Goal: Task Accomplishment & Management: Manage account settings

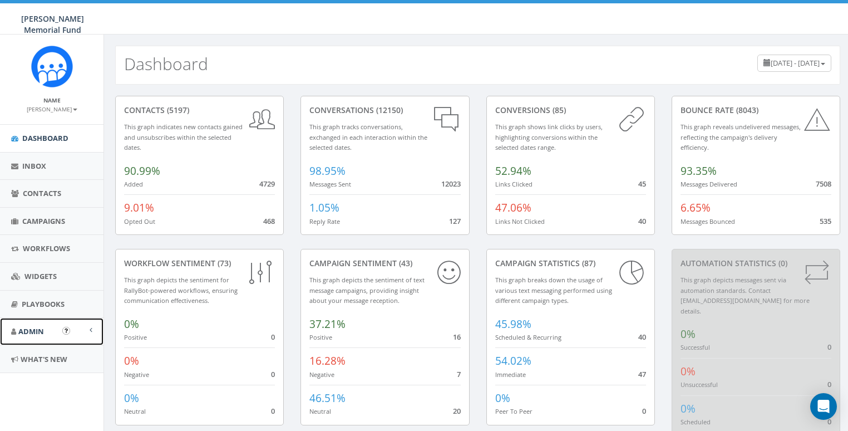
click at [43, 326] on span "Admin" at bounding box center [31, 331] width 26 height 10
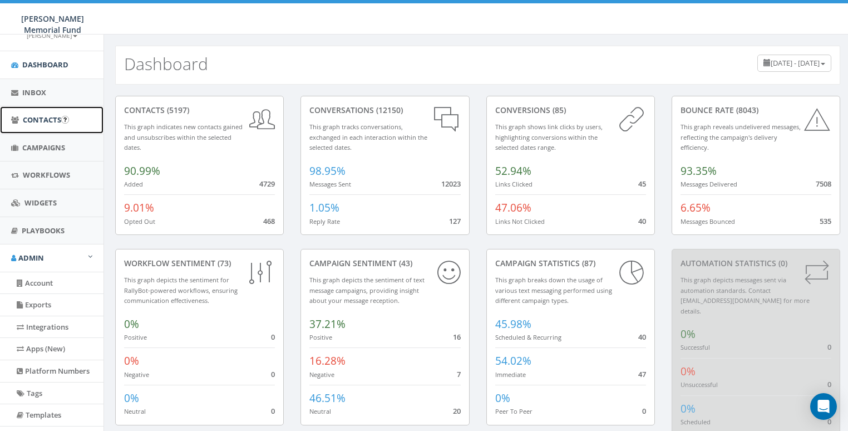
click at [44, 121] on span "Contacts" at bounding box center [42, 120] width 38 height 10
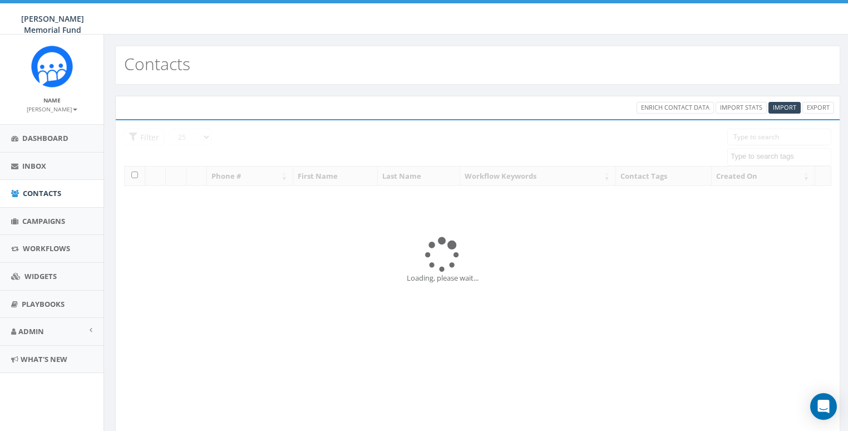
select select
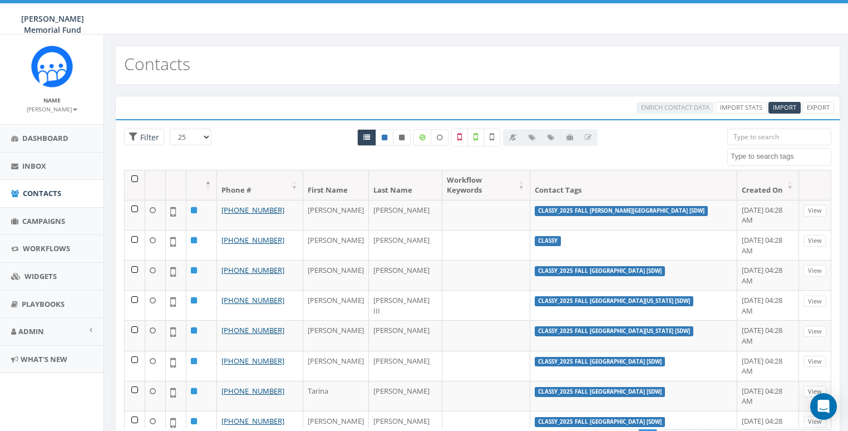
click at [747, 156] on textarea "Search" at bounding box center [781, 156] width 100 height 10
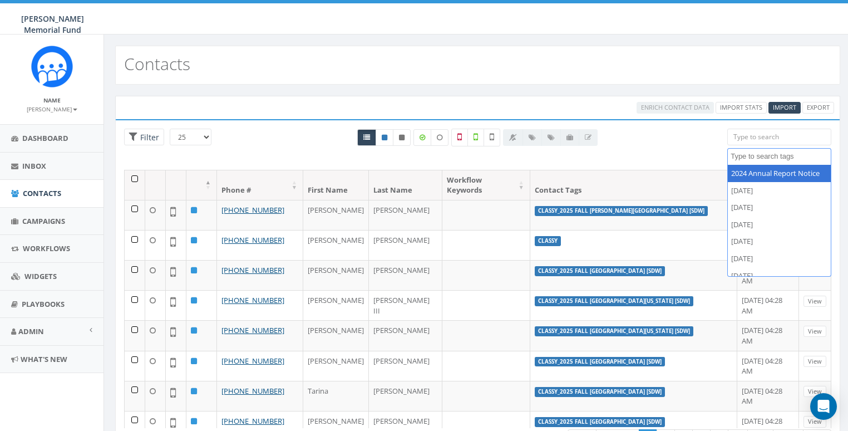
type textarea "{"
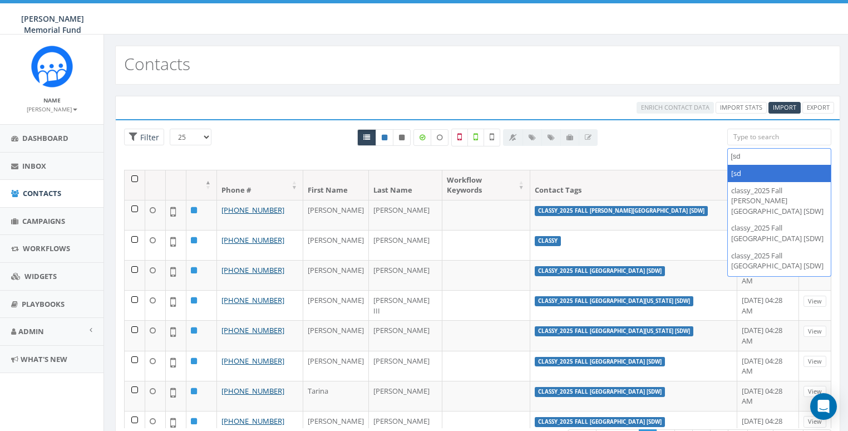
type textarea "[sdw"
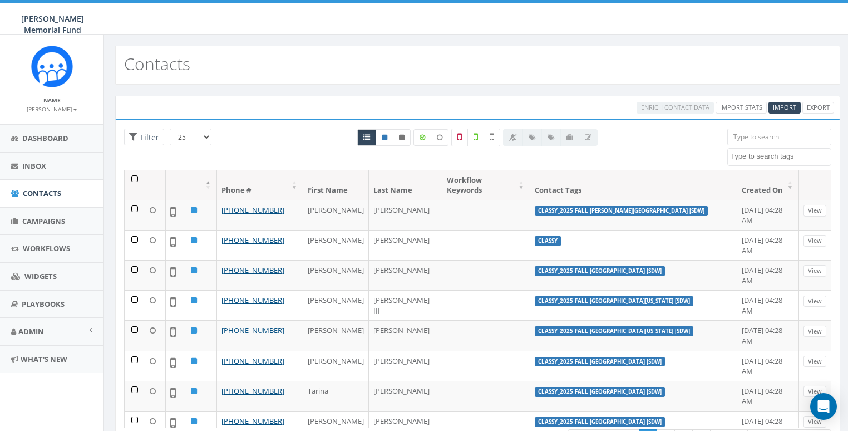
click at [756, 135] on input "search" at bounding box center [779, 137] width 104 height 17
type input "]"
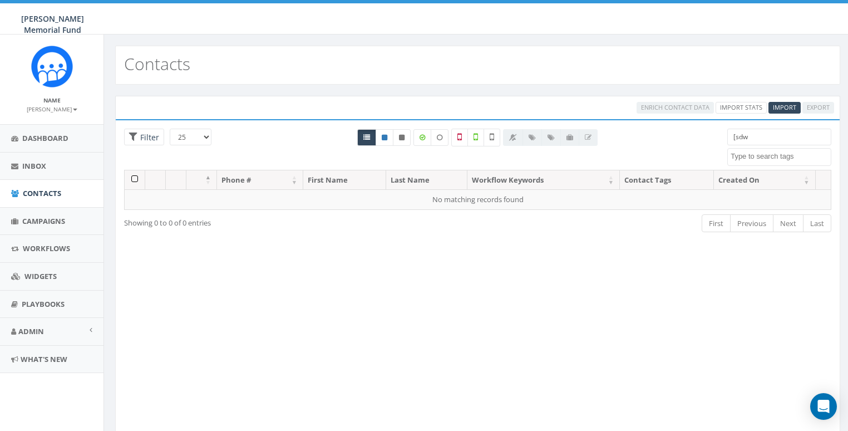
type input "[sdw]"
click at [774, 135] on input "[sdw]" at bounding box center [779, 137] width 104 height 17
click at [757, 152] on textarea "Search" at bounding box center [781, 156] width 100 height 10
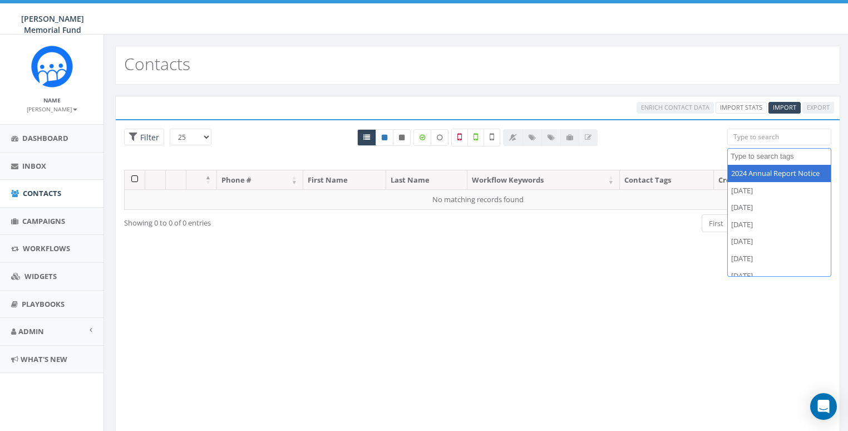
paste textarea "[sdw]"
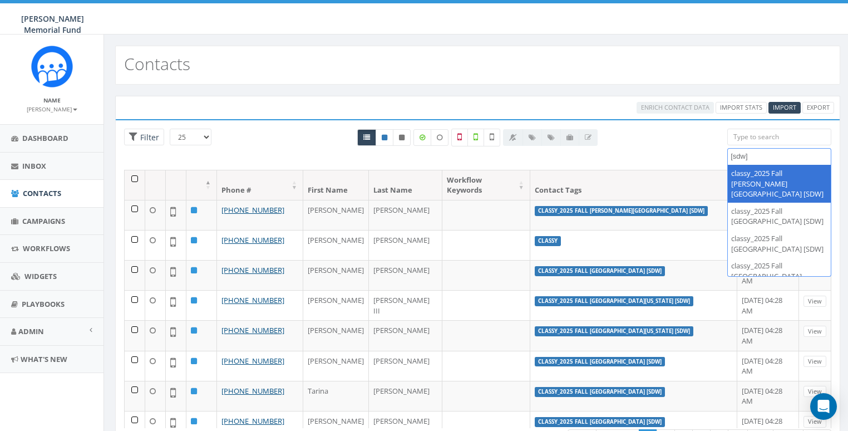
type textarea "[sdw]"
click at [692, 153] on div "All 0 contact(s) on current page All 8635 contact(s) filtered" at bounding box center [478, 149] width 483 height 41
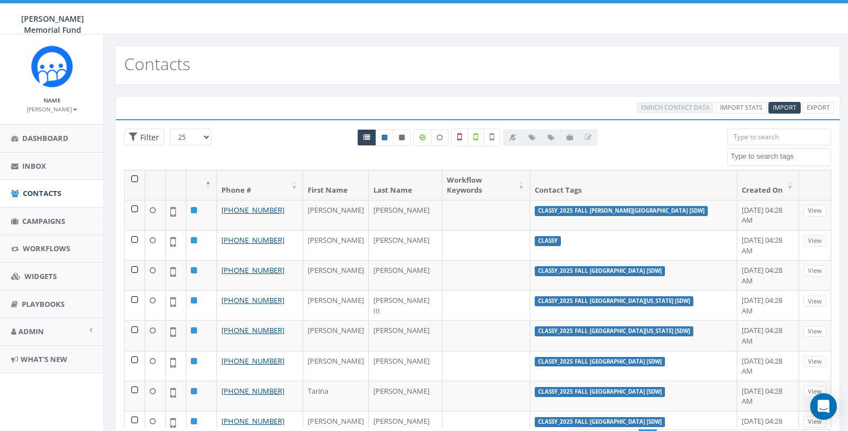
click at [737, 177] on th "Created On" at bounding box center [768, 184] width 62 height 29
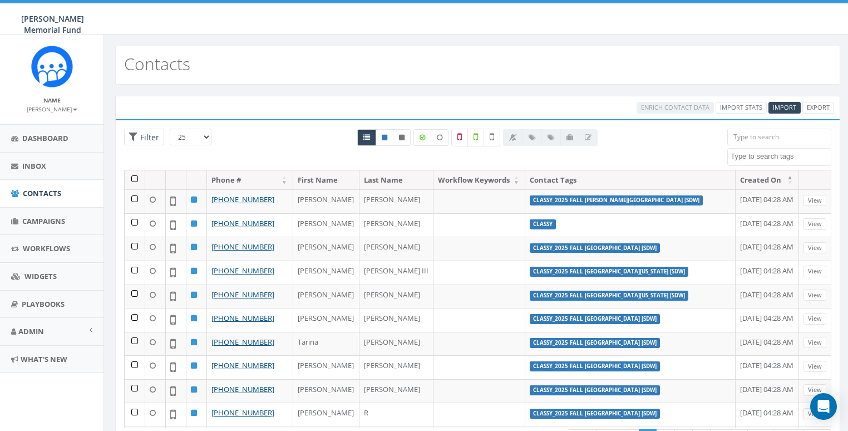
click at [736, 177] on th "Created On" at bounding box center [767, 179] width 63 height 19
click at [33, 220] on span "Campaigns" at bounding box center [43, 221] width 43 height 10
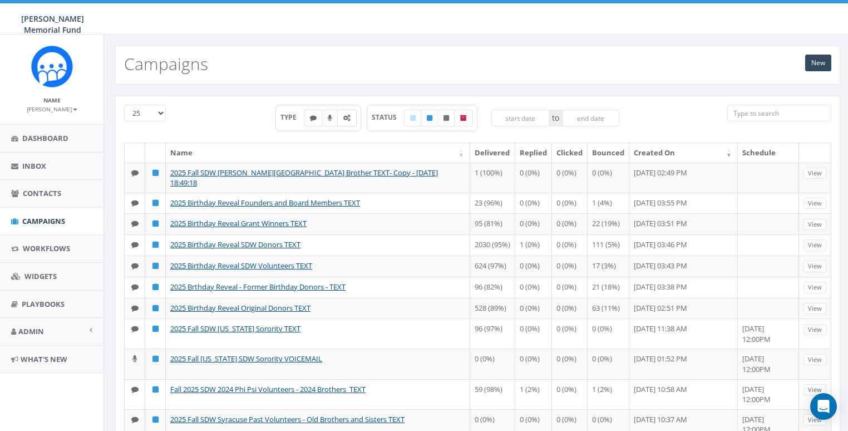
click at [353, 120] on label at bounding box center [346, 118] width 19 height 17
checkbox input "true"
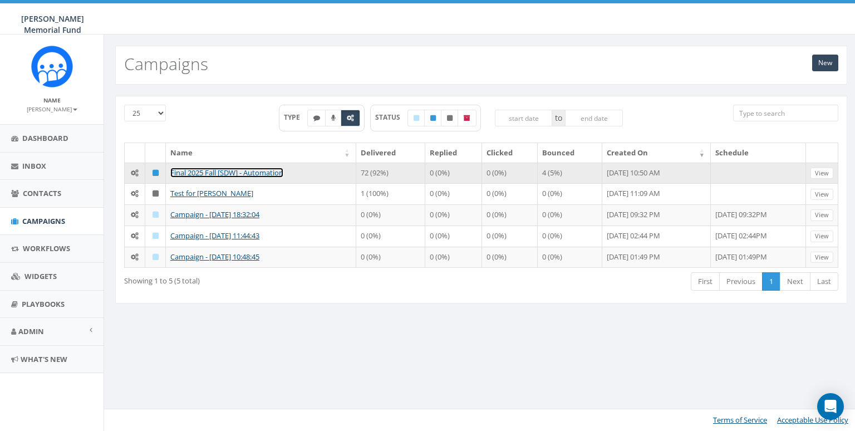
click at [214, 171] on link "Final 2025 Fall [SDW] - Automation" at bounding box center [226, 173] width 113 height 10
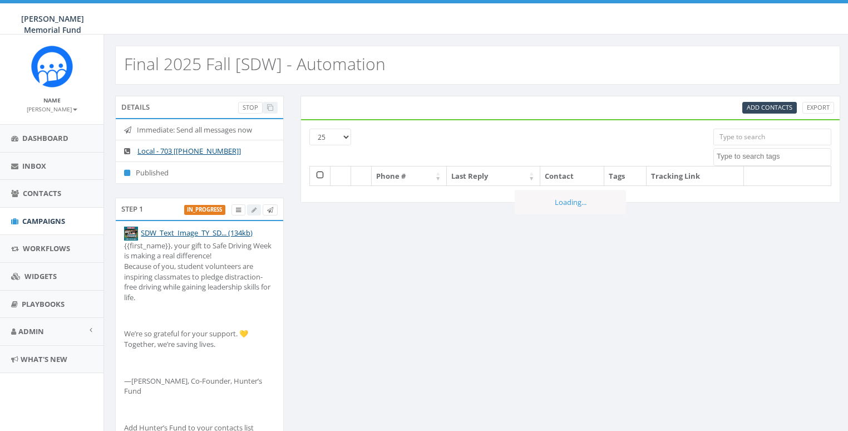
select select
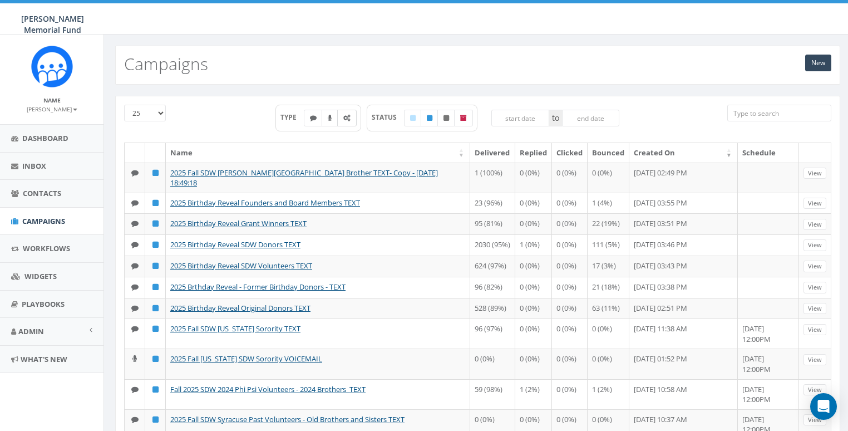
click at [350, 117] on label at bounding box center [346, 118] width 19 height 17
click at [760, 120] on input "search" at bounding box center [779, 113] width 104 height 17
click at [672, 105] on div "TYPE STATUS to" at bounding box center [447, 124] width 543 height 38
click at [348, 115] on icon at bounding box center [346, 118] width 7 height 7
click at [344, 120] on icon at bounding box center [346, 118] width 7 height 7
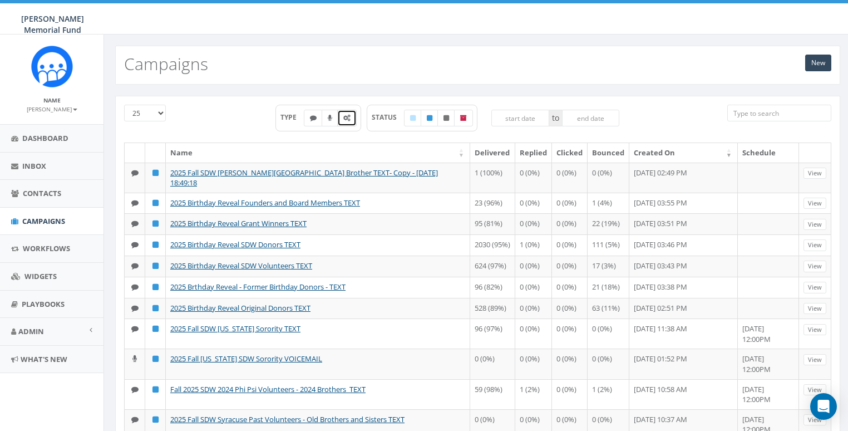
checkbox input "true"
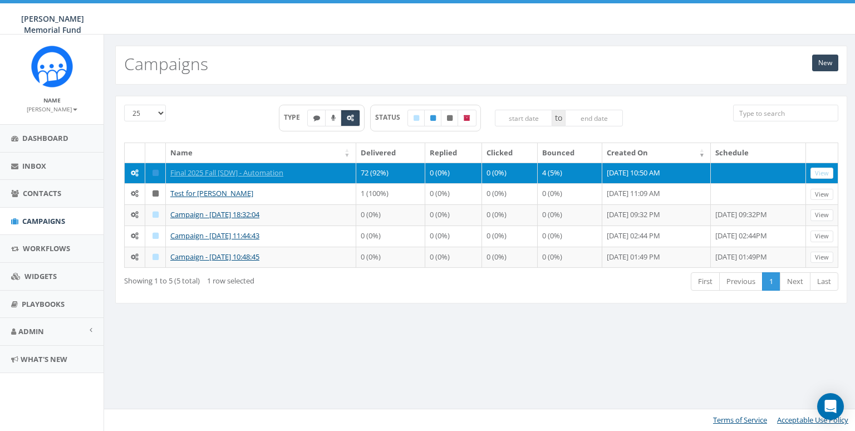
click at [209, 165] on td "Final 2025 Fall [SDW] - Automation" at bounding box center [261, 173] width 190 height 21
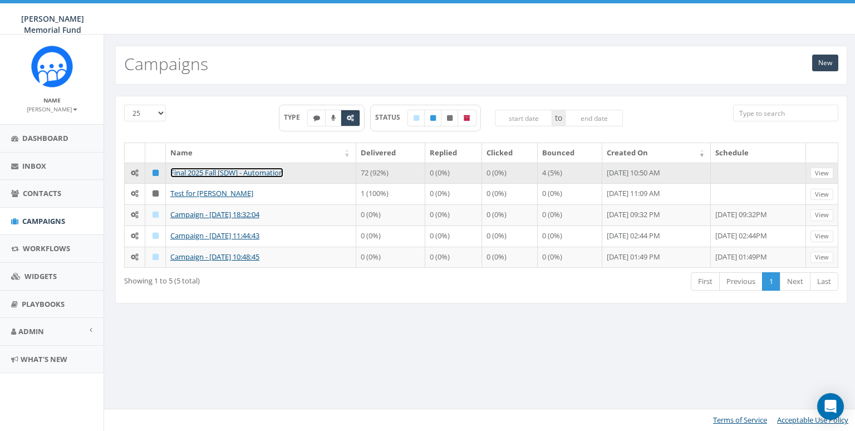
click at [213, 168] on link "Final 2025 Fall [SDW] - Automation" at bounding box center [226, 173] width 113 height 10
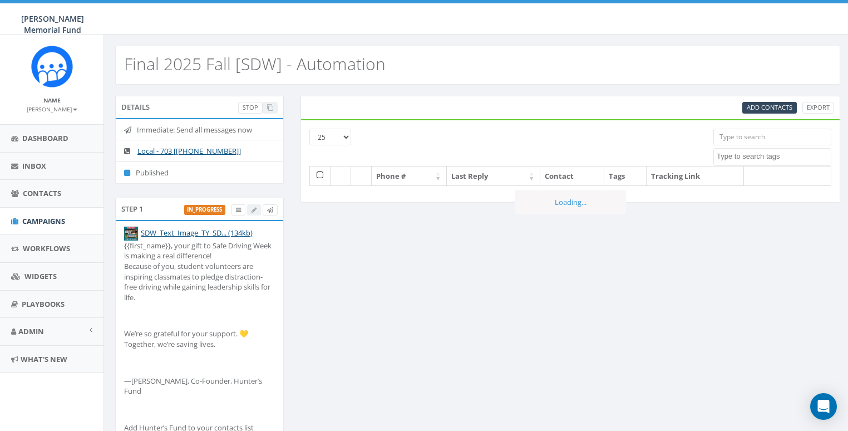
select select
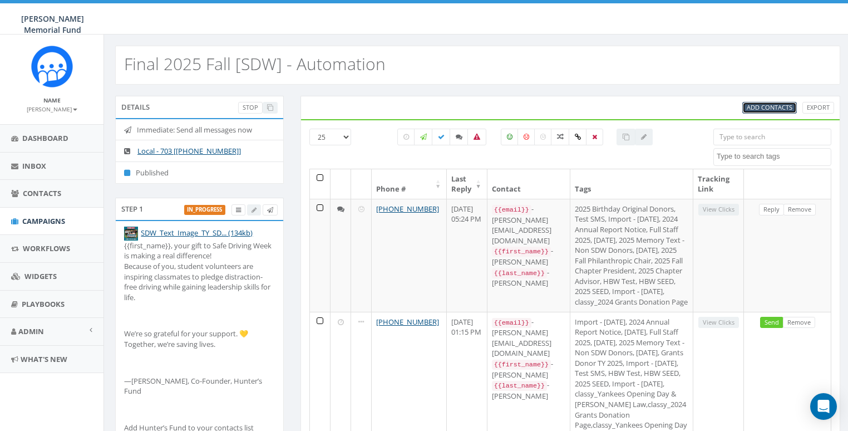
click at [756, 106] on span "Add Contacts" at bounding box center [770, 107] width 46 height 8
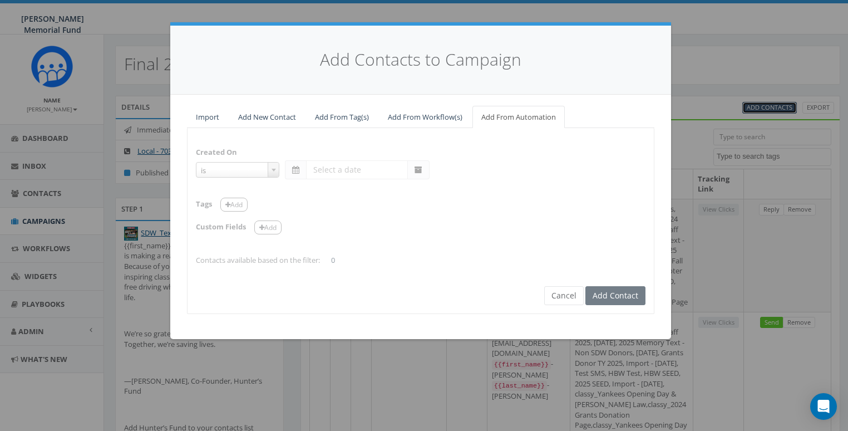
select select "is on or after"
type input "[DATE]"
select select "contains"
select select "[SDW]"
select select
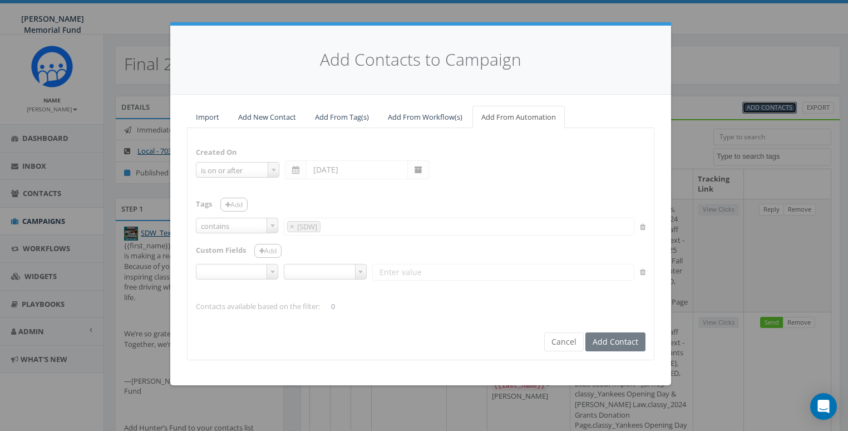
select select
type input "[SDW]"
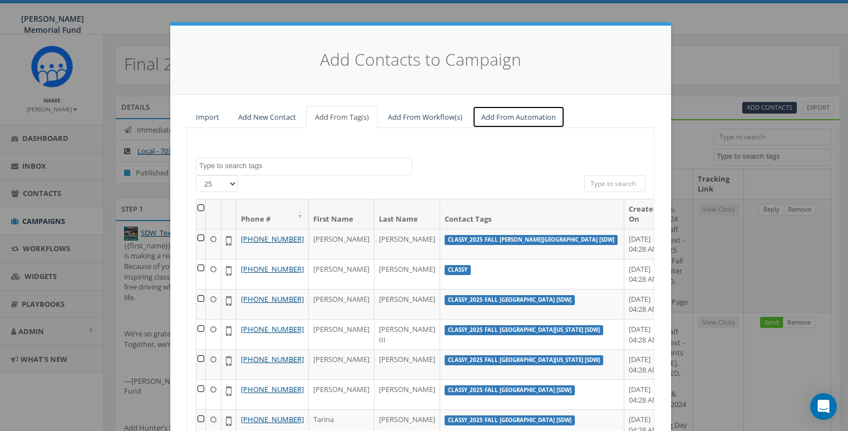
click at [504, 118] on link "Add From Automation" at bounding box center [519, 117] width 92 height 23
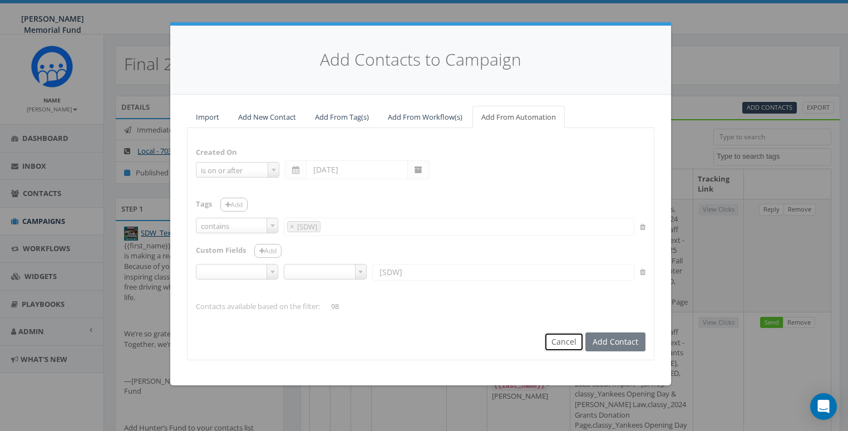
click at [567, 340] on button "Cancel" at bounding box center [564, 341] width 40 height 19
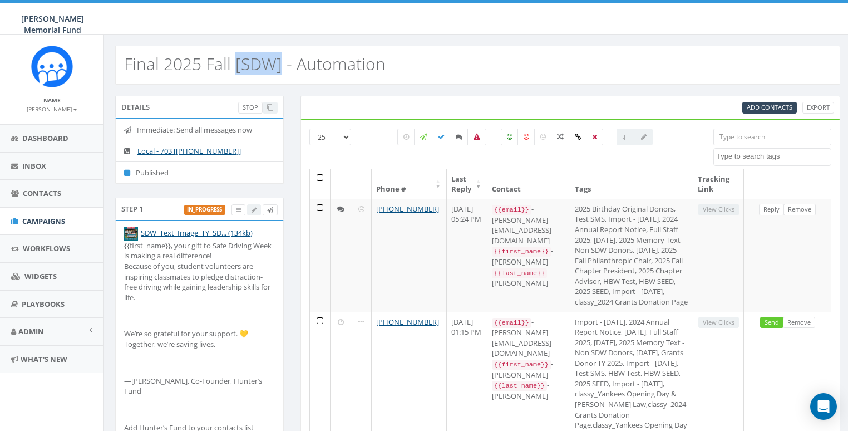
drag, startPoint x: 280, startPoint y: 65, endPoint x: 233, endPoint y: 67, distance: 46.8
click at [233, 67] on h2 "Final 2025 Fall [SDW] - Automation" at bounding box center [255, 64] width 262 height 18
copy h2 "[SDW]"
click at [767, 109] on span "Add Contacts" at bounding box center [770, 107] width 46 height 8
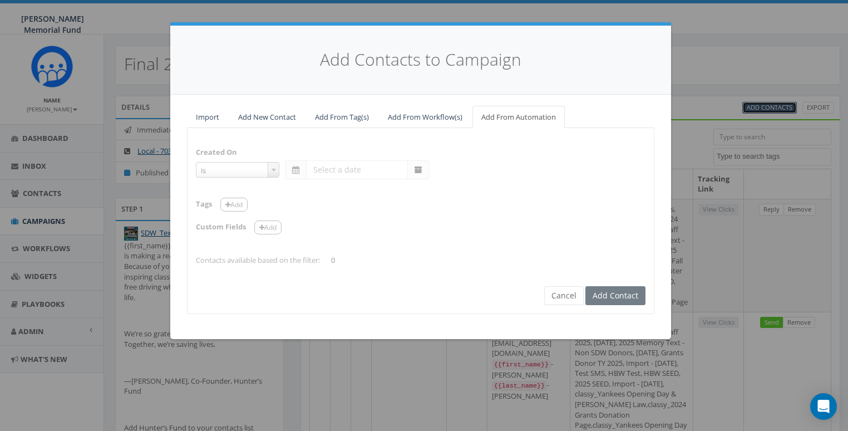
select select "is on or after"
type input "Aug 04 2025"
select select "contains"
select select "[SDW]"
select select
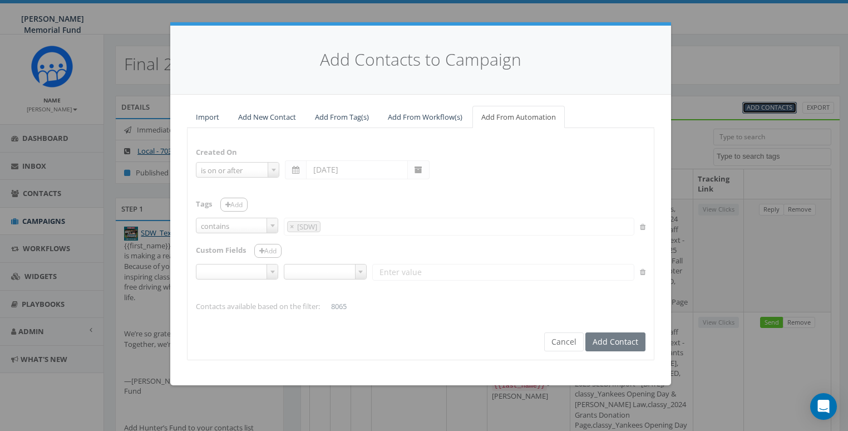
select select
type input "[SDW]"
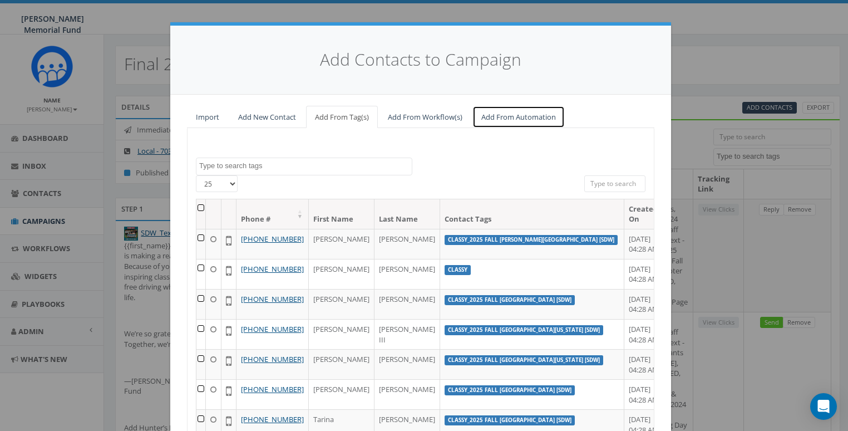
click at [509, 110] on link "Add From Automation" at bounding box center [519, 117] width 92 height 23
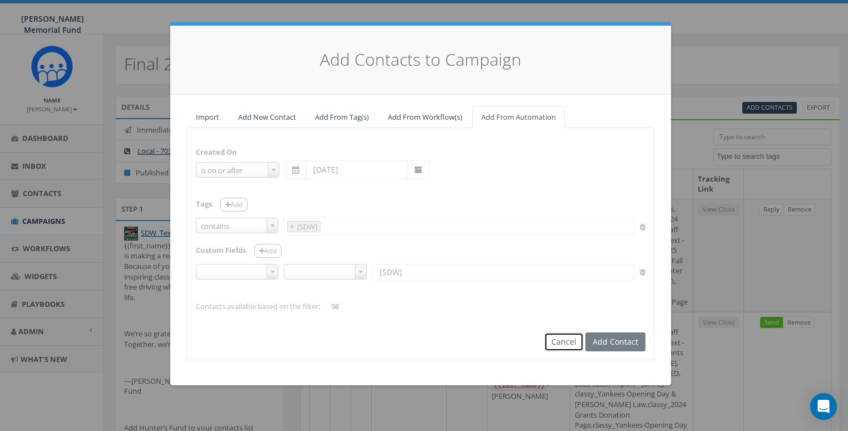
click at [565, 339] on button "Cancel" at bounding box center [564, 341] width 40 height 19
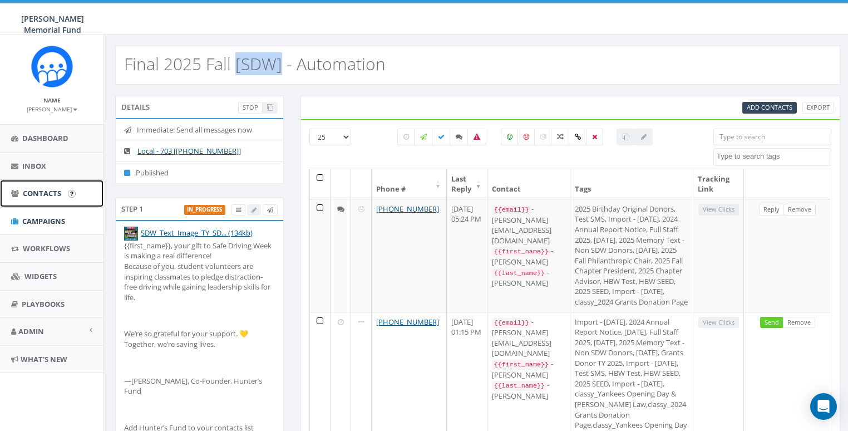
click at [51, 188] on span "Contacts" at bounding box center [42, 193] width 38 height 10
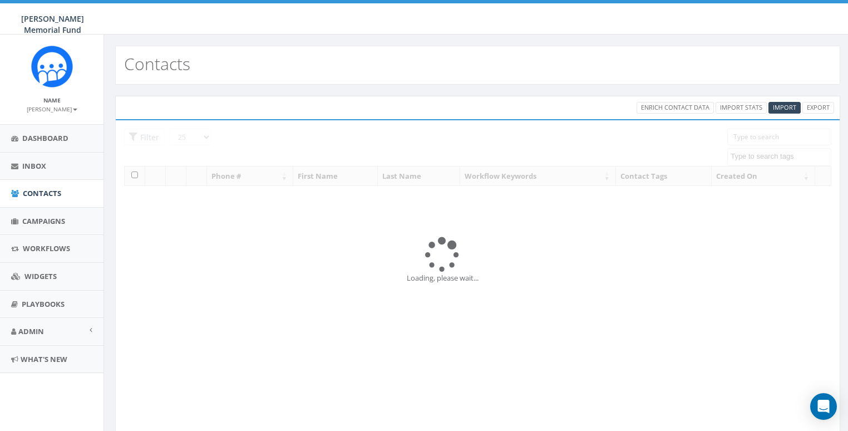
select select
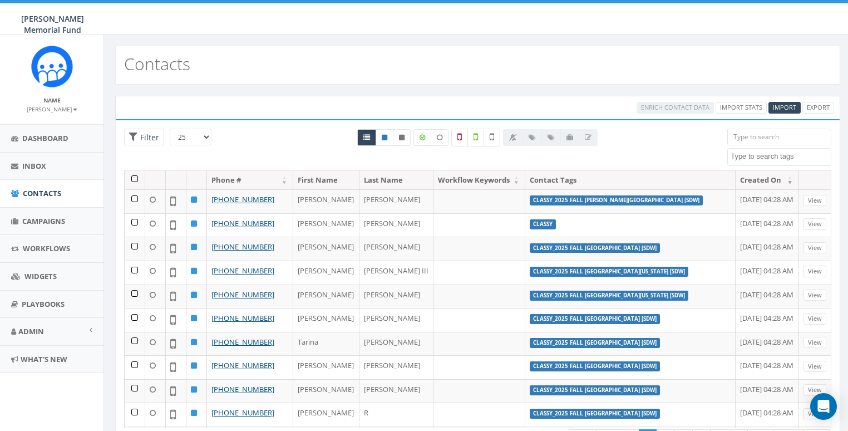
click at [749, 138] on input "search" at bounding box center [779, 137] width 104 height 17
paste input "[SDW]"
type input "[SDW]"
click at [759, 151] on textarea "Search" at bounding box center [781, 156] width 100 height 10
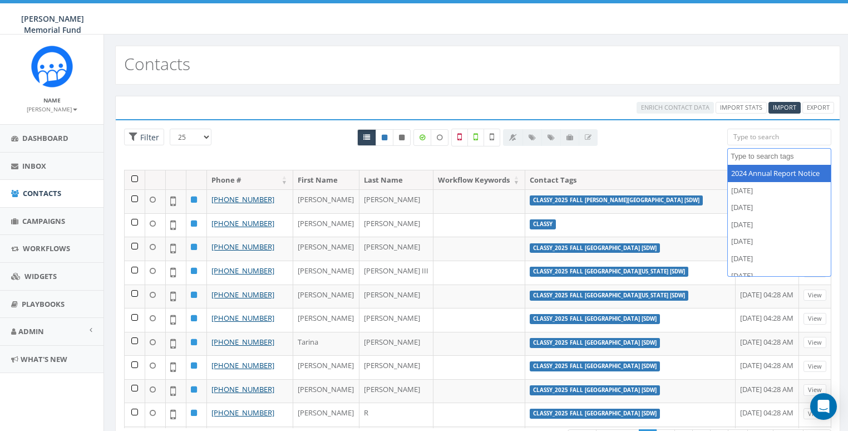
paste textarea "[SDW]"
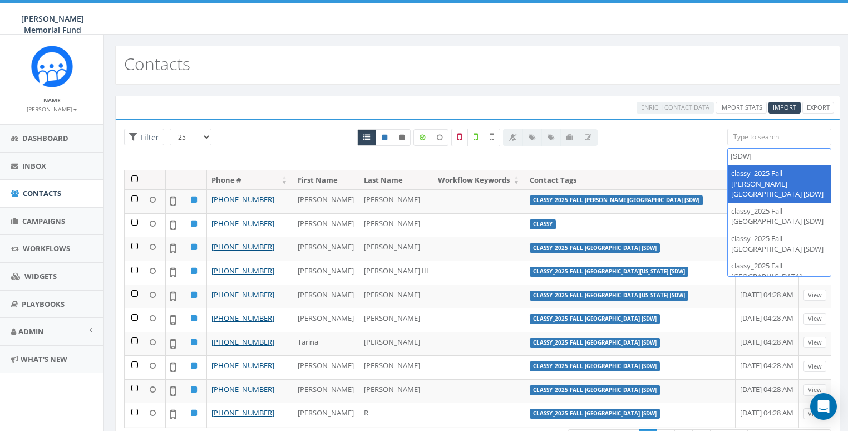
type textarea "[SDW]"
click at [696, 141] on div "All 0 contact(s) on current page All 8635 contact(s) filtered" at bounding box center [478, 149] width 483 height 41
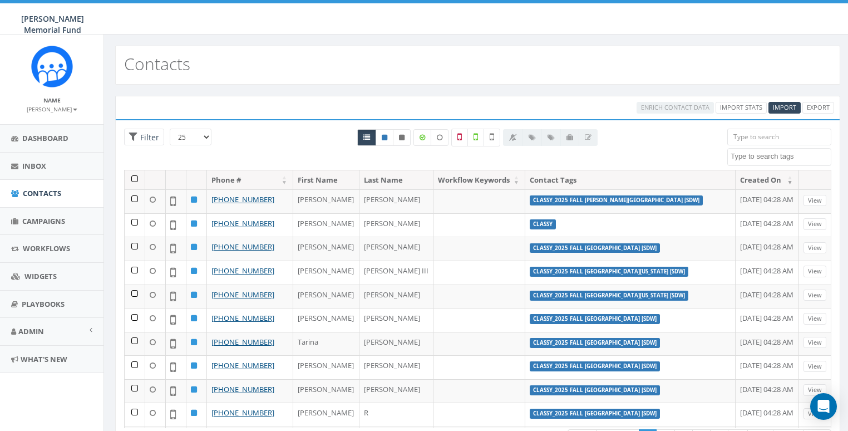
click at [766, 152] on textarea "Search" at bounding box center [781, 156] width 100 height 10
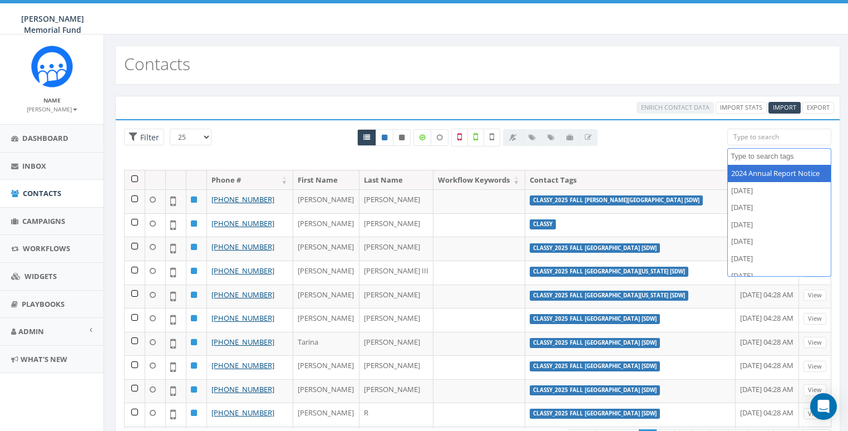
paste textarea "[SDW]"
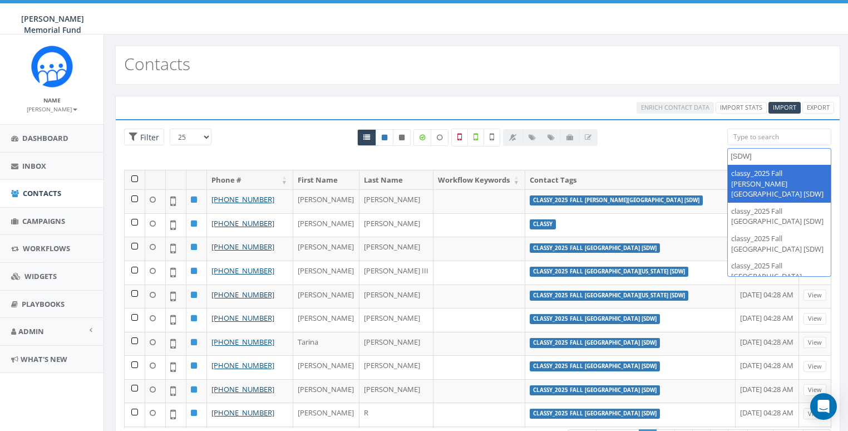
type textarea "[SDW]"
click at [691, 150] on div "All 0 contact(s) on current page All 8635 contact(s) filtered" at bounding box center [478, 149] width 483 height 41
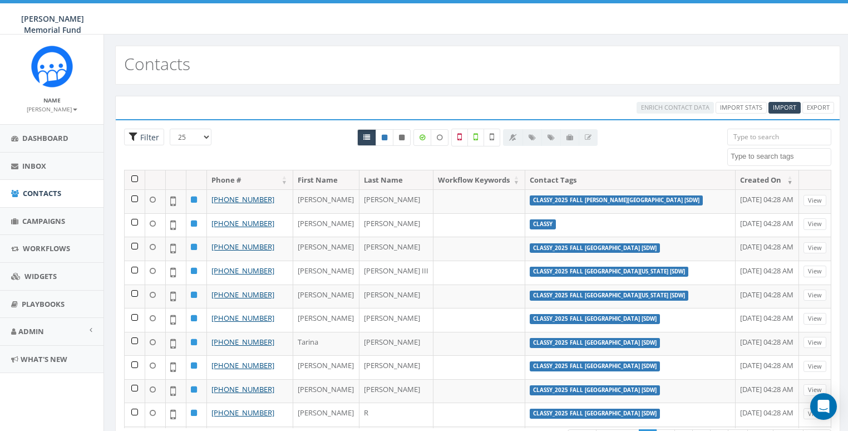
click at [148, 137] on span "Filter" at bounding box center [148, 137] width 22 height 11
radio input "true"
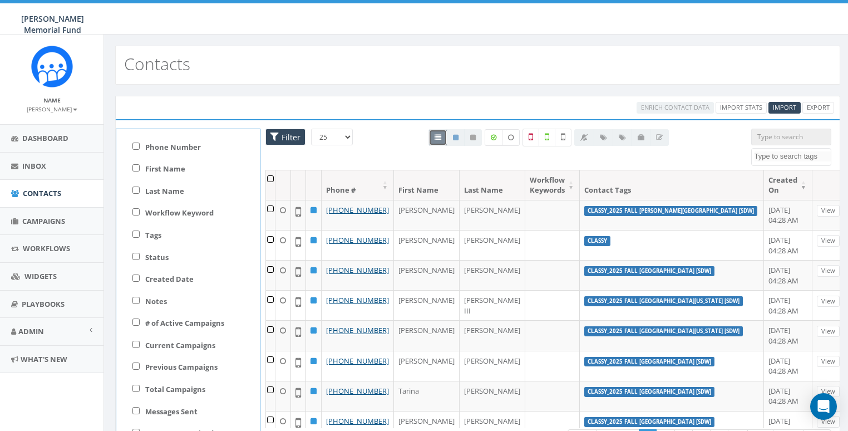
click at [177, 282] on label "Created Date" at bounding box center [169, 279] width 48 height 11
click at [140, 282] on input "Created Date" at bounding box center [135, 277] width 7 height 7
checkbox input "true"
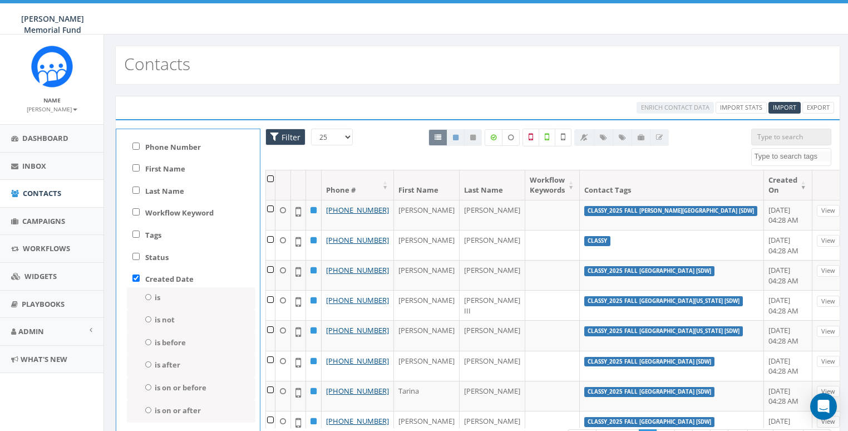
click at [163, 366] on label "is after" at bounding box center [168, 365] width 26 height 11
click at [152, 366] on input "is after" at bounding box center [148, 364] width 7 height 6
radio input "true"
click at [184, 382] on input at bounding box center [198, 381] width 106 height 17
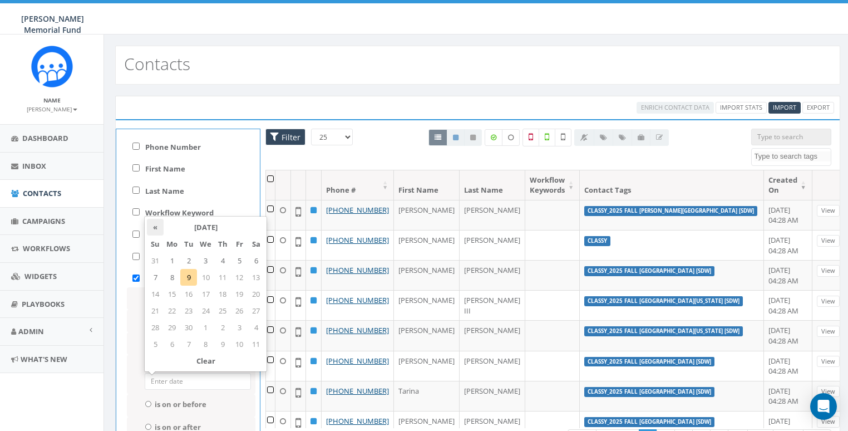
click at [157, 230] on th "«" at bounding box center [155, 227] width 17 height 17
click at [174, 274] on td "4" at bounding box center [172, 277] width 17 height 17
type input "[DATE]"
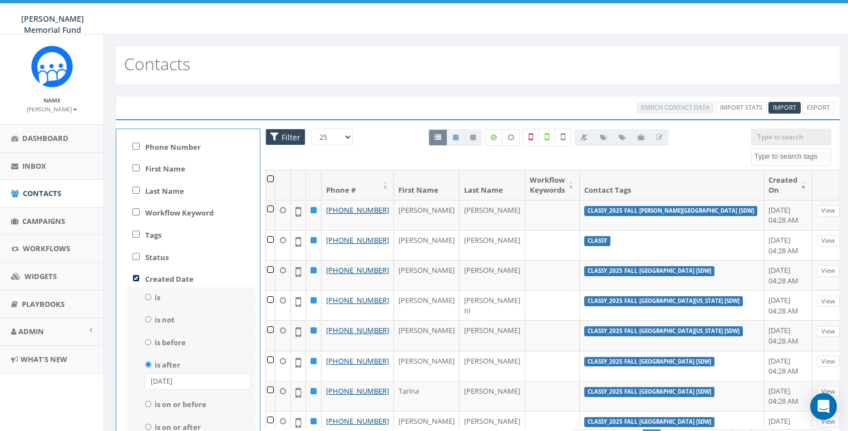
click at [137, 278] on input "Created Date" at bounding box center [135, 277] width 7 height 7
checkbox input "false"
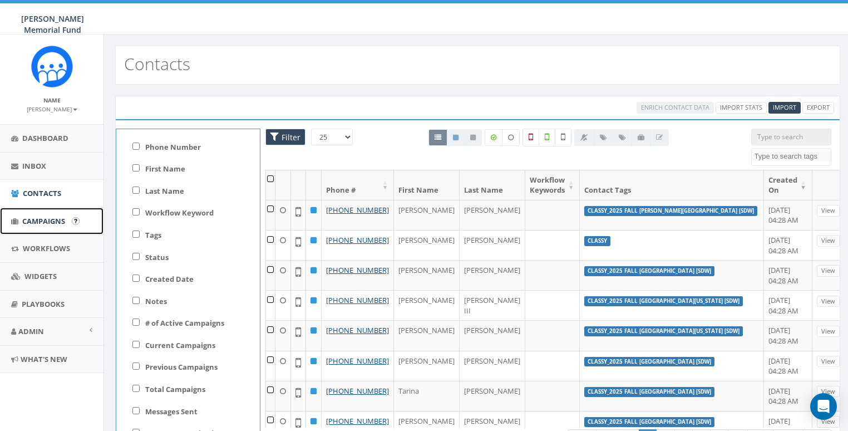
click at [33, 222] on span "Campaigns" at bounding box center [43, 221] width 43 height 10
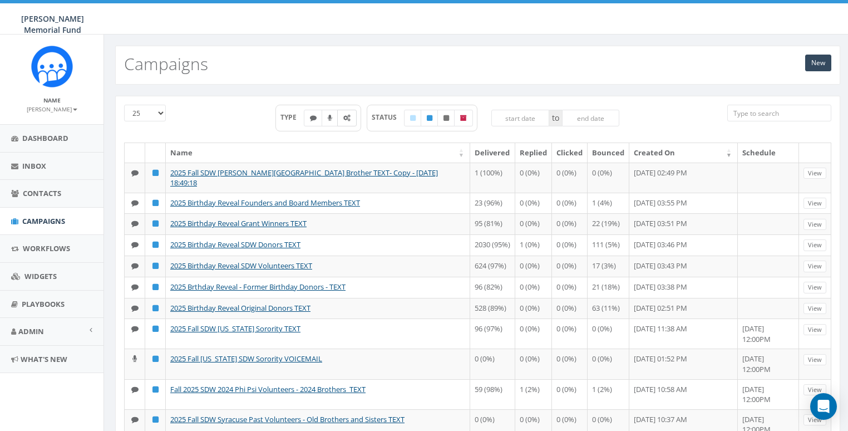
click at [345, 116] on icon at bounding box center [346, 118] width 7 height 7
checkbox input "true"
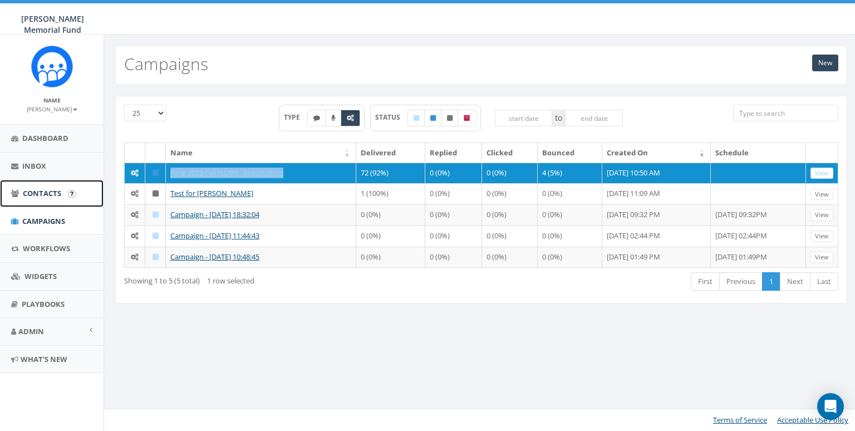
click at [33, 191] on span "Contacts" at bounding box center [42, 193] width 38 height 10
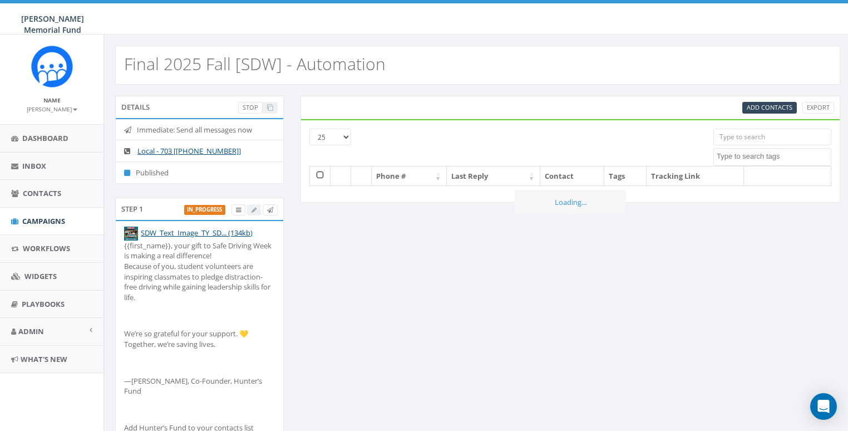
select select
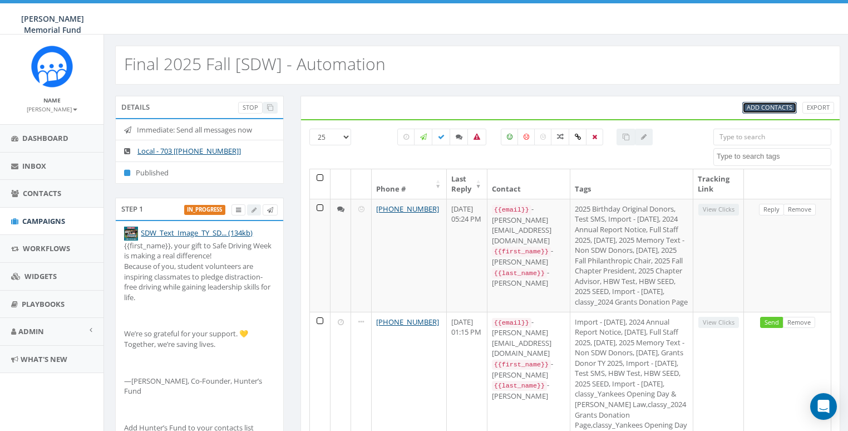
click at [765, 106] on span "Add Contacts" at bounding box center [770, 107] width 46 height 8
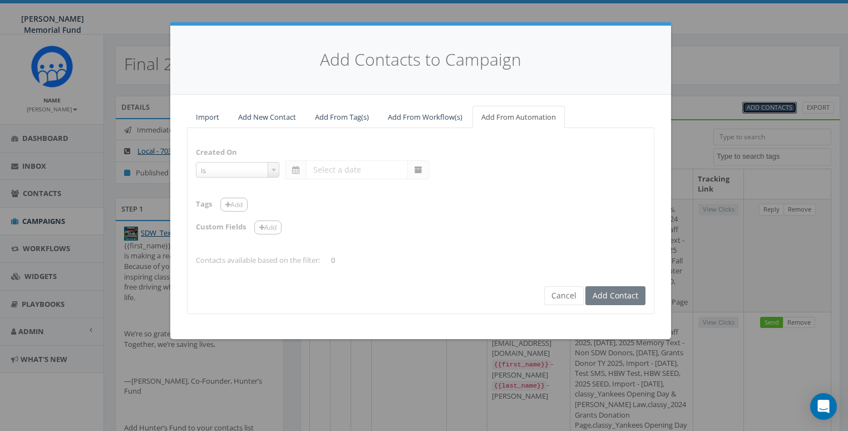
select select "is on or after"
type input "[DATE]"
select select "contains"
select select "[SDW]"
select select
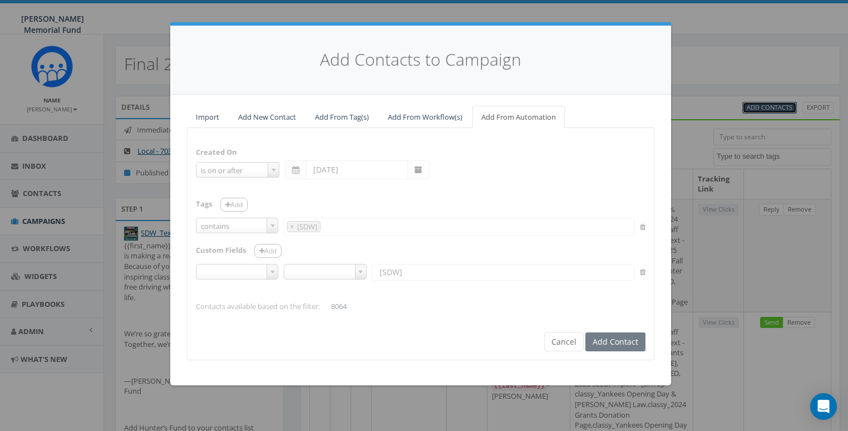
scroll to position [6644, 0]
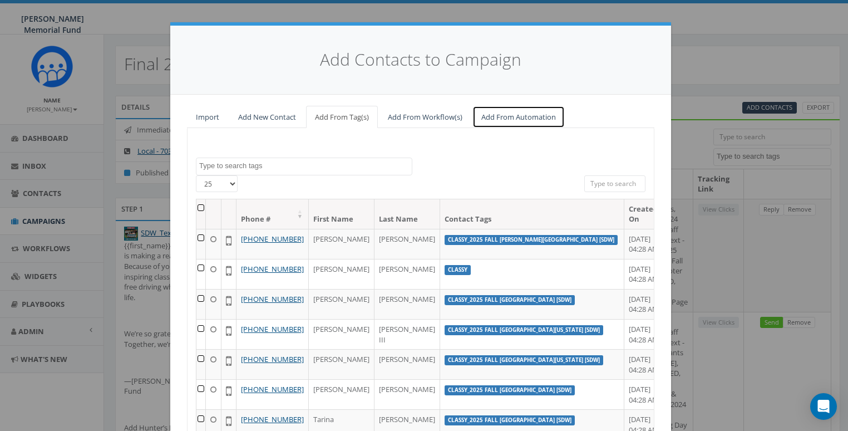
click at [513, 120] on link "Add From Automation" at bounding box center [519, 117] width 92 height 23
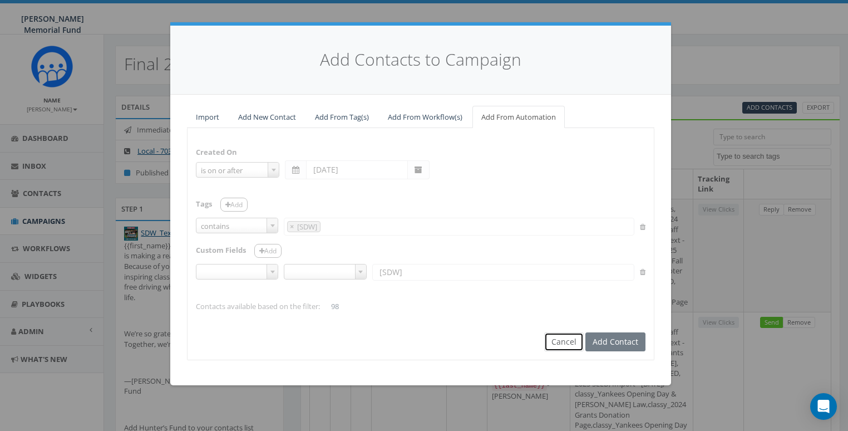
click at [561, 348] on button "Cancel" at bounding box center [564, 341] width 40 height 19
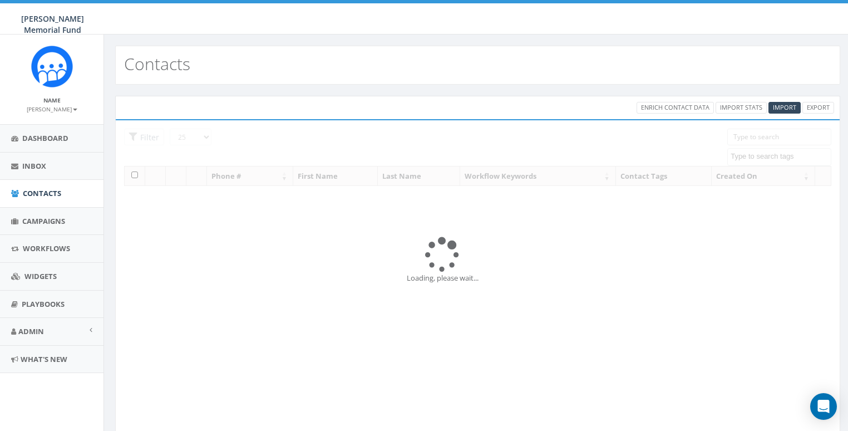
select select
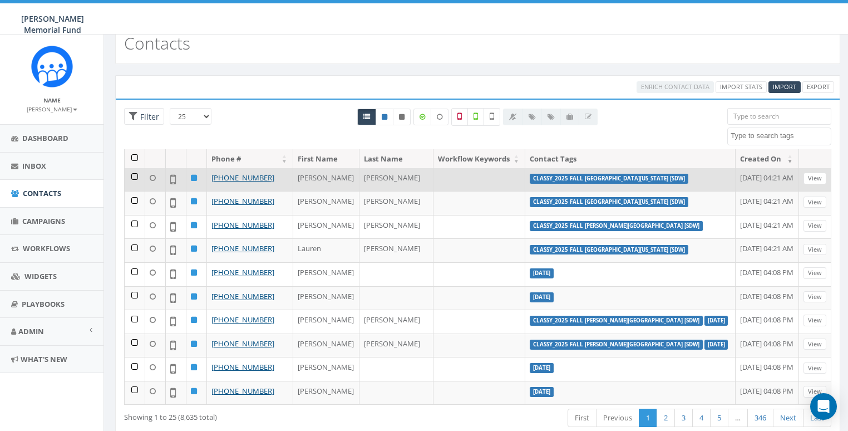
scroll to position [52, 0]
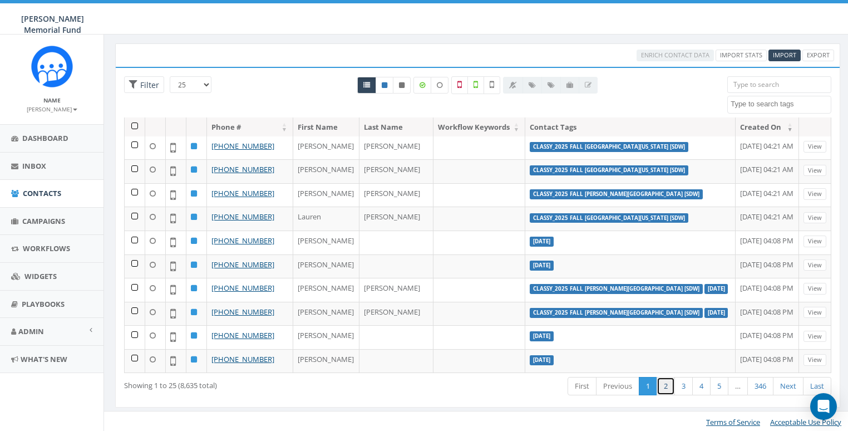
click at [660, 385] on link "2" at bounding box center [666, 386] width 18 height 18
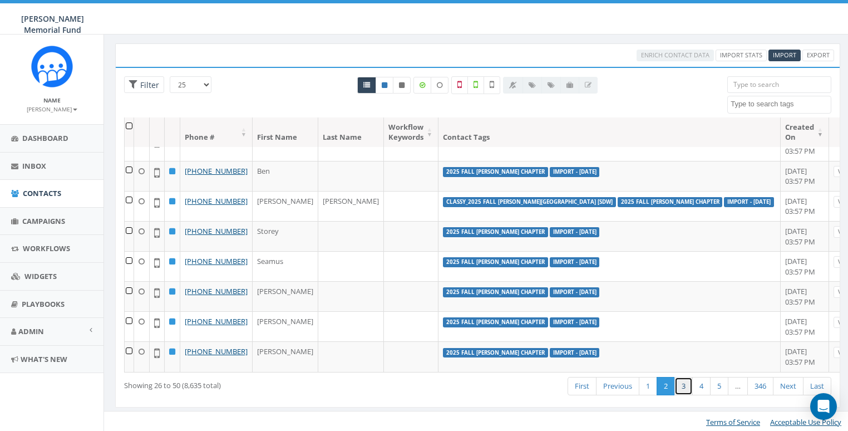
click at [680, 387] on link "3" at bounding box center [684, 386] width 18 height 18
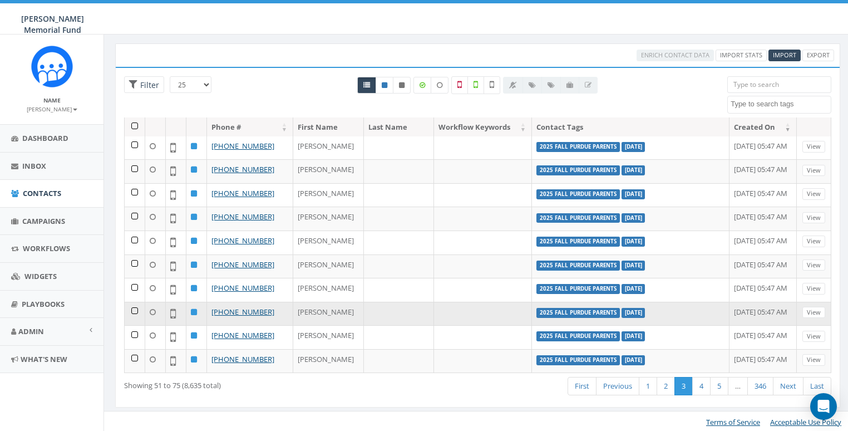
scroll to position [0, 0]
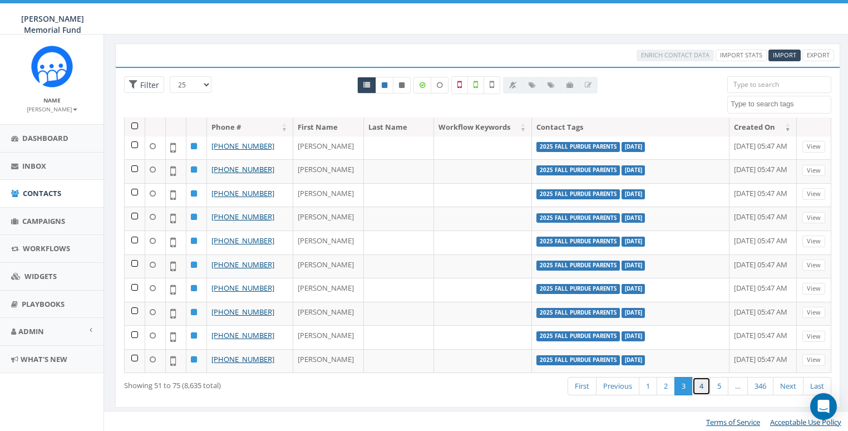
click at [702, 380] on link "4" at bounding box center [701, 386] width 18 height 18
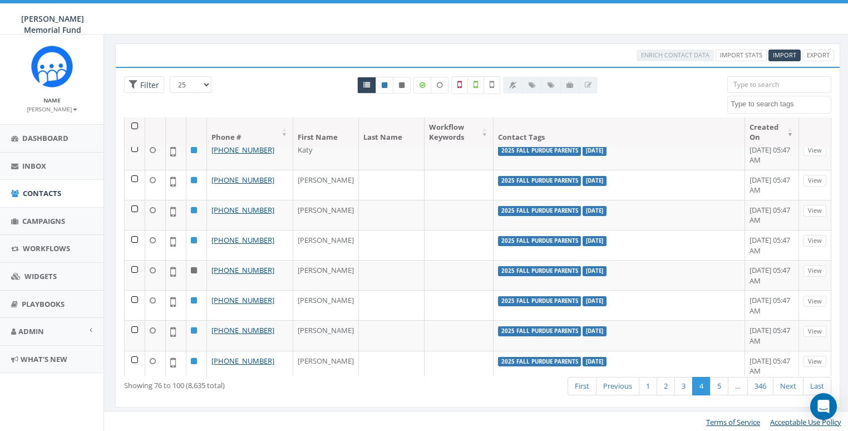
scroll to position [525, 0]
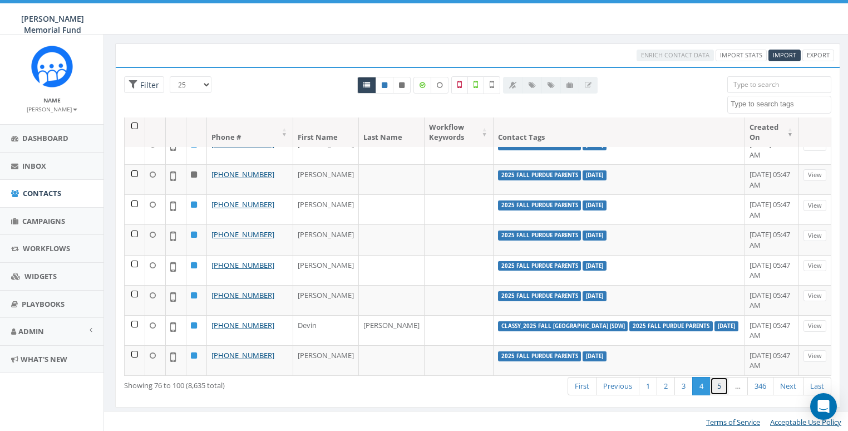
click at [716, 380] on link "5" at bounding box center [719, 386] width 18 height 18
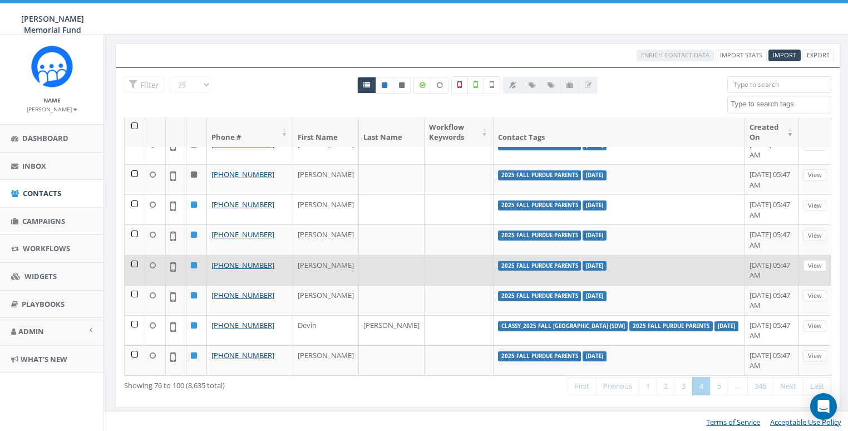
scroll to position [357, 0]
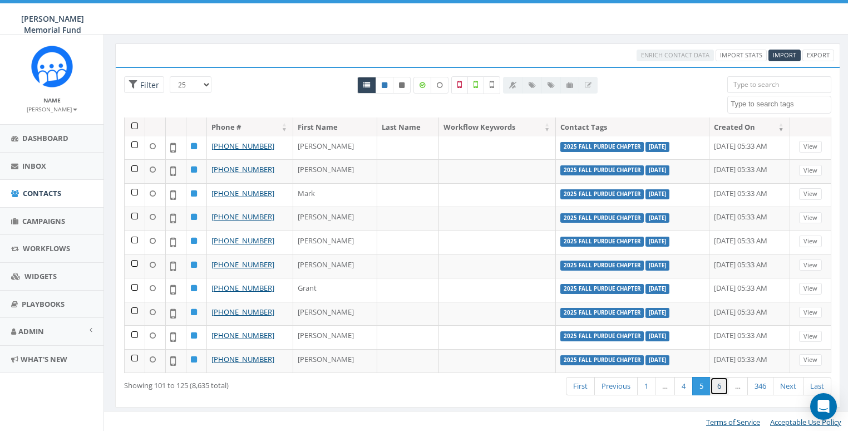
click at [719, 381] on link "6" at bounding box center [719, 386] width 18 height 18
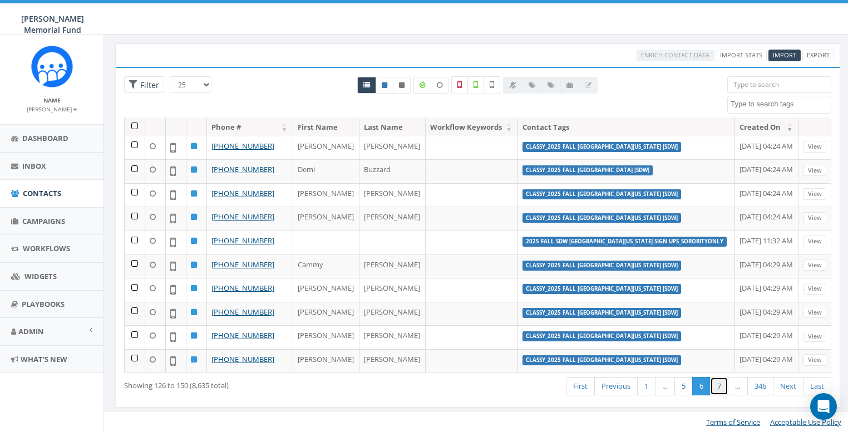
click at [720, 385] on link "7" at bounding box center [719, 386] width 18 height 18
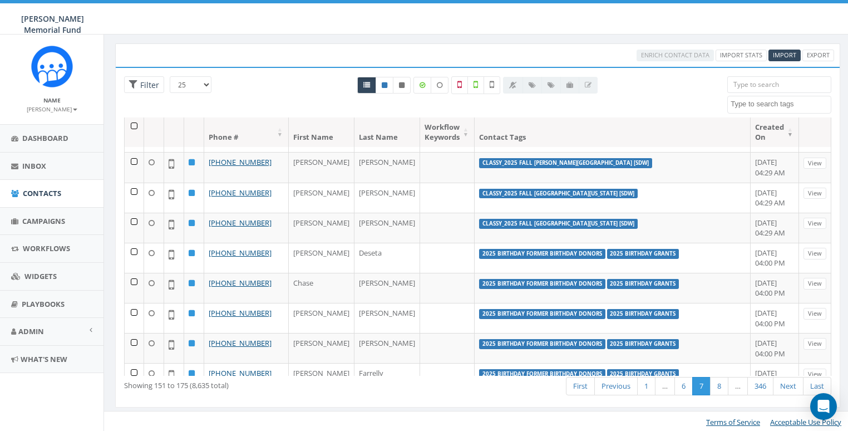
scroll to position [525, 0]
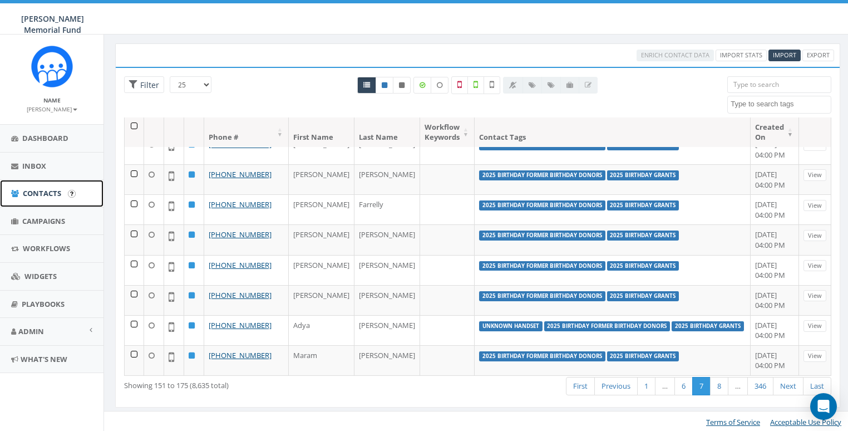
click at [42, 186] on link "Contacts" at bounding box center [52, 193] width 104 height 27
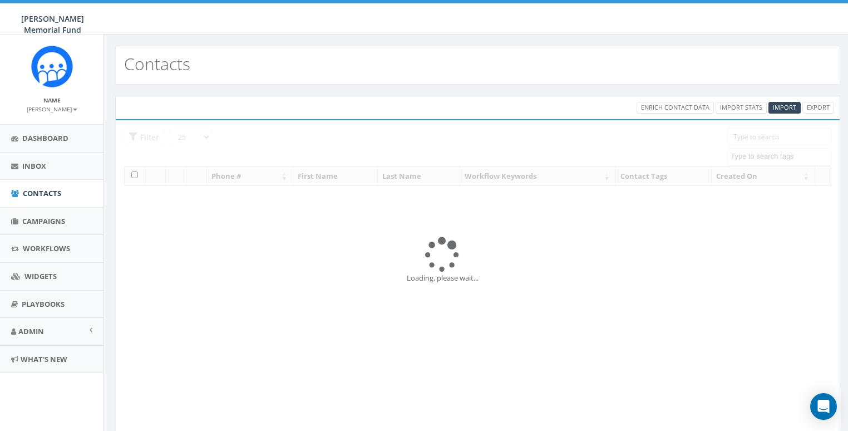
select select
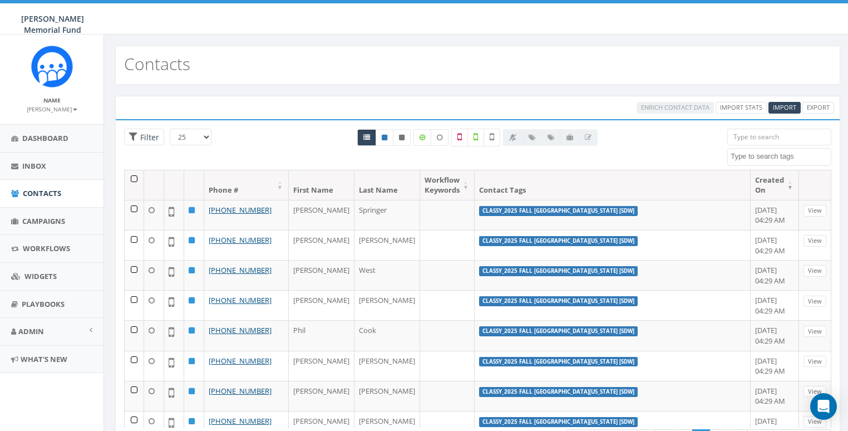
click at [116, 131] on div "25 50 100 Filter" at bounding box center [176, 138] width 121 height 19
click at [155, 134] on span "Filter" at bounding box center [148, 137] width 22 height 11
radio input "true"
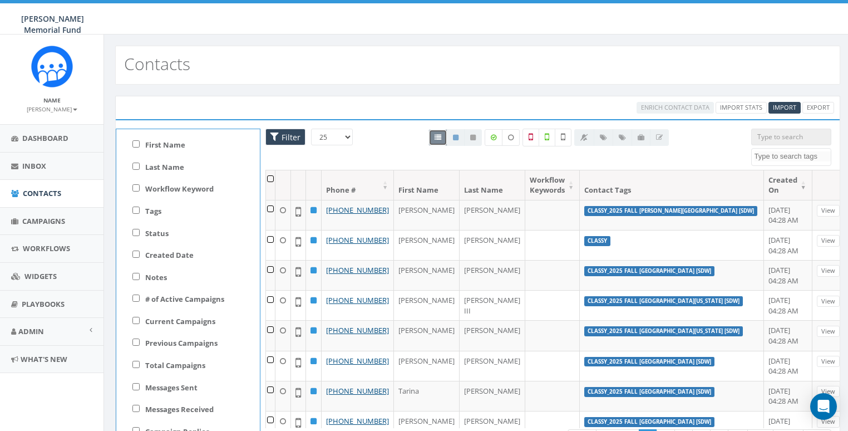
scroll to position [19, 0]
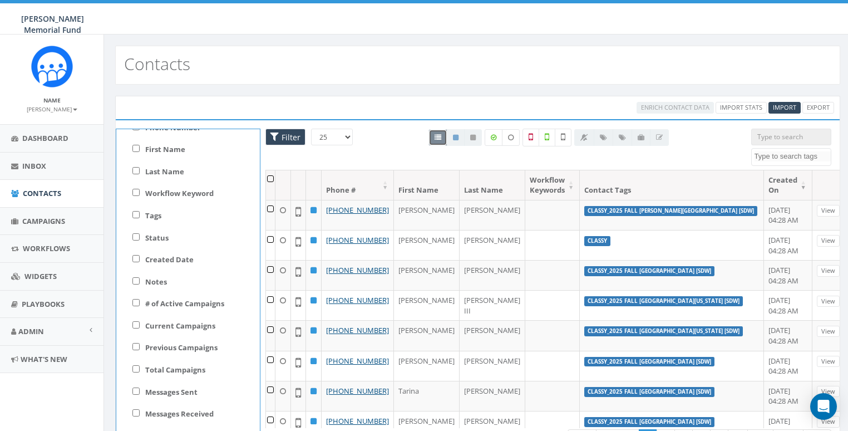
click at [178, 255] on label "Created Date" at bounding box center [169, 259] width 48 height 11
click at [140, 255] on input "Created Date" at bounding box center [135, 258] width 7 height 7
checkbox input "true"
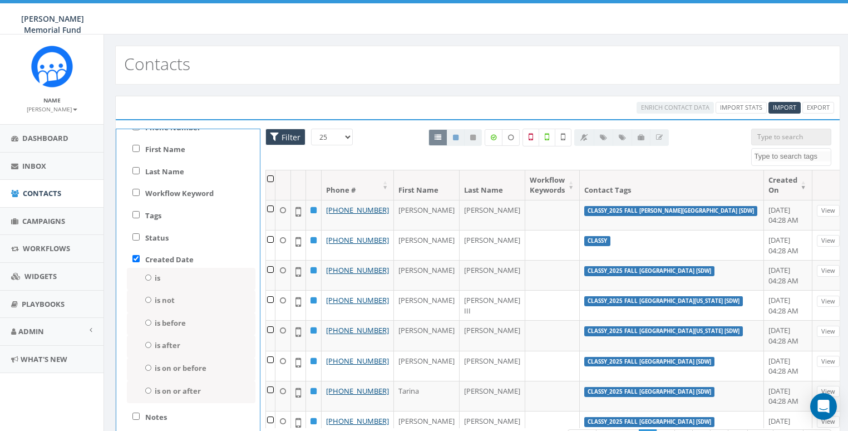
click at [166, 342] on label "is after" at bounding box center [168, 345] width 26 height 11
click at [152, 342] on input "is after" at bounding box center [148, 345] width 7 height 6
radio input "true"
click at [200, 361] on input at bounding box center [198, 361] width 106 height 17
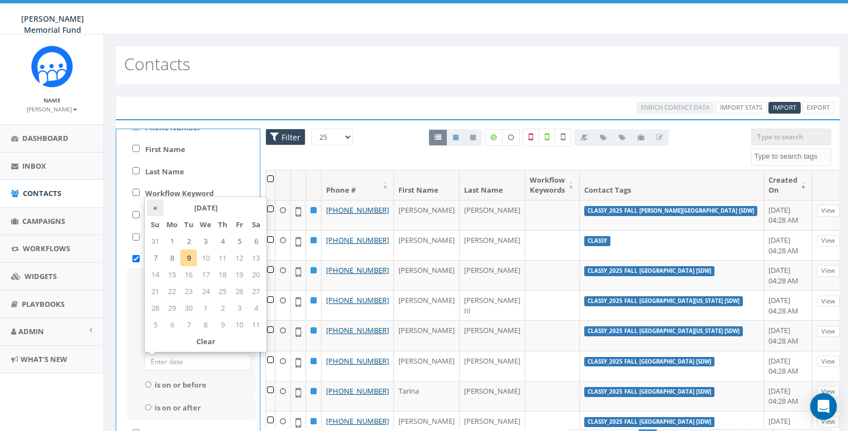
click at [151, 206] on th "«" at bounding box center [155, 207] width 17 height 17
click at [173, 255] on td "4" at bounding box center [172, 257] width 17 height 17
type input "[DATE]"
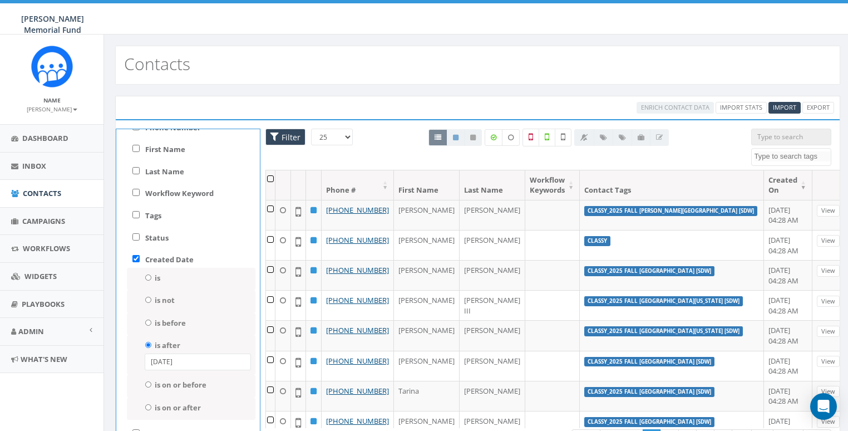
click at [368, 66] on div "Contacts" at bounding box center [477, 65] width 725 height 39
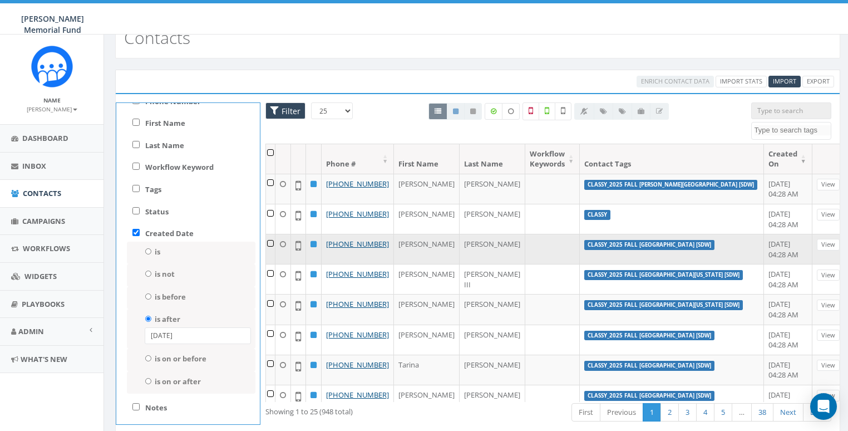
scroll to position [0, 0]
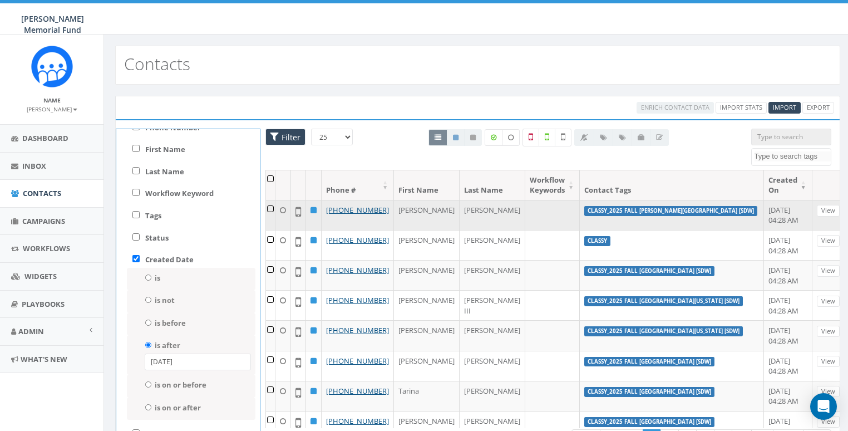
click at [275, 208] on td at bounding box center [270, 215] width 9 height 30
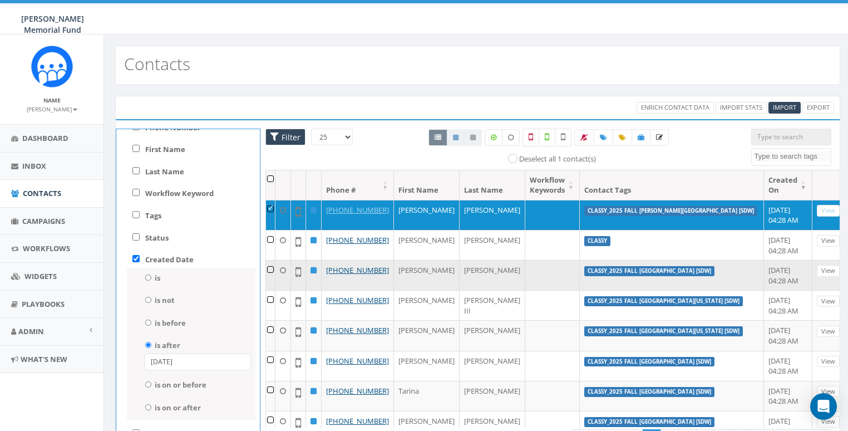
click at [273, 288] on td at bounding box center [270, 275] width 9 height 30
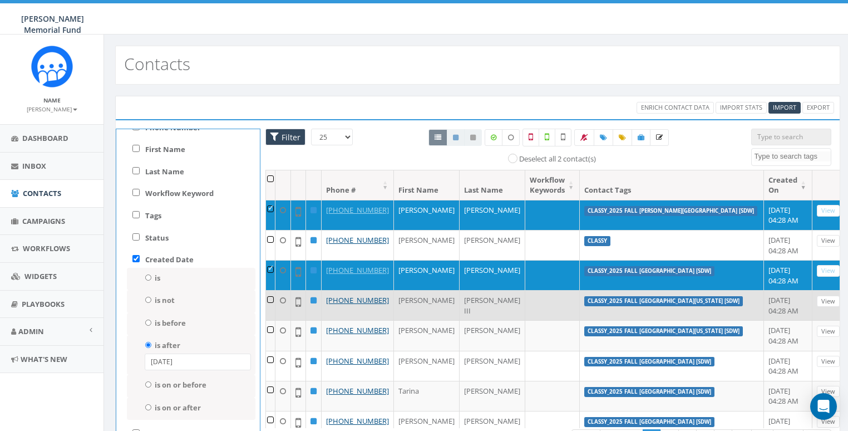
click at [273, 320] on td at bounding box center [270, 305] width 9 height 30
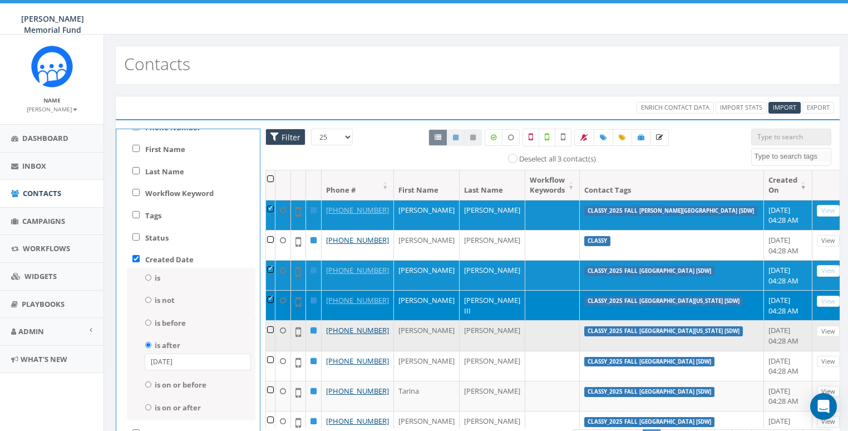
click at [275, 350] on td at bounding box center [270, 335] width 9 height 30
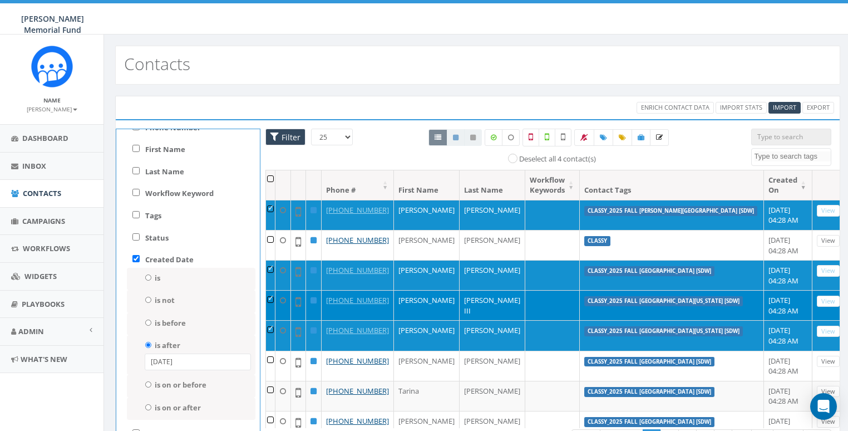
click at [344, 132] on select "25 50 100" at bounding box center [332, 137] width 42 height 17
select select "100"
click at [311, 129] on select "25 50 100" at bounding box center [332, 137] width 42 height 17
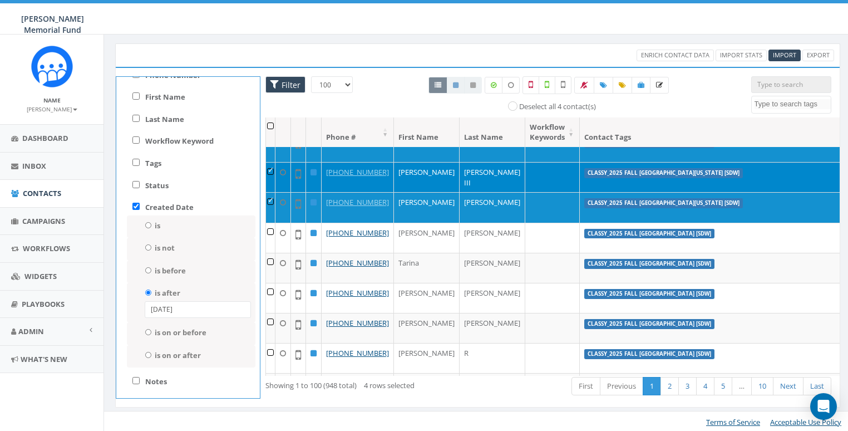
scroll to position [164, 0]
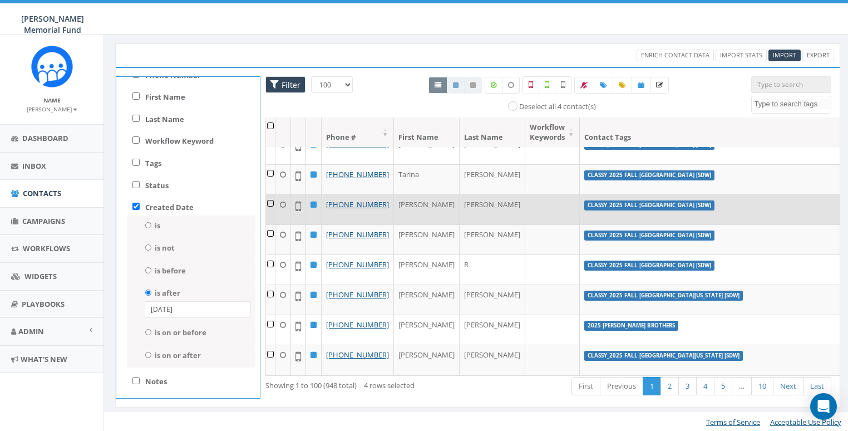
click at [268, 224] on td at bounding box center [270, 209] width 9 height 30
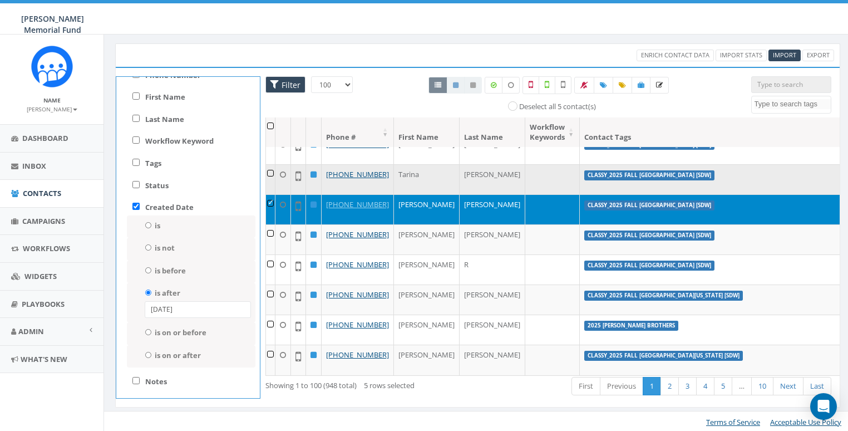
click at [269, 194] on td at bounding box center [270, 179] width 9 height 30
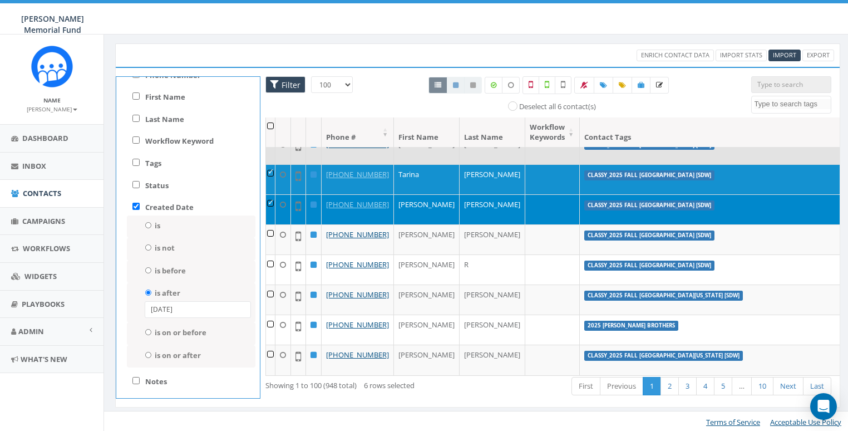
click at [269, 164] on td at bounding box center [270, 149] width 9 height 30
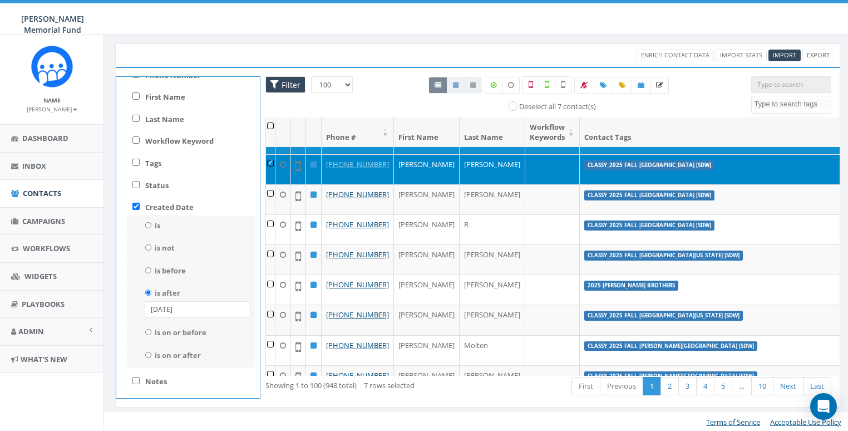
scroll to position [239, 0]
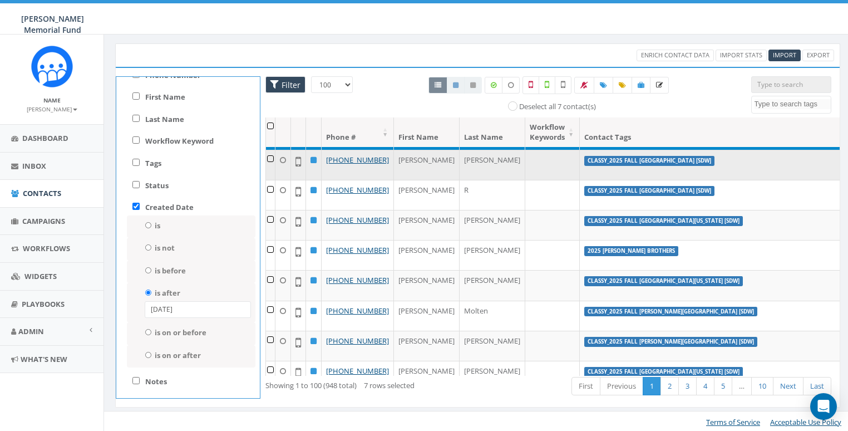
click at [271, 180] on td at bounding box center [270, 165] width 9 height 30
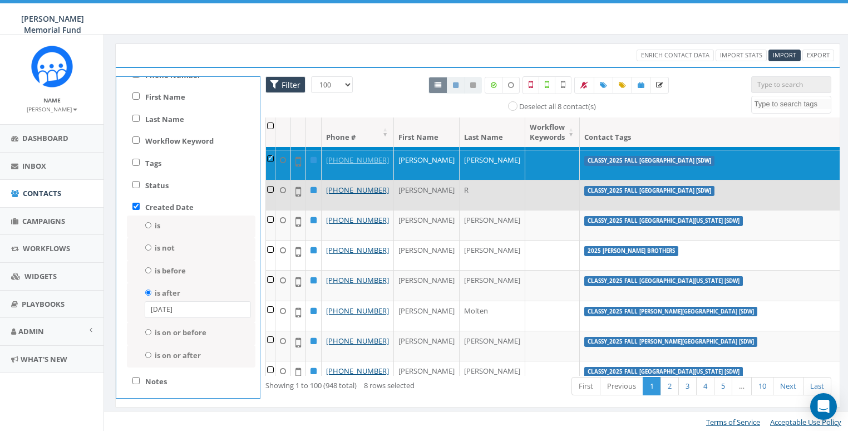
click at [268, 210] on td at bounding box center [270, 195] width 9 height 30
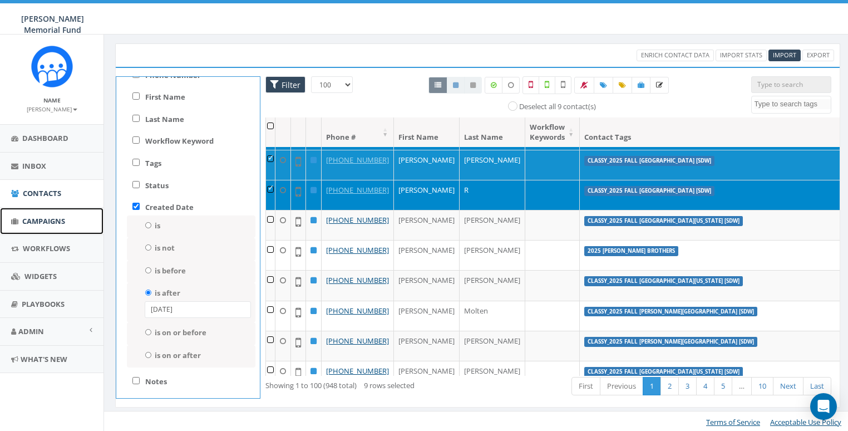
click at [42, 223] on span "Campaigns" at bounding box center [43, 221] width 43 height 10
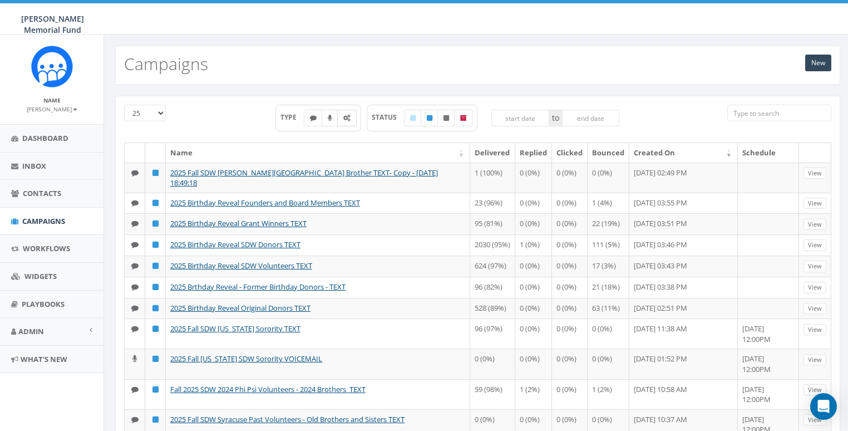
click at [351, 119] on label at bounding box center [346, 118] width 19 height 17
checkbox input "true"
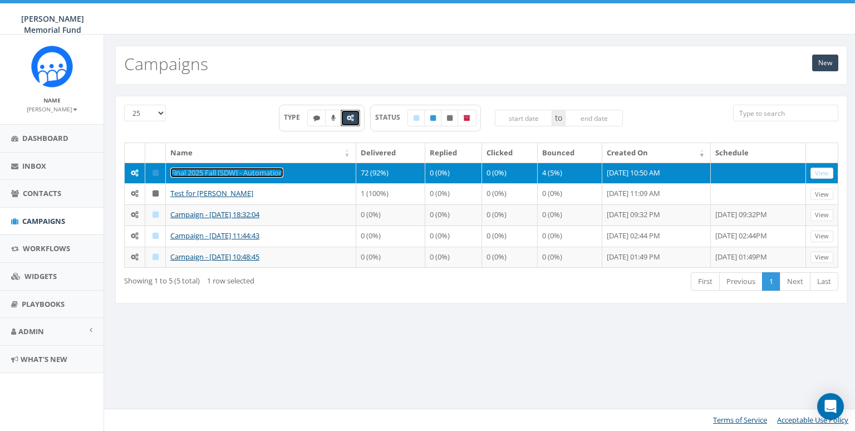
click at [240, 169] on link "Final 2025 Fall [SDW] - Automation" at bounding box center [226, 173] width 113 height 10
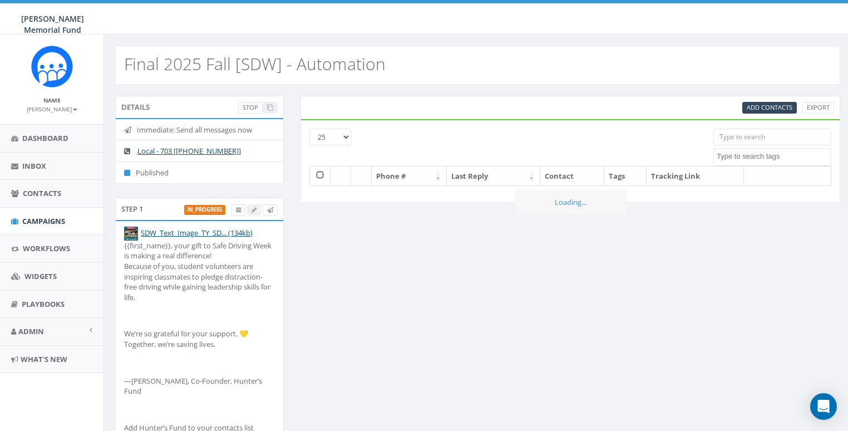
select select
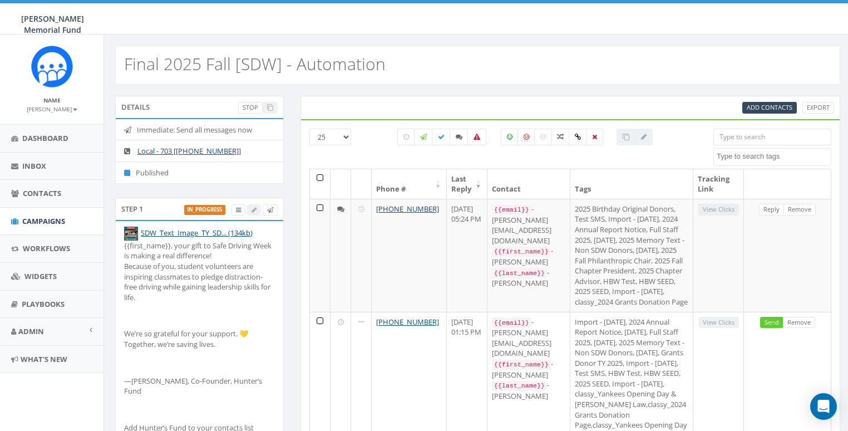
click at [809, 130] on input "search" at bounding box center [772, 137] width 118 height 17
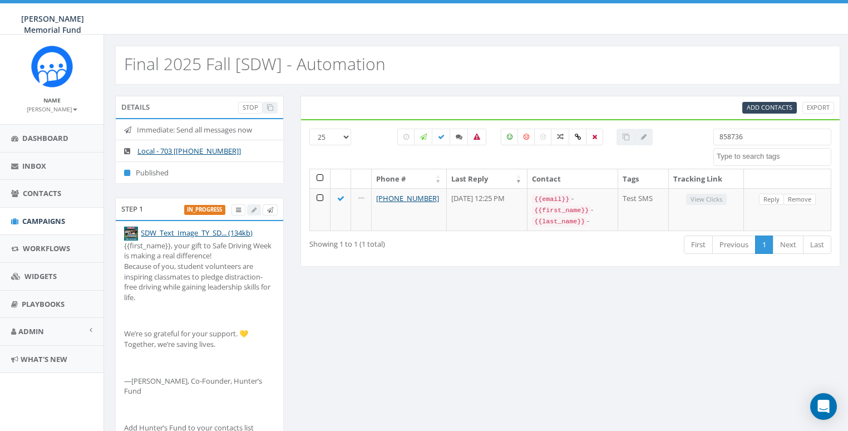
type input "858736"
click at [657, 88] on div "Details Stop Immediate: Send all messages now Local - 703 [[PHONE_NUMBER]] Publ…" at bounding box center [477, 381] width 747 height 593
click at [786, 104] on span "Add Contacts" at bounding box center [770, 107] width 46 height 8
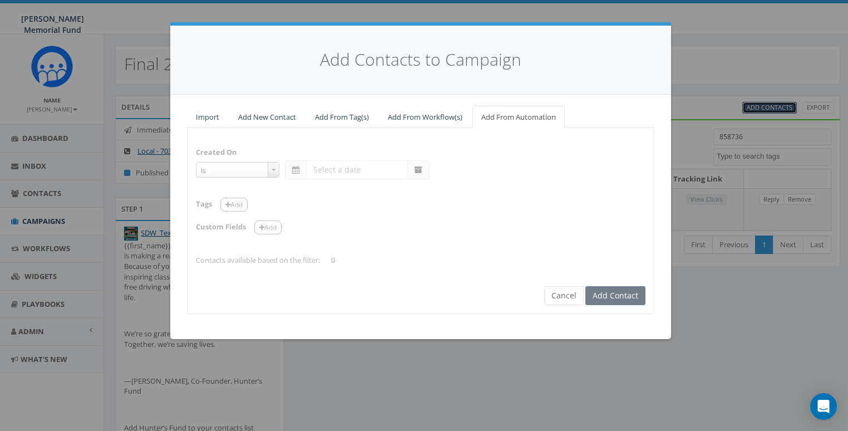
select select "is on or after"
type input "[DATE]"
select select "contains"
select select "[SDW]"
select select
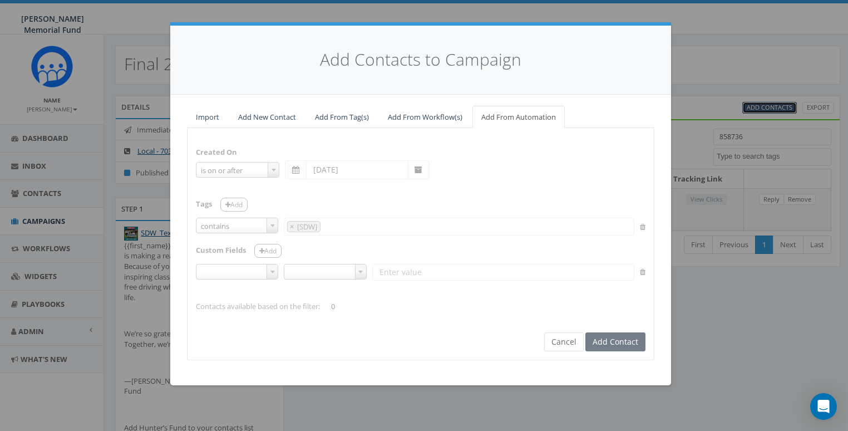
select select
type input "[SDW]"
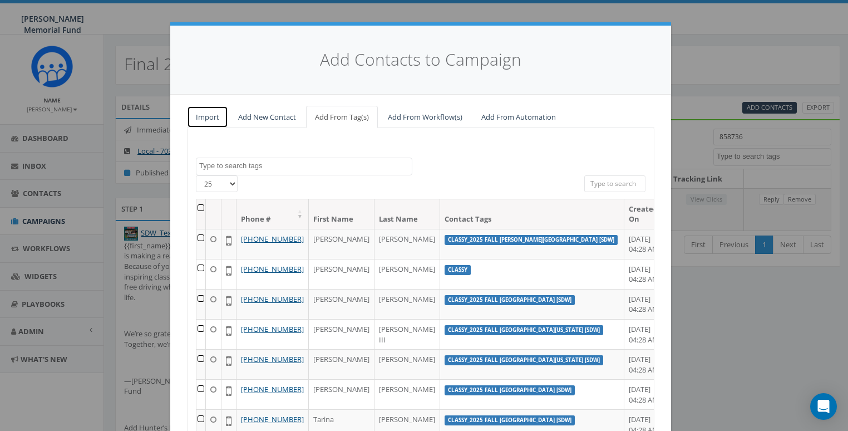
click at [209, 117] on link "Import" at bounding box center [207, 117] width 41 height 23
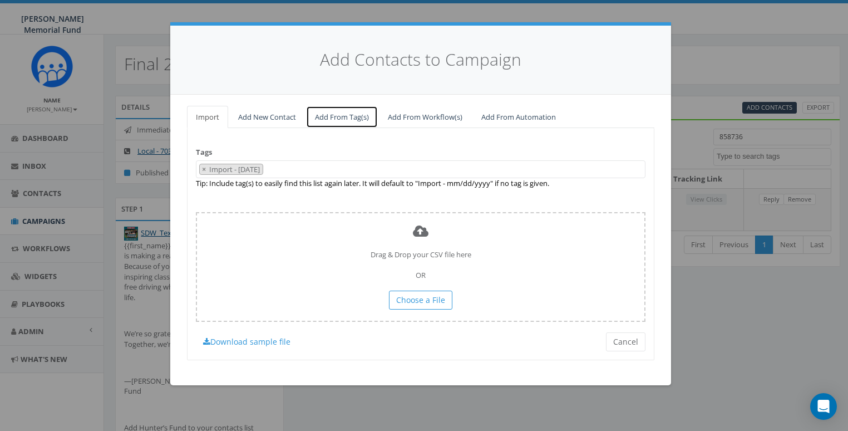
click at [371, 117] on link "Add From Tag(s)" at bounding box center [342, 117] width 72 height 23
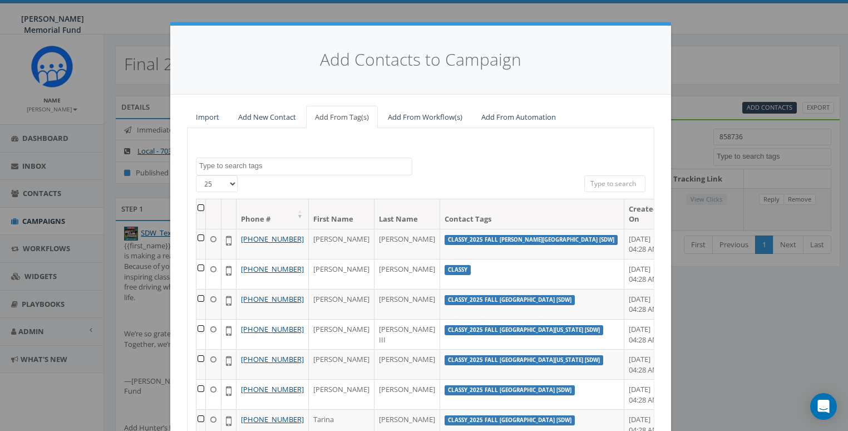
click at [292, 161] on textarea "Search" at bounding box center [305, 166] width 213 height 10
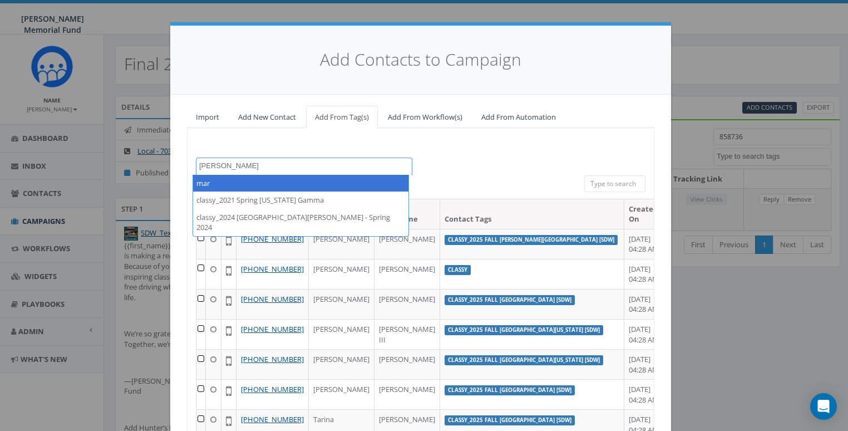
type textarea "[PERSON_NAME]"
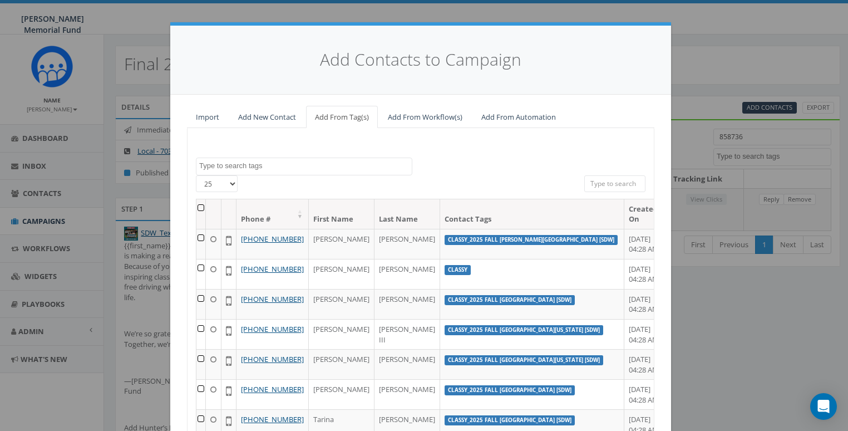
click at [631, 184] on input "search" at bounding box center [614, 183] width 61 height 17
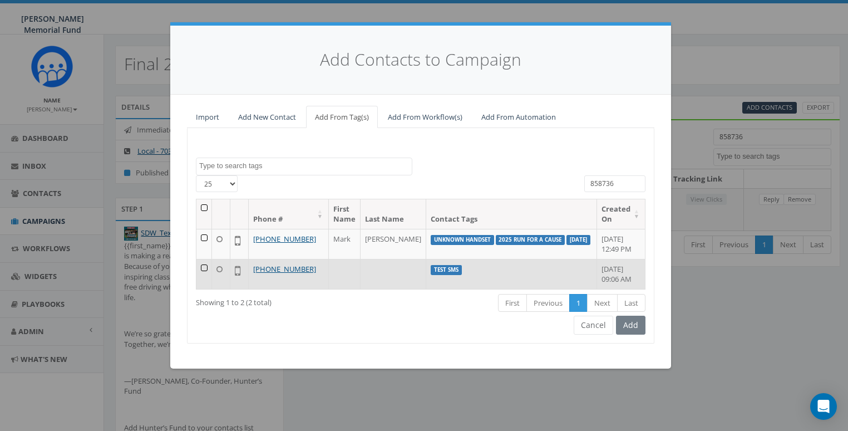
type input "858736"
click at [203, 278] on td at bounding box center [204, 274] width 16 height 30
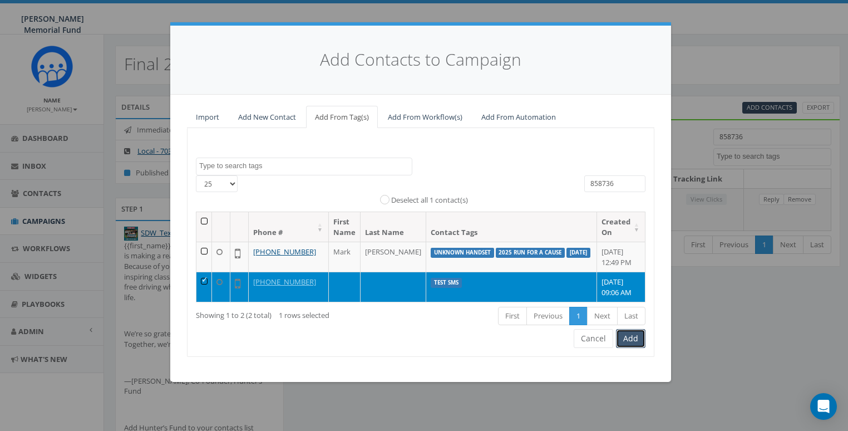
click at [639, 348] on button "Add" at bounding box center [630, 338] width 29 height 19
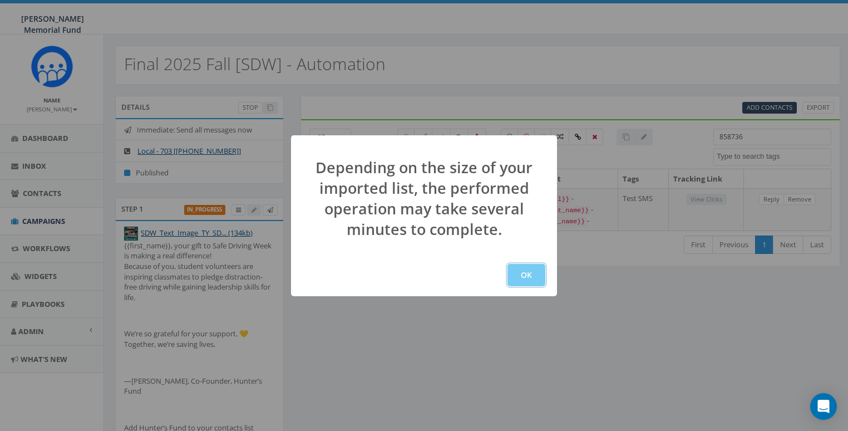
click at [532, 277] on button "OK" at bounding box center [527, 275] width 38 height 22
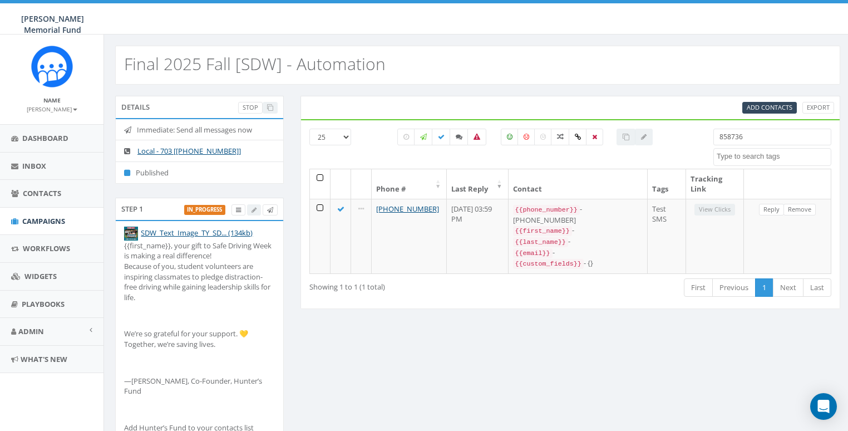
select select
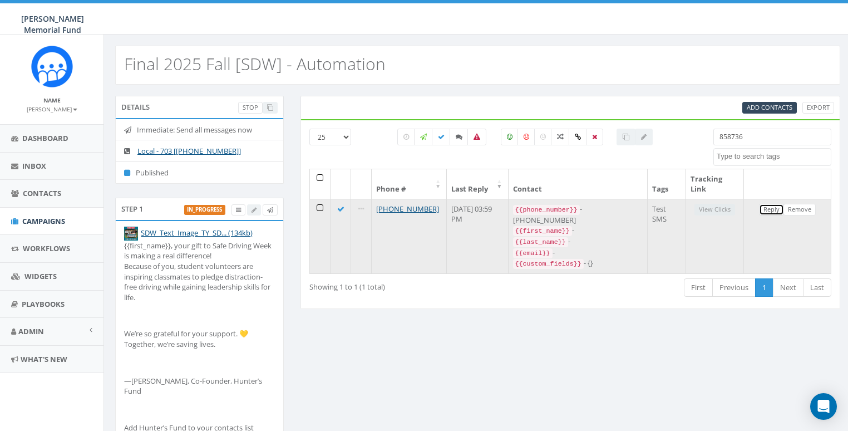
click at [764, 204] on link "Reply" at bounding box center [771, 210] width 25 height 12
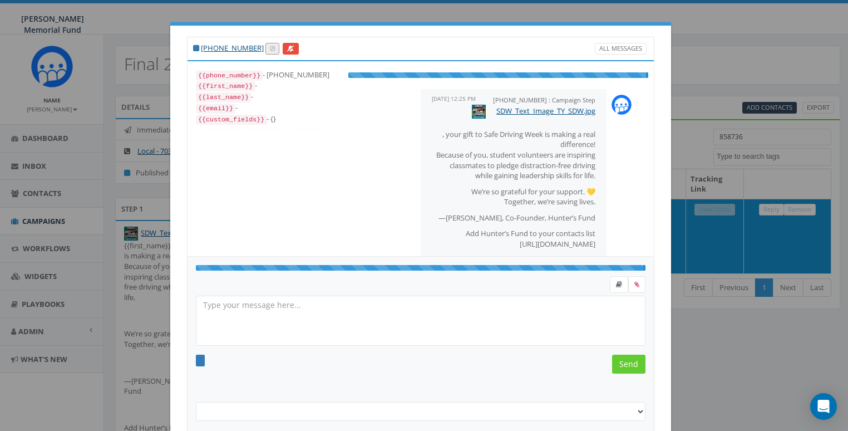
select select "Test SMS"
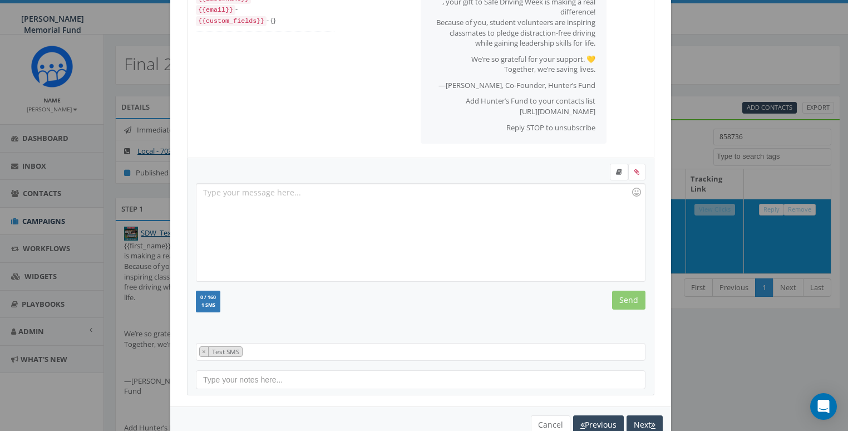
scroll to position [125, 0]
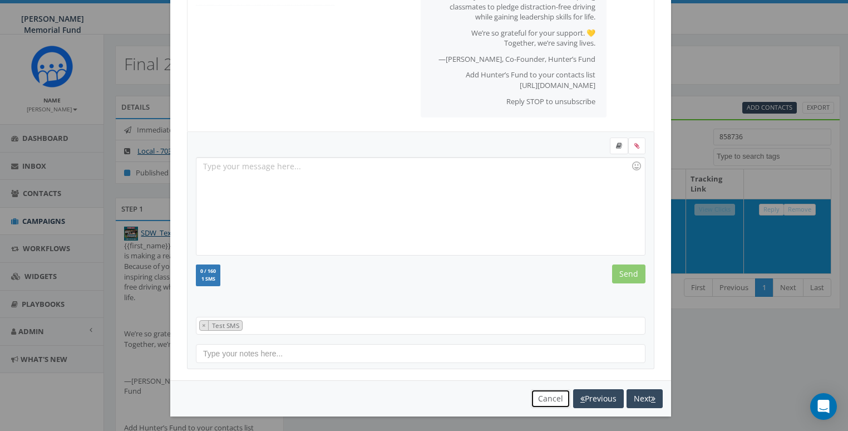
click at [548, 397] on button "Cancel" at bounding box center [551, 398] width 40 height 19
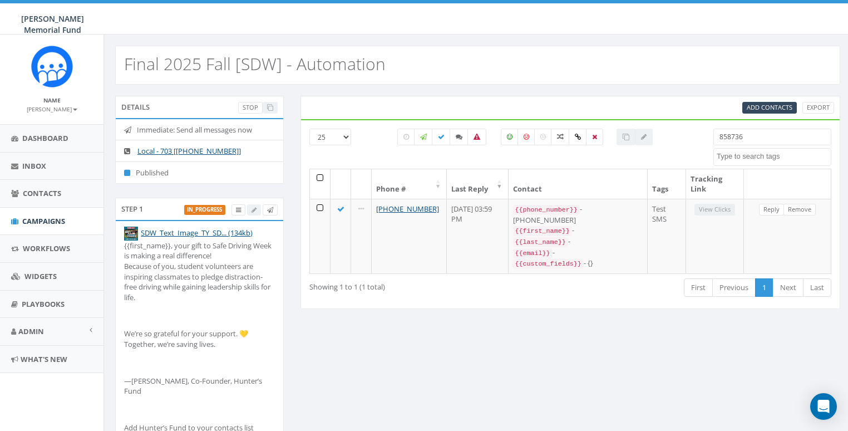
click at [764, 135] on input "858736" at bounding box center [772, 137] width 118 height 17
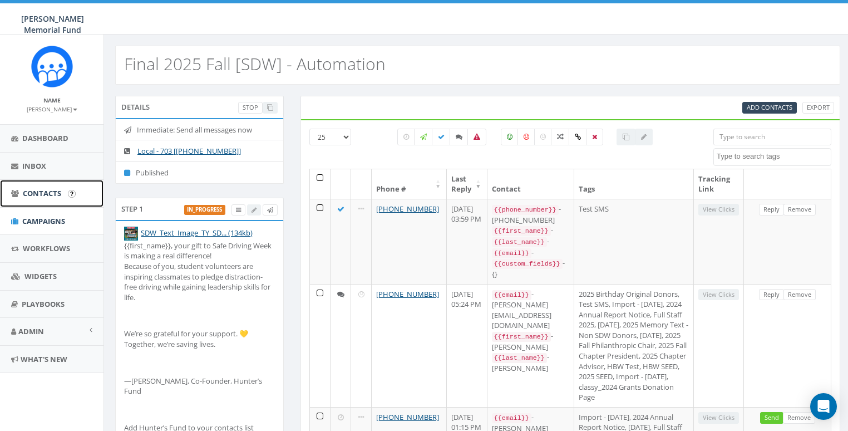
click at [36, 195] on span "Contacts" at bounding box center [42, 193] width 38 height 10
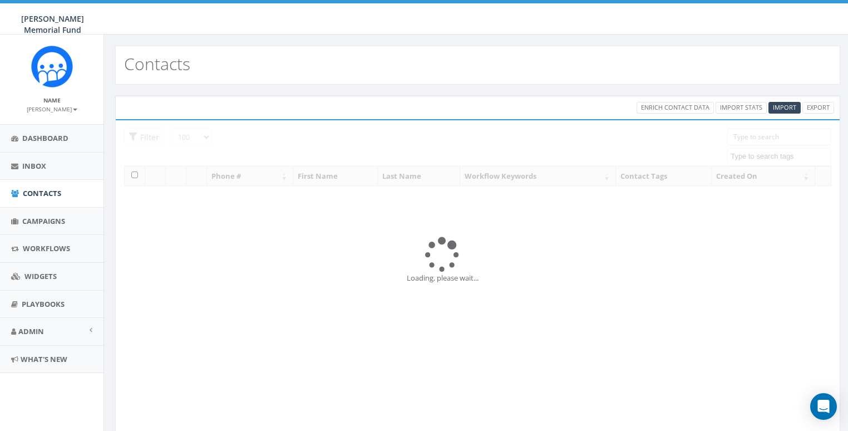
select select "100"
select select
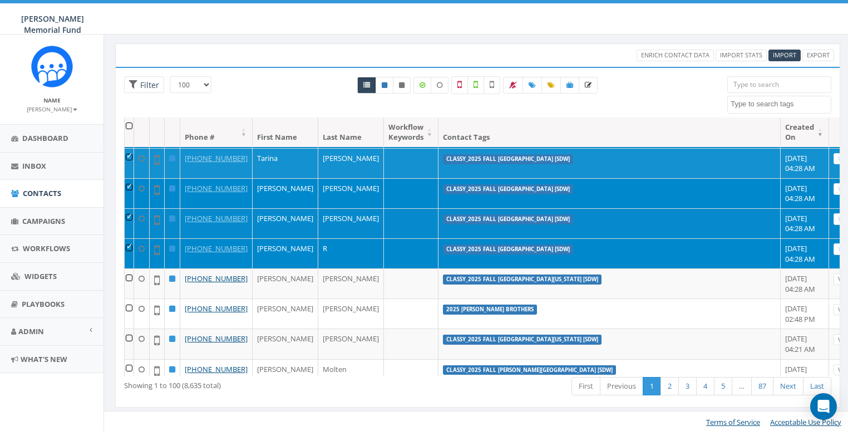
scroll to position [319, 0]
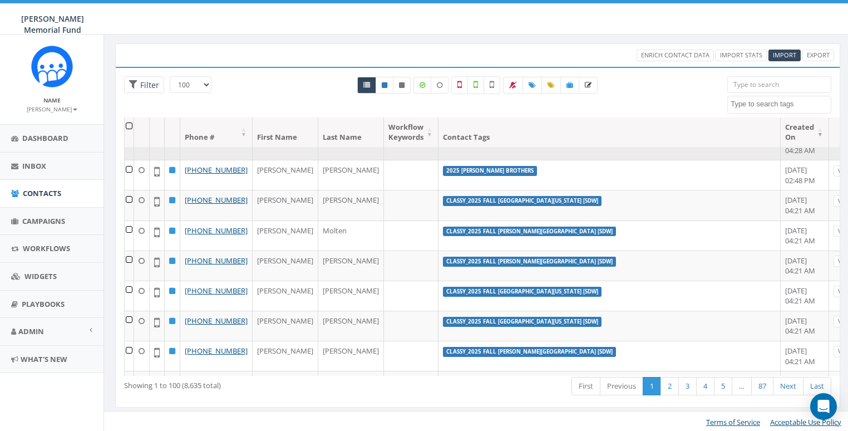
click at [132, 160] on td at bounding box center [129, 145] width 9 height 30
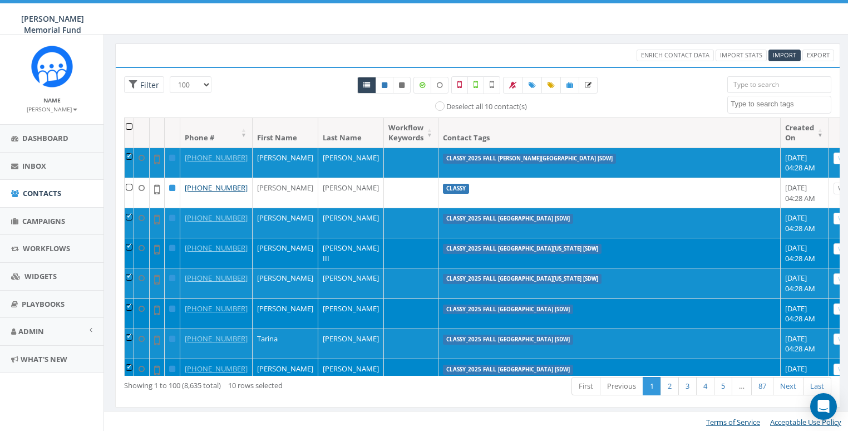
scroll to position [0, 0]
click at [147, 82] on span "Filter" at bounding box center [148, 85] width 22 height 11
radio input "true"
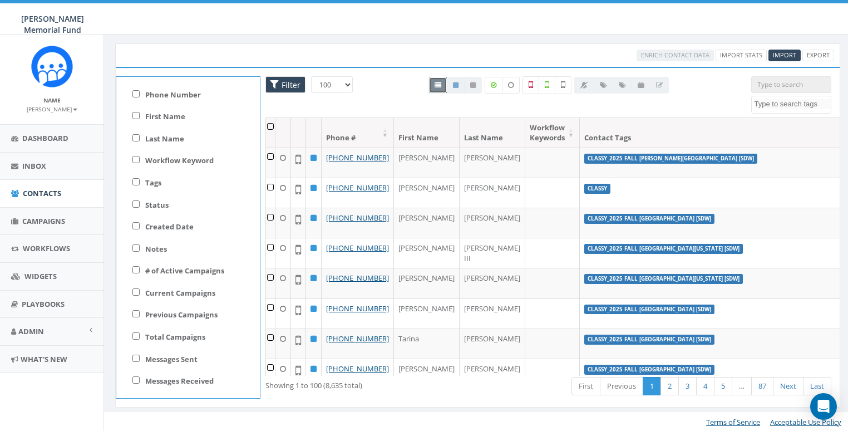
click at [193, 291] on label "Current Campaigns" at bounding box center [180, 293] width 70 height 11
click at [140, 291] on input "Current Campaigns" at bounding box center [135, 291] width 7 height 7
checkbox input "true"
click at [150, 353] on input "is not" at bounding box center [148, 356] width 7 height 6
radio input "true"
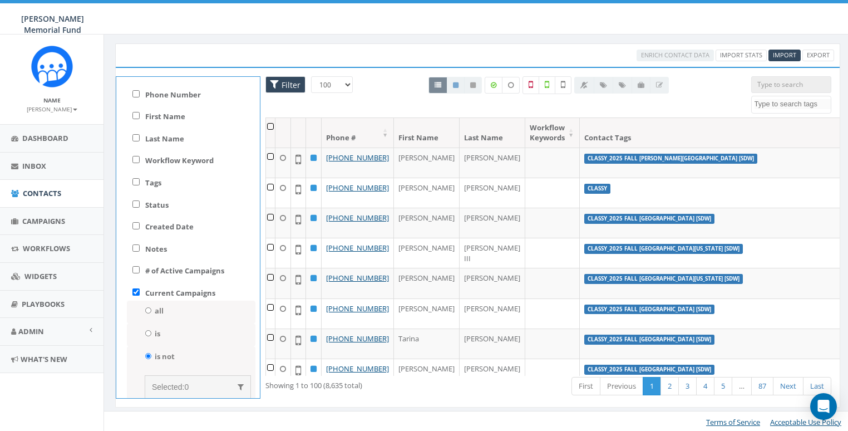
click at [181, 385] on span "Selected:" at bounding box center [168, 386] width 32 height 9
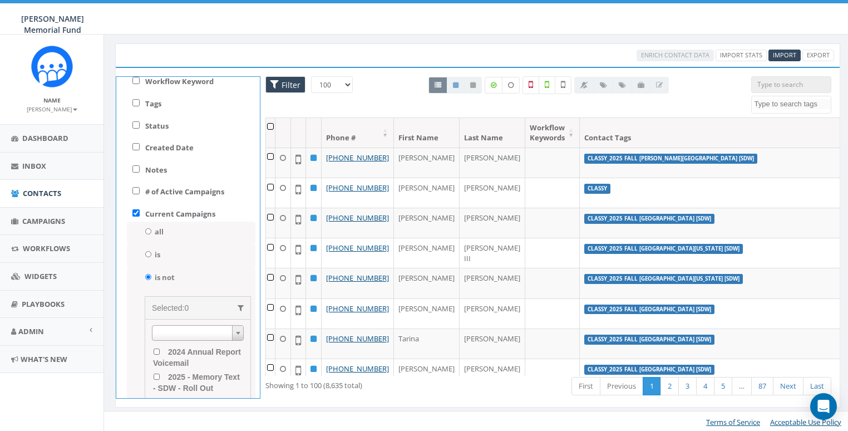
scroll to position [80, 0]
click at [183, 333] on span at bounding box center [198, 332] width 92 height 16
type input "automation"
click at [153, 349] on Automation "Final 2025 Fall [SDW] - Automation" at bounding box center [156, 350] width 7 height 6
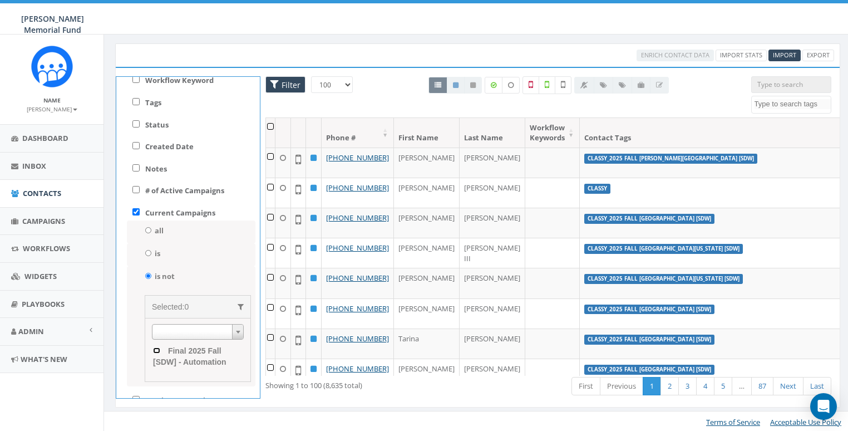
checkbox Automation "true"
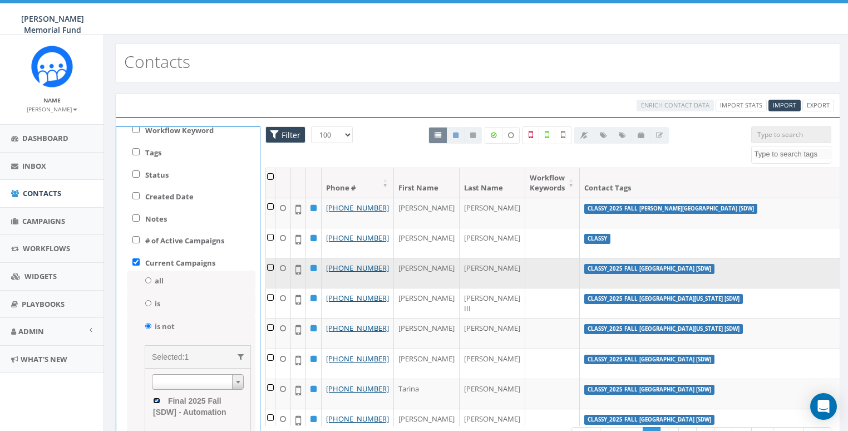
scroll to position [0, 0]
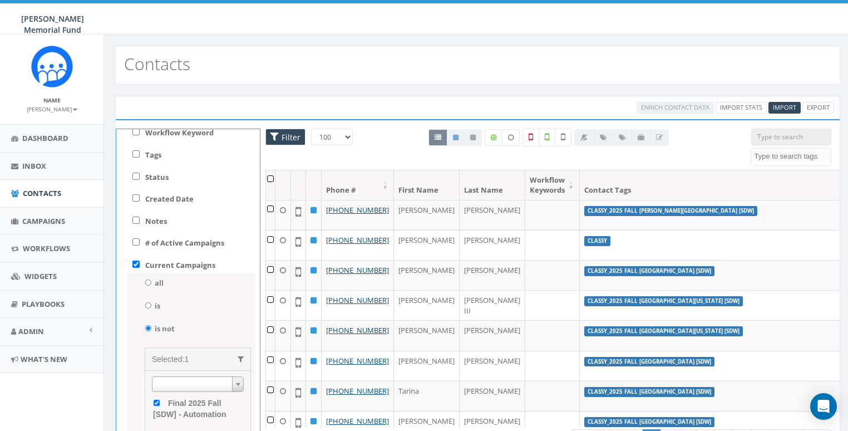
click at [146, 152] on label "Tags" at bounding box center [153, 155] width 16 height 11
click at [140, 152] on input "Tags" at bounding box center [135, 153] width 7 height 7
checkbox input "true"
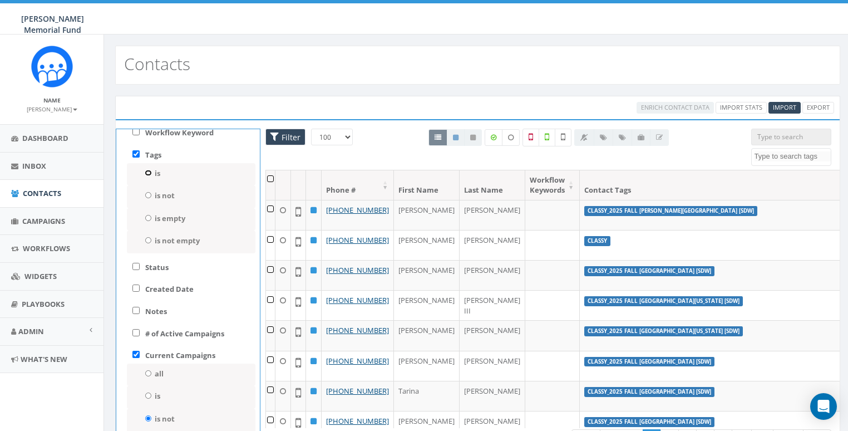
click at [148, 173] on input "is" at bounding box center [148, 173] width 7 height 6
radio input "true"
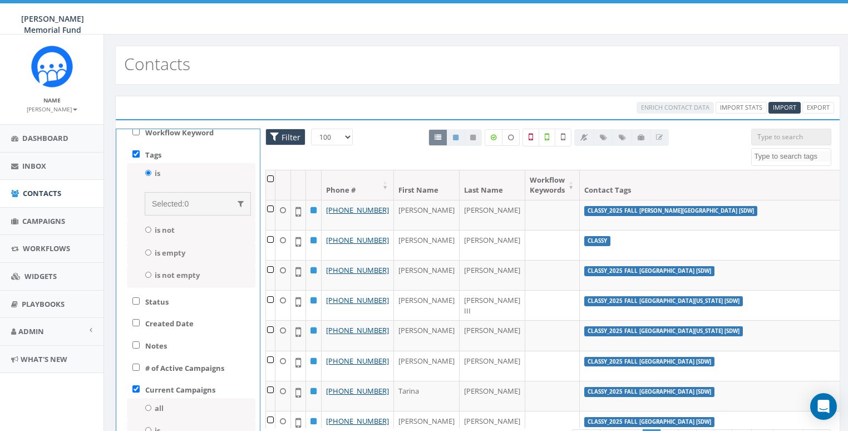
click at [168, 206] on span "Selected:" at bounding box center [168, 203] width 32 height 9
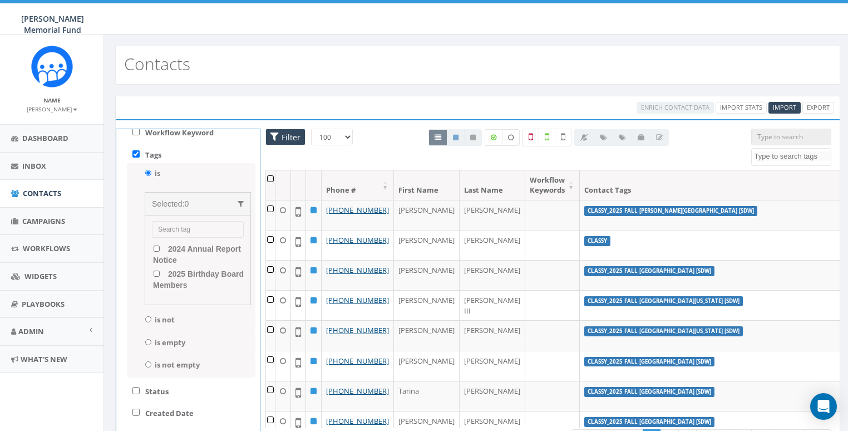
click at [180, 227] on input "search" at bounding box center [198, 229] width 92 height 17
type input "[sdw]"
click at [154, 247] on \ "classy_2025 Fall Wittenberg University [SDW]" at bounding box center [156, 248] width 7 height 6
checkbox \ "true"
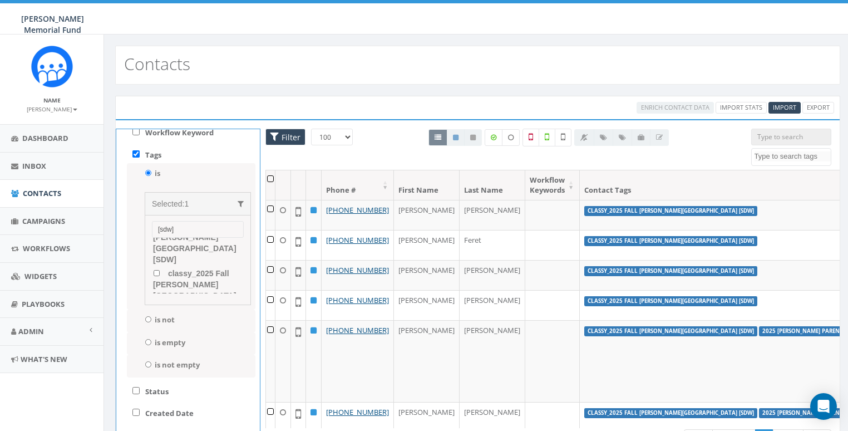
scroll to position [28, 0]
click at [156, 265] on \ "classy_2025 Fall Denison University [SDW]" at bounding box center [156, 268] width 7 height 6
checkbox \ "true"
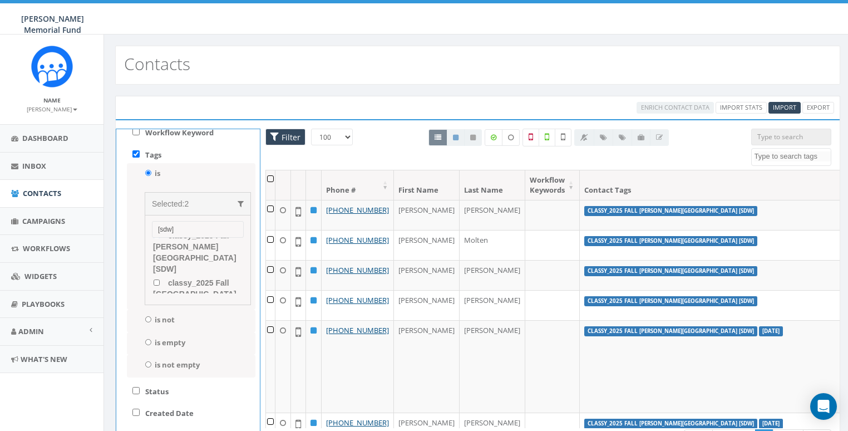
scroll to position [62, 0]
click at [152, 256] on ul "classy_2025 Fall Wittenberg University [SDW] classy_2025 Fall Denison Universit…" at bounding box center [198, 266] width 92 height 56
click at [156, 278] on \ "classy_2025 Fall Purdue University [SDW]" at bounding box center [156, 281] width 7 height 6
checkbox \ "true"
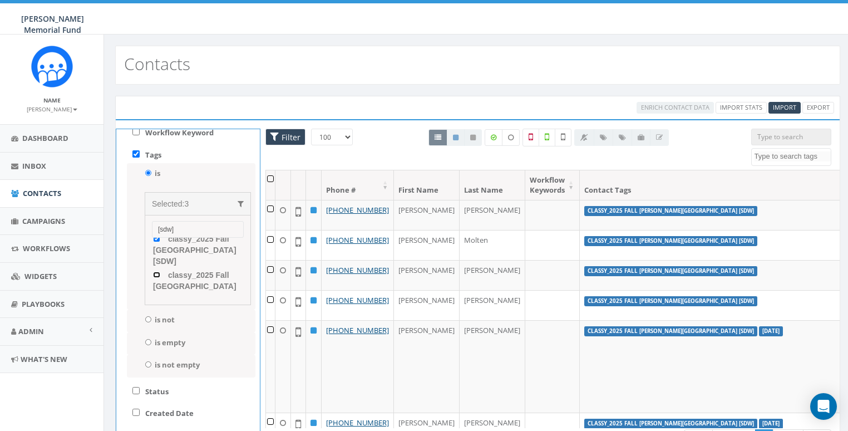
click at [158, 272] on \ "classy_2025 Fall Syracuse University [SDW]" at bounding box center [156, 275] width 7 height 6
checkbox \ "true"
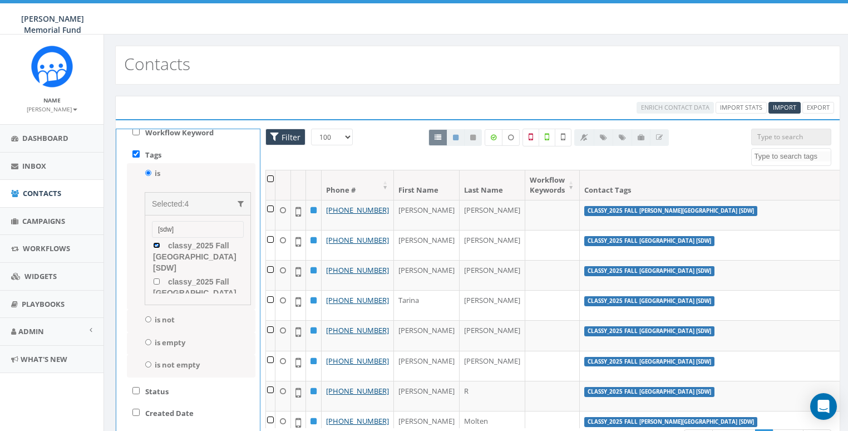
scroll to position [149, 0]
click at [156, 263] on \ "classy_2025 Fall University of Alabama [SDW]" at bounding box center [156, 266] width 7 height 6
checkbox \ "true"
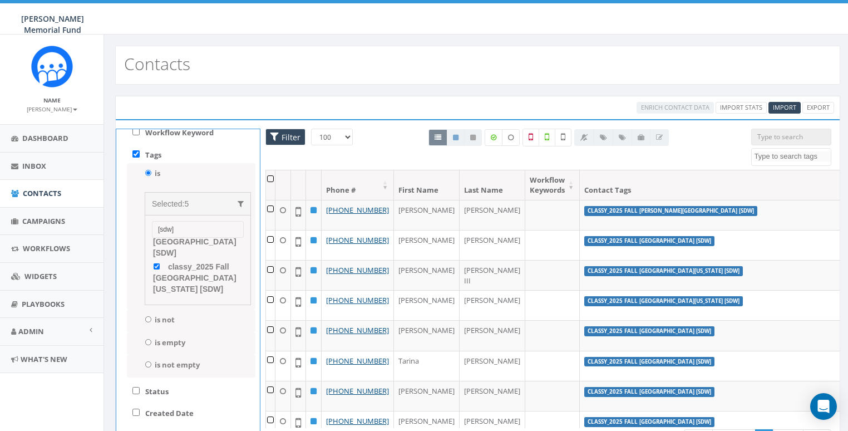
click at [196, 297] on p "Loading more.." at bounding box center [198, 302] width 91 height 11
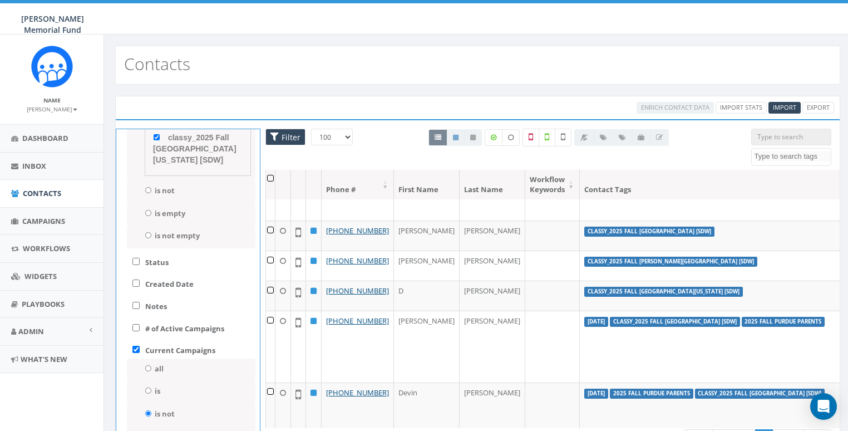
scroll to position [162, 0]
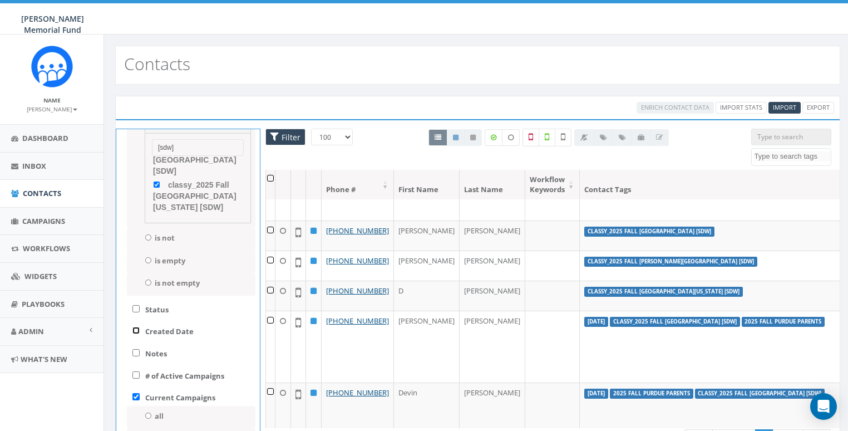
click at [136, 329] on input "Created Date" at bounding box center [135, 330] width 7 height 7
checkbox input "true"
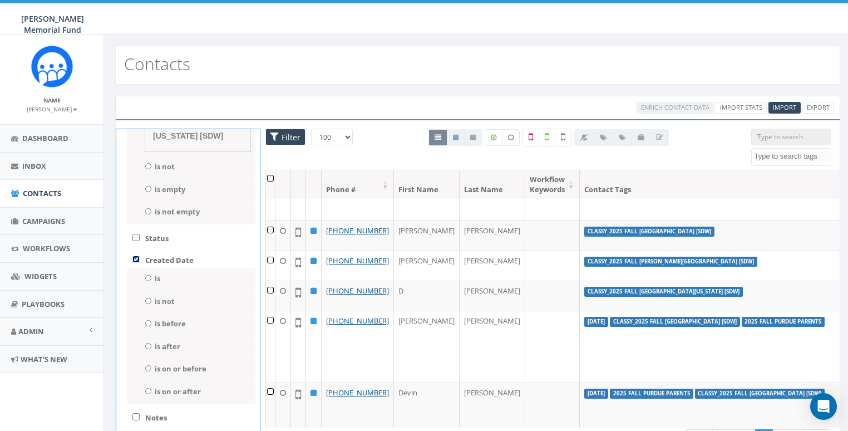
scroll to position [234, 0]
click at [144, 342] on div "is after" at bounding box center [191, 346] width 129 height 23
click at [148, 344] on input "is after" at bounding box center [148, 345] width 7 height 6
radio input "true"
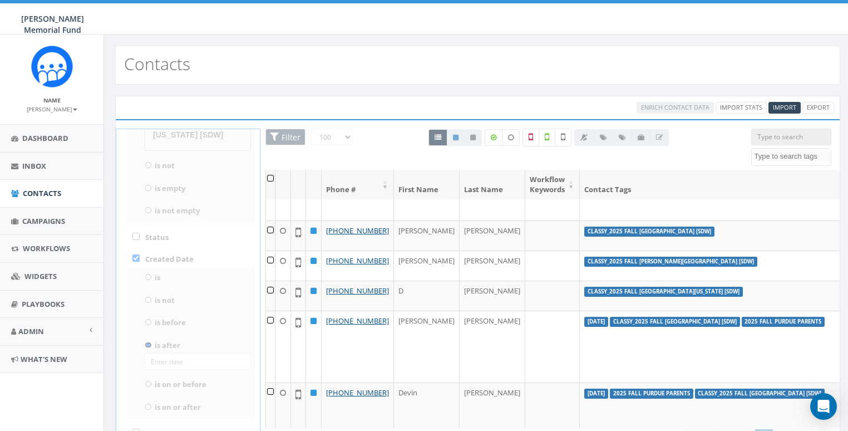
scroll to position [105, 0]
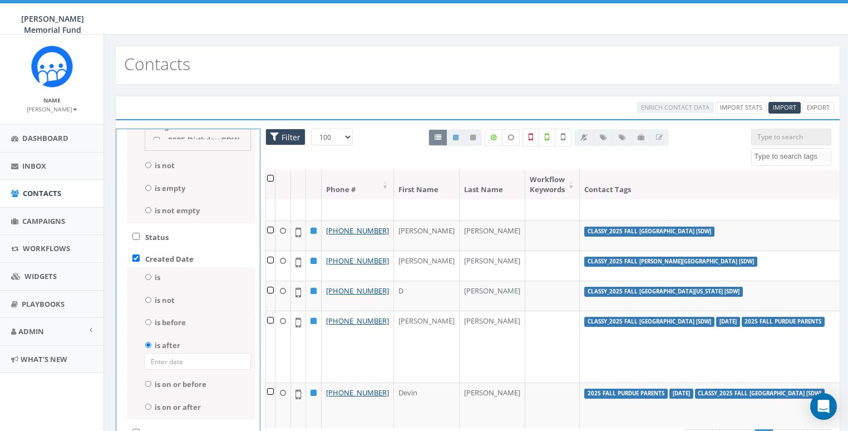
click at [175, 362] on input at bounding box center [198, 361] width 106 height 17
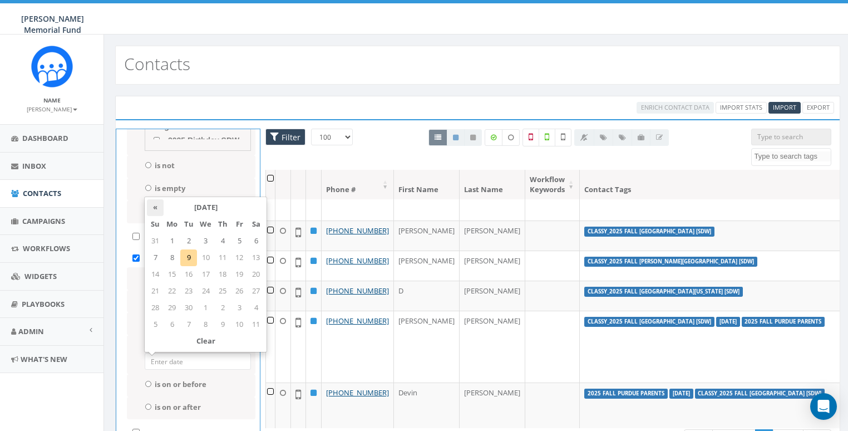
click at [154, 208] on th "«" at bounding box center [155, 207] width 17 height 17
click at [172, 257] on td "4" at bounding box center [172, 257] width 17 height 17
type input "Aug 04 2025"
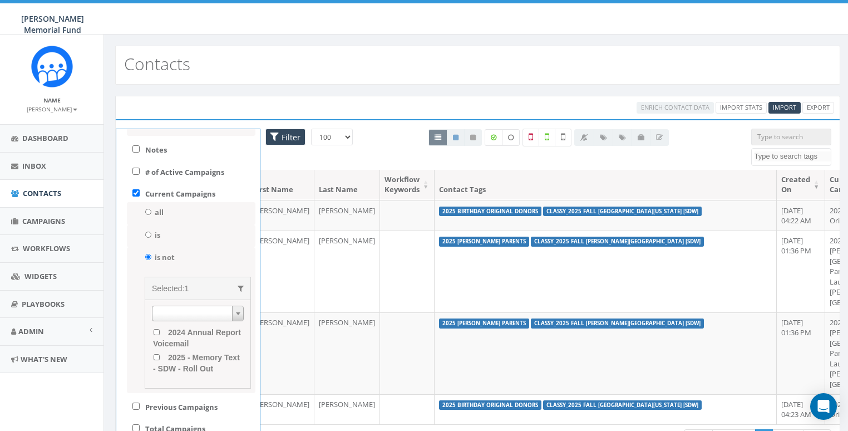
scroll to position [544, 0]
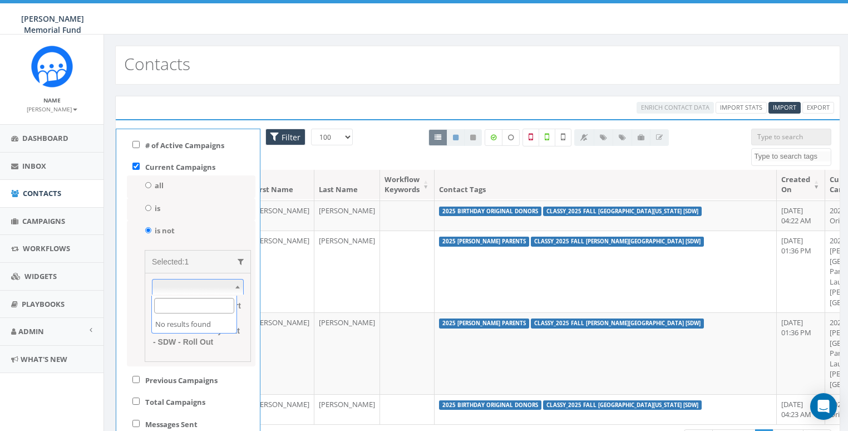
click at [196, 288] on span at bounding box center [198, 287] width 92 height 16
type input "automation"
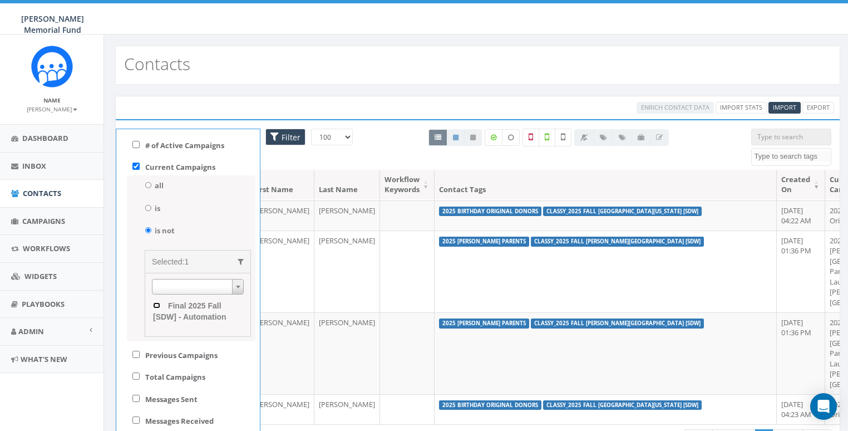
click at [158, 306] on Automation "Final 2025 Fall [SDW] - Automation" at bounding box center [156, 305] width 7 height 6
checkbox Automation "true"
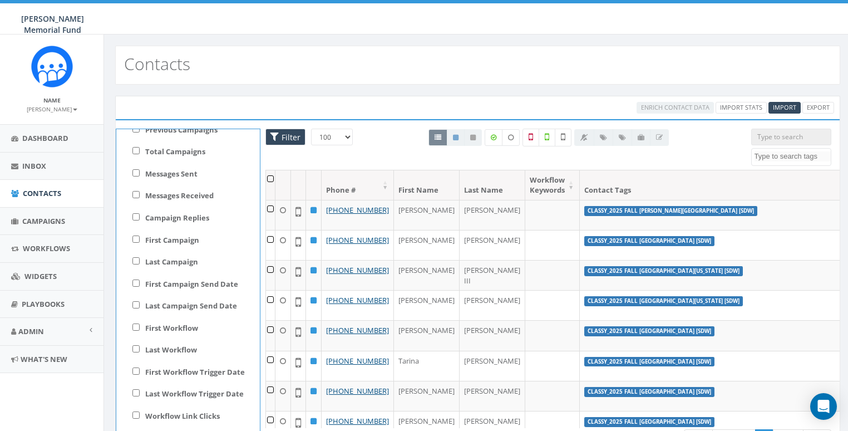
scroll to position [0, 145]
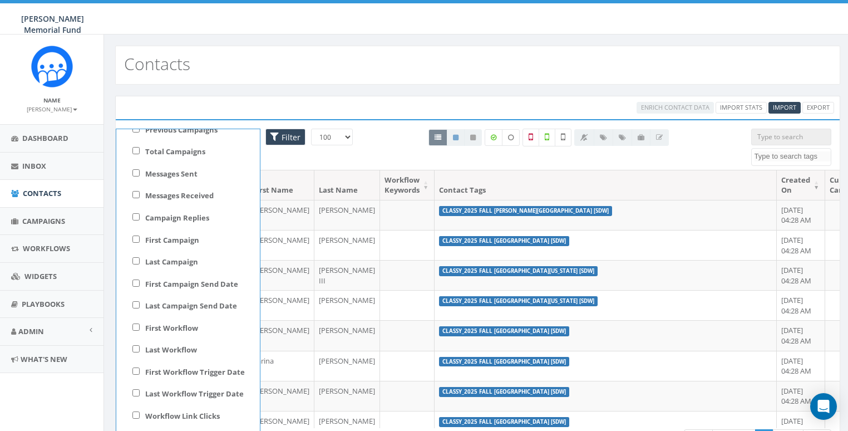
click at [777, 184] on th "Created On" at bounding box center [801, 184] width 48 height 29
click at [777, 180] on th "Created On" at bounding box center [801, 184] width 48 height 29
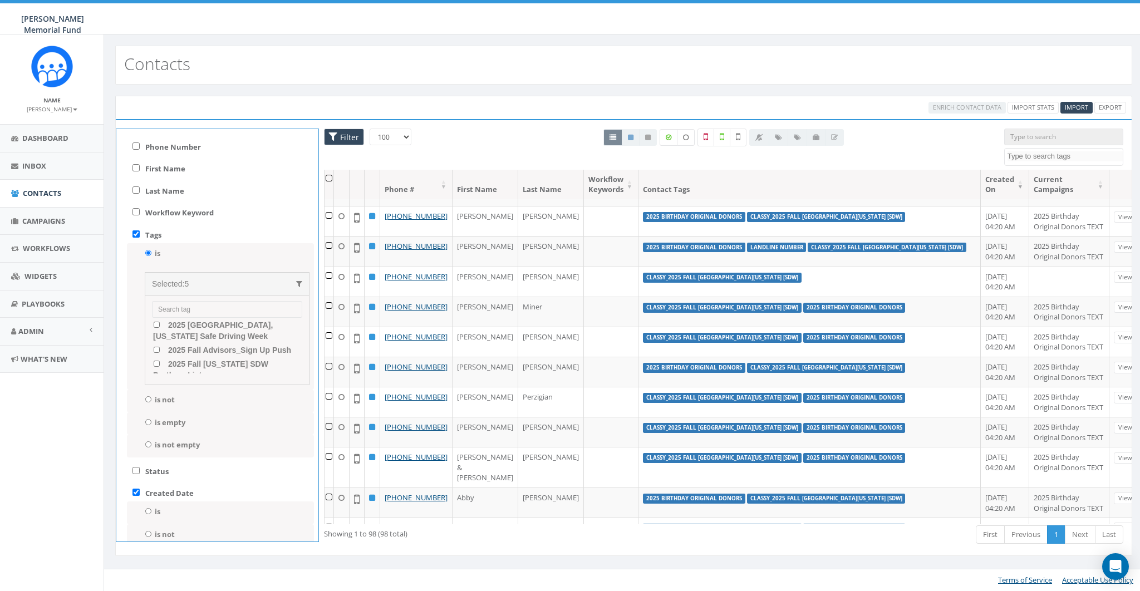
scroll to position [0, 0]
click at [181, 301] on input "search" at bounding box center [227, 309] width 150 height 17
type input "s"
type input "automation"
click at [201, 310] on input "automation" at bounding box center [227, 309] width 150 height 17
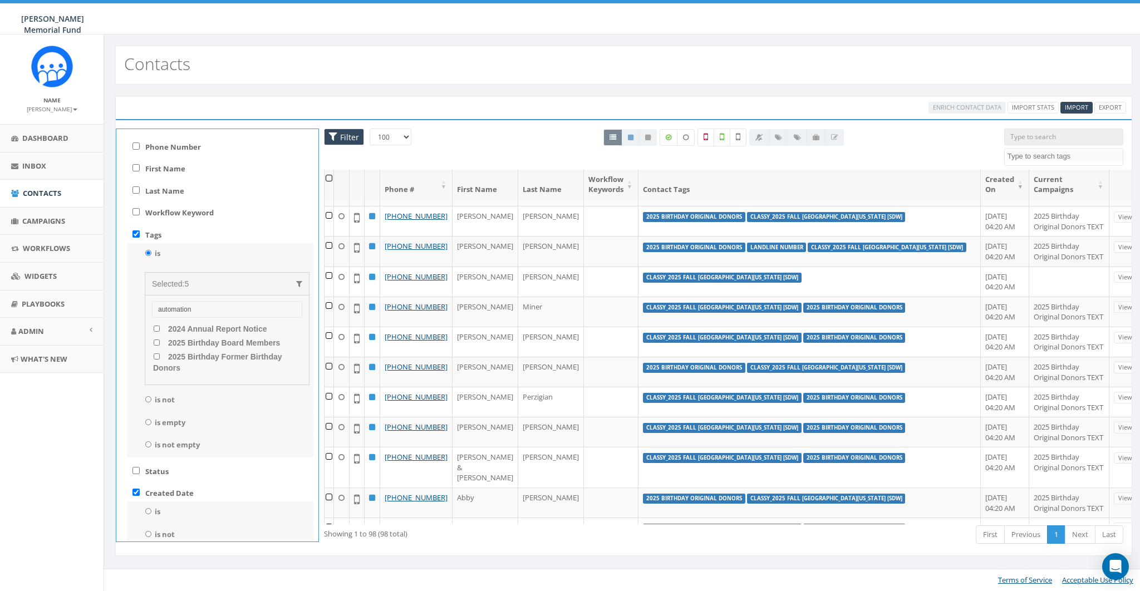
click at [201, 310] on input "automation" at bounding box center [227, 309] width 150 height 17
type input "s"
type input "[sdw]"
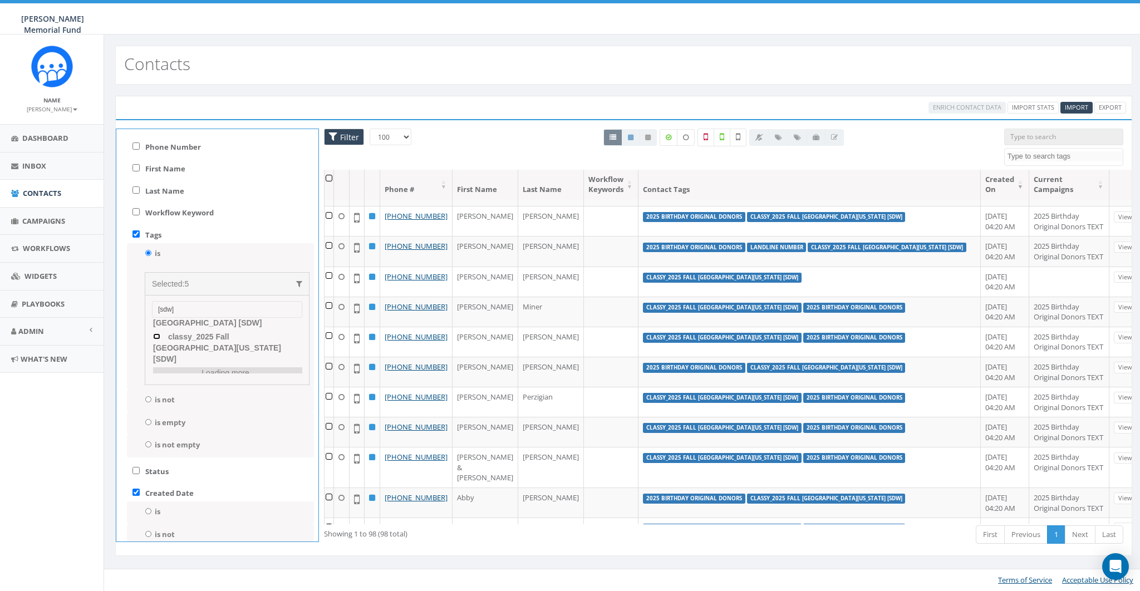
click at [156, 337] on \ "classy_2025 Fall University of Alabama [SDW]" at bounding box center [156, 336] width 7 height 6
checkbox \ "true"
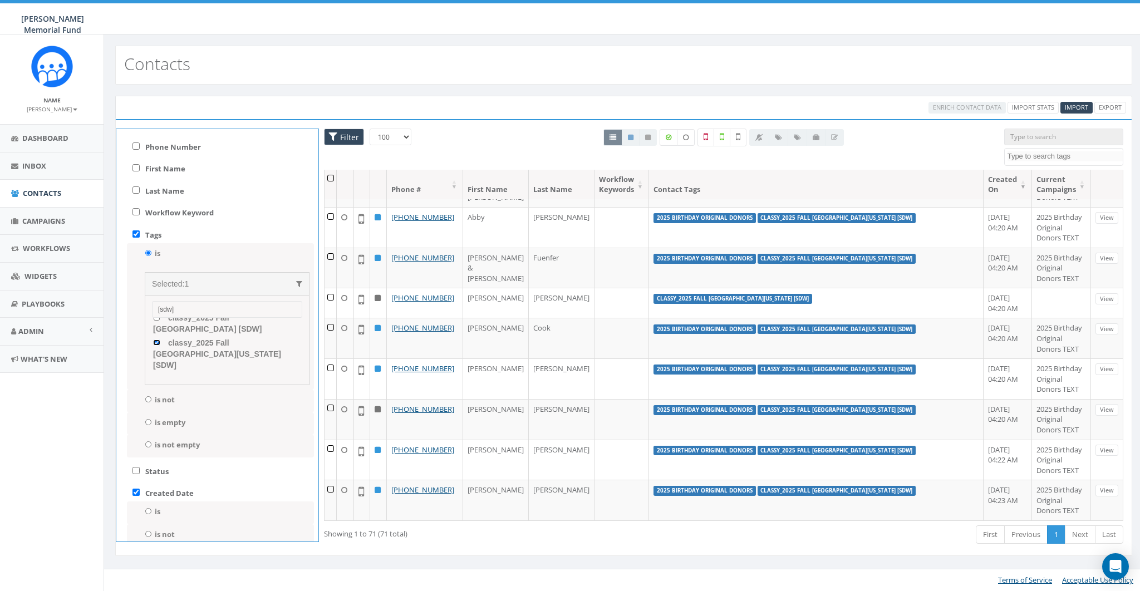
scroll to position [77, 0]
click at [155, 325] on \ "classy_2025 Fall [GEOGRAPHIC_DATA] [SDW]" at bounding box center [156, 326] width 7 height 6
checkbox \ "true"
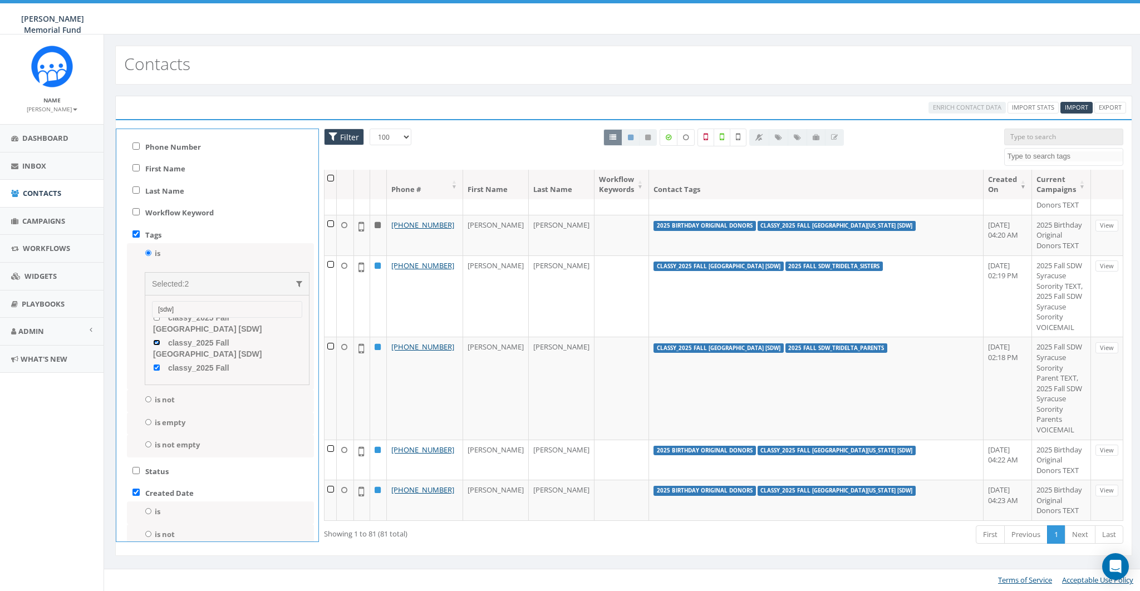
scroll to position [45, 0]
click at [155, 333] on \ "classy_2025 Fall [GEOGRAPHIC_DATA] [SDW]" at bounding box center [156, 334] width 7 height 6
checkbox \ "true"
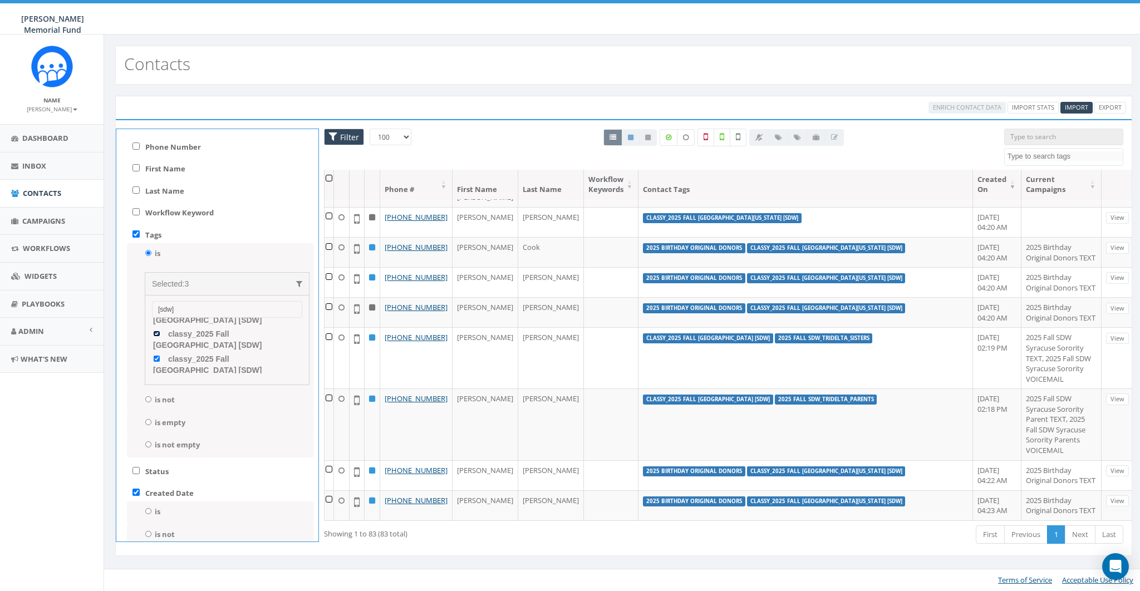
scroll to position [0, 0]
click at [156, 351] on \ "classy_2025 Fall [PERSON_NAME][GEOGRAPHIC_DATA] [SDW]" at bounding box center [156, 354] width 7 height 6
checkbox \ "true"
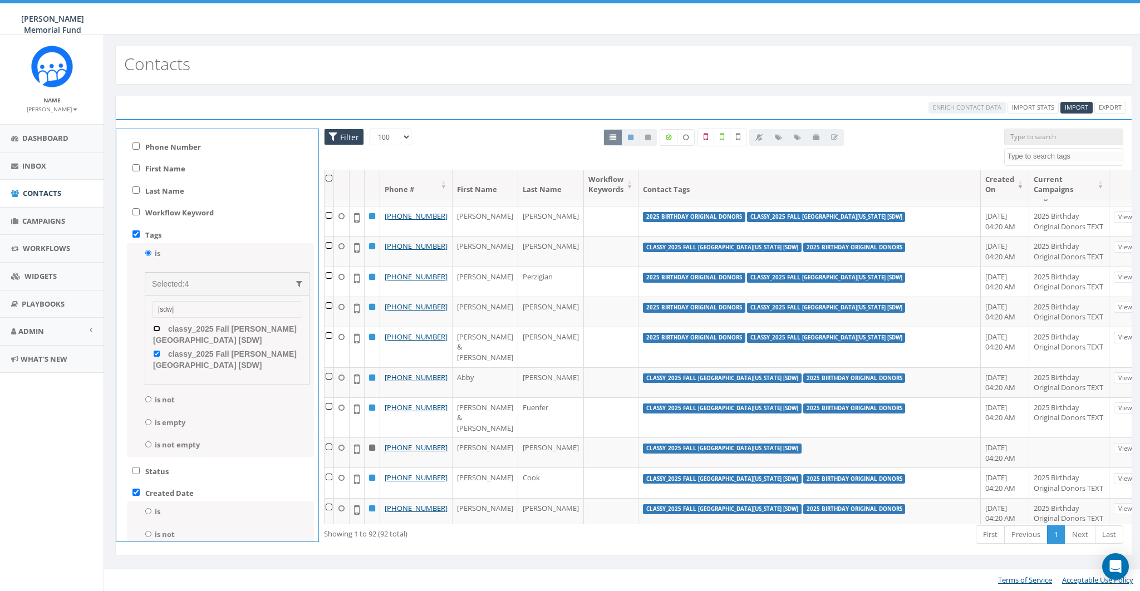
click at [154, 327] on \ "classy_2025 Fall [PERSON_NAME][GEOGRAPHIC_DATA] [SDW]" at bounding box center [156, 329] width 7 height 6
checkbox \ "true"
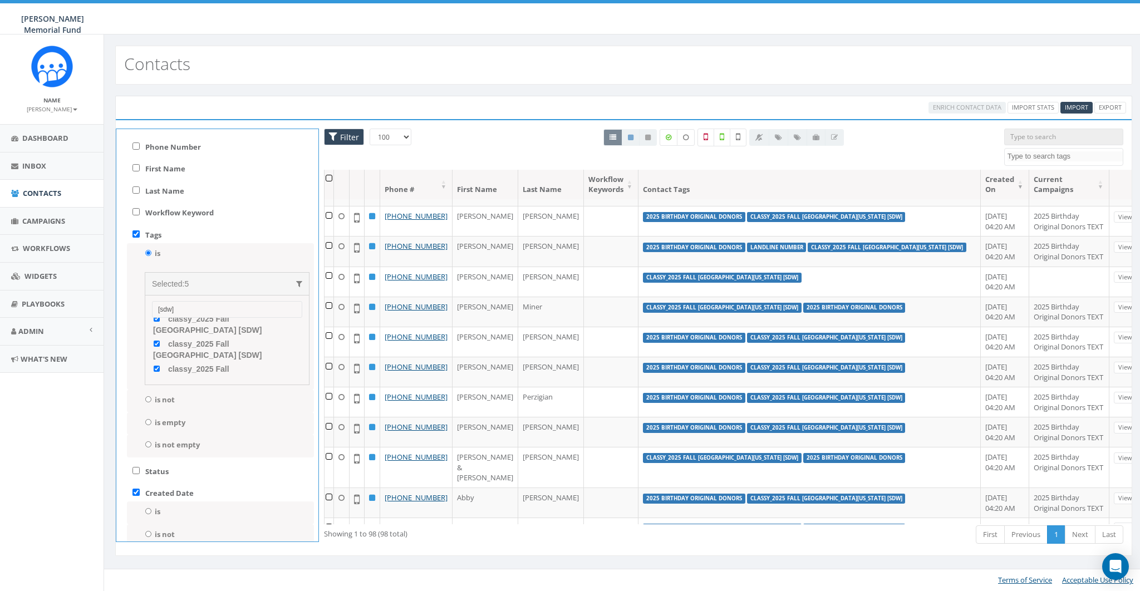
scroll to position [92, 0]
click at [214, 367] on p "Loading more.." at bounding box center [227, 372] width 149 height 11
click at [219, 367] on p "Loading more.." at bounding box center [227, 372] width 149 height 11
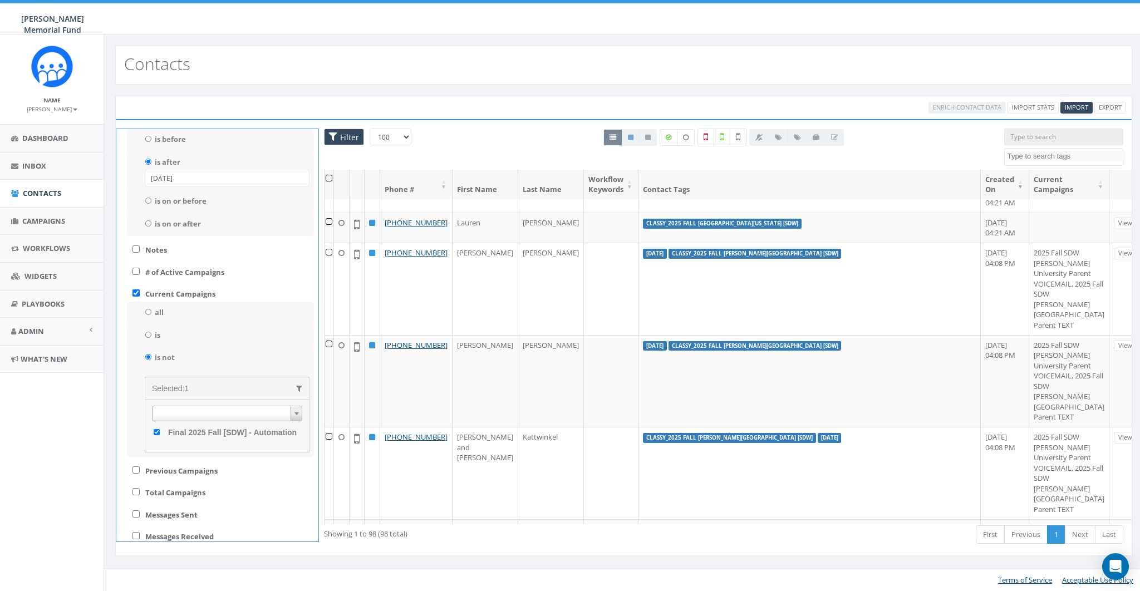
scroll to position [0, 0]
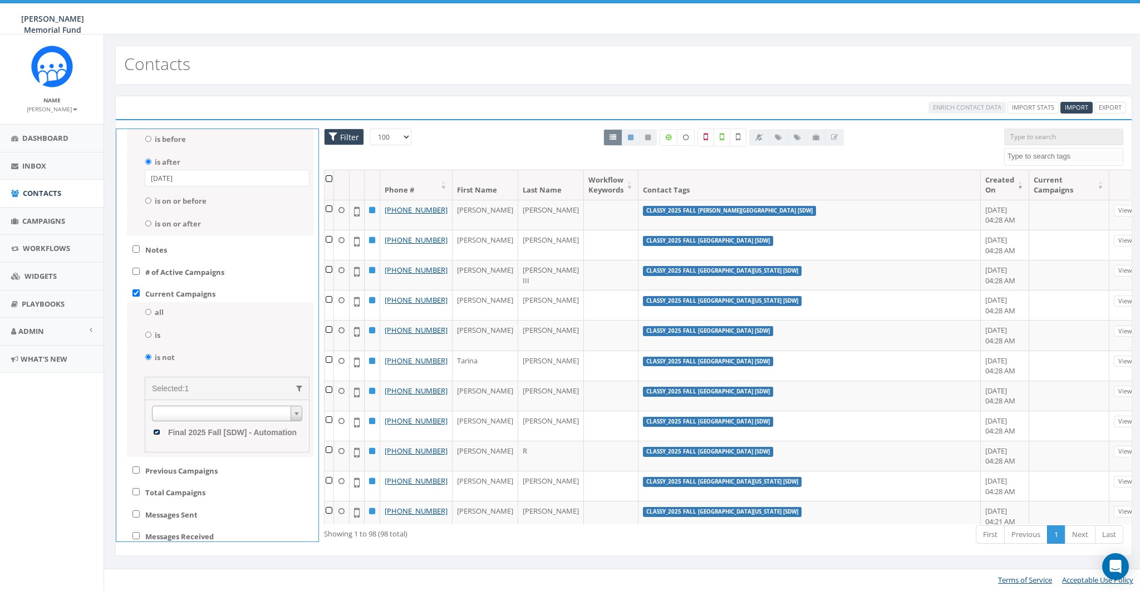
click at [154, 429] on Automation "Final 2025 Fall [SDW] - Automation" at bounding box center [156, 432] width 7 height 6
click at [155, 430] on Automation "Final 2025 Fall [SDW] - Automation" at bounding box center [156, 432] width 7 height 6
click at [155, 429] on Automation "Final 2025 Fall [SDW] - Automation" at bounding box center [156, 432] width 7 height 6
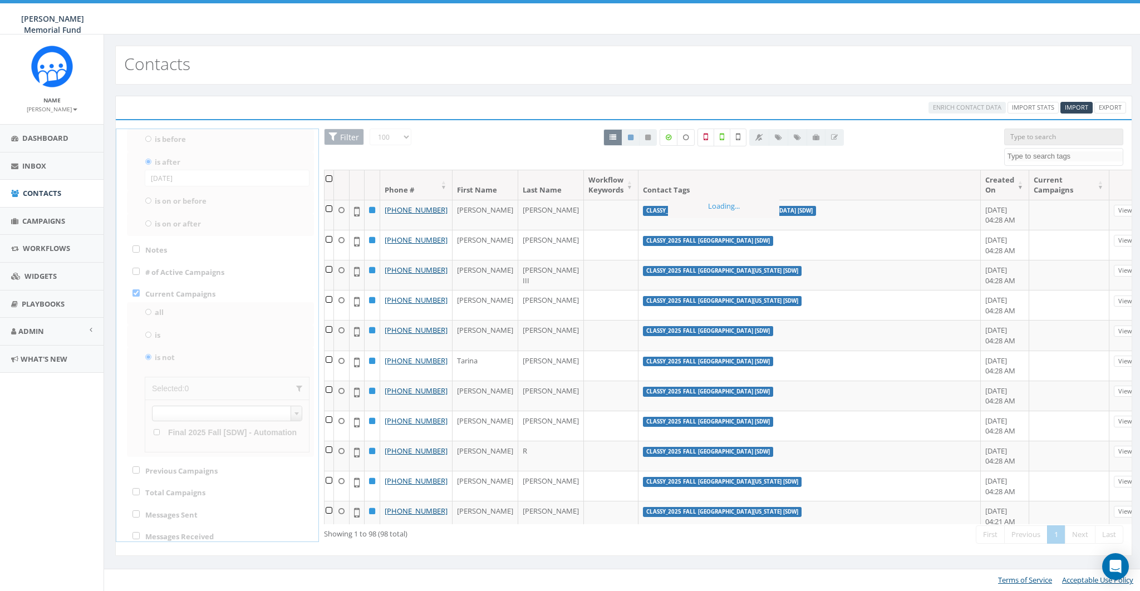
click at [155, 430] on div "25 50 100 Filter All 0 contact(s) on current page All 98 contact(s) filtered De…" at bounding box center [623, 338] width 999 height 419
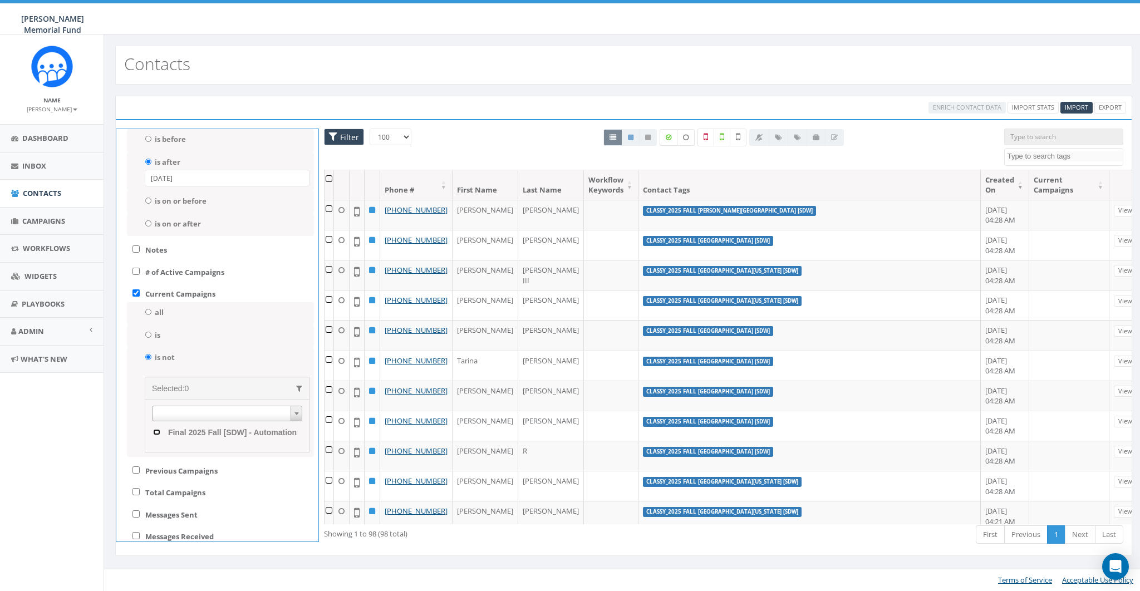
click at [155, 430] on Automation "Final 2025 Fall [SDW] - Automation" at bounding box center [156, 432] width 7 height 6
checkbox Automation "true"
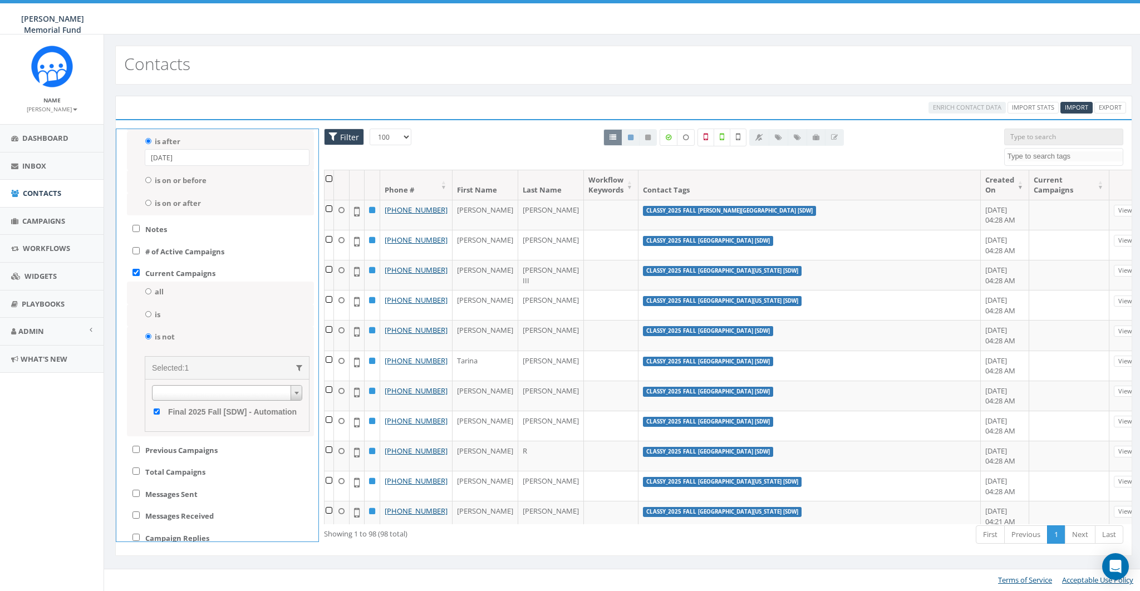
click at [334, 174] on th at bounding box center [328, 184] width 9 height 29
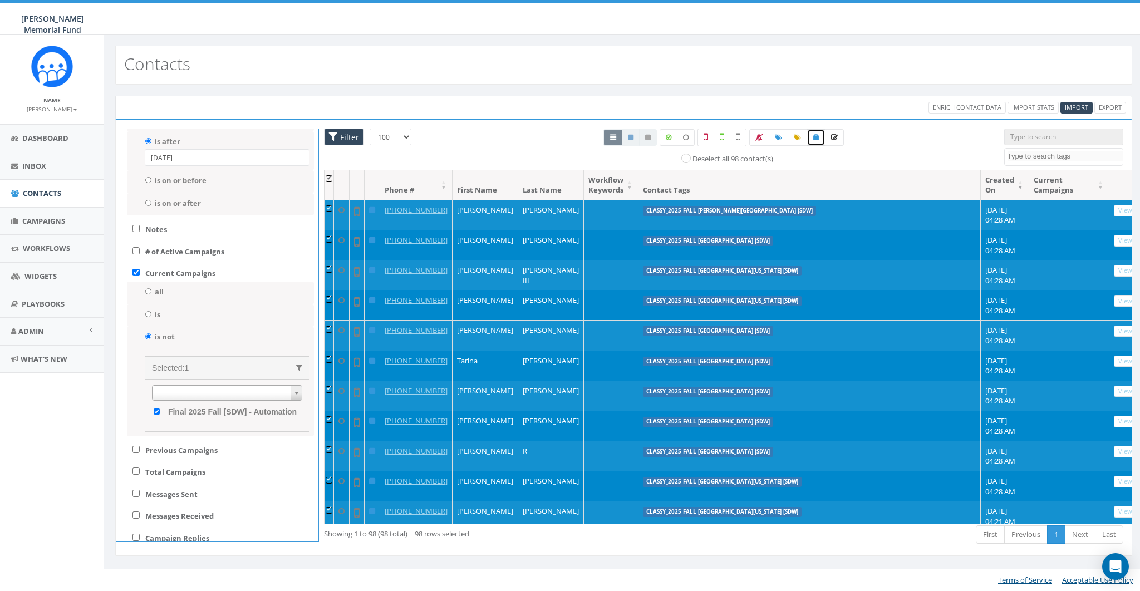
click at [815, 140] on icon at bounding box center [816, 137] width 7 height 7
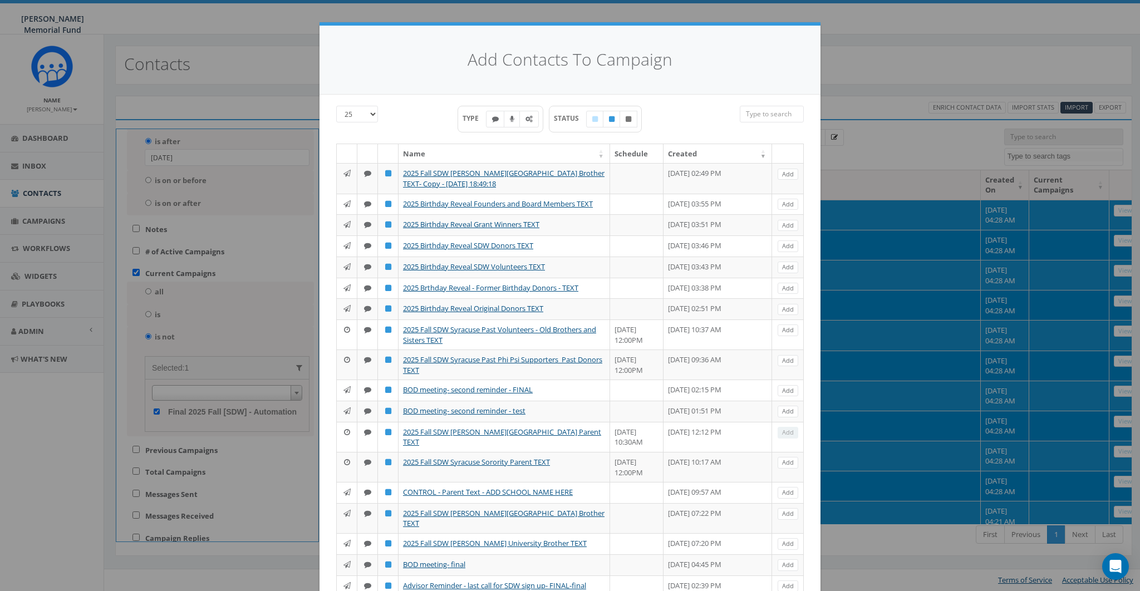
click at [777, 116] on input "search" at bounding box center [772, 114] width 64 height 17
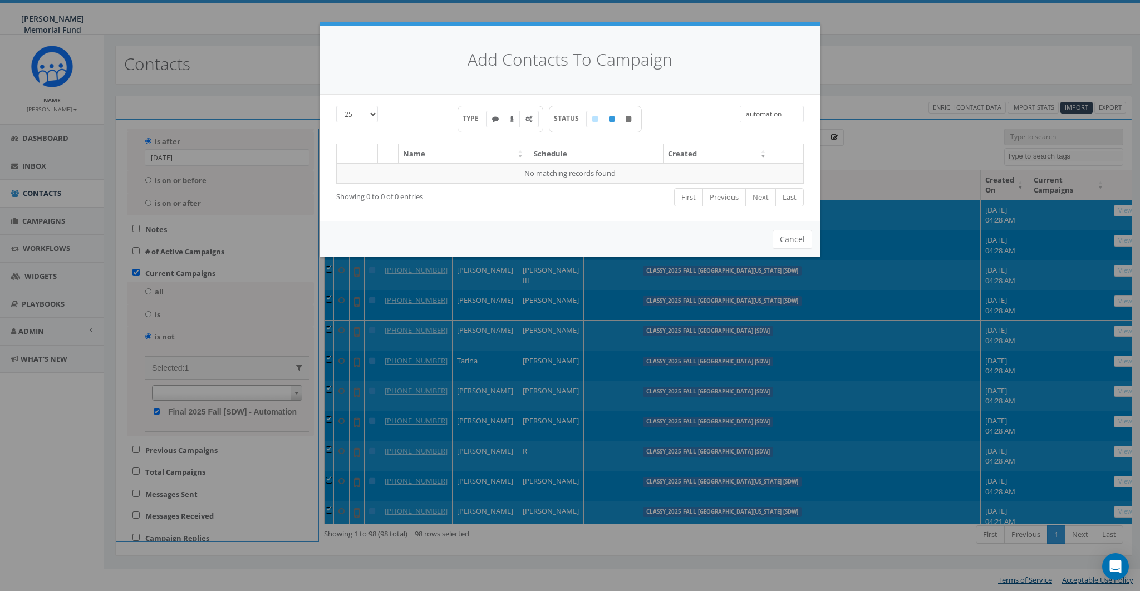
click at [777, 116] on input "automation" at bounding box center [772, 114] width 64 height 17
type input "auto"
type input "automation"
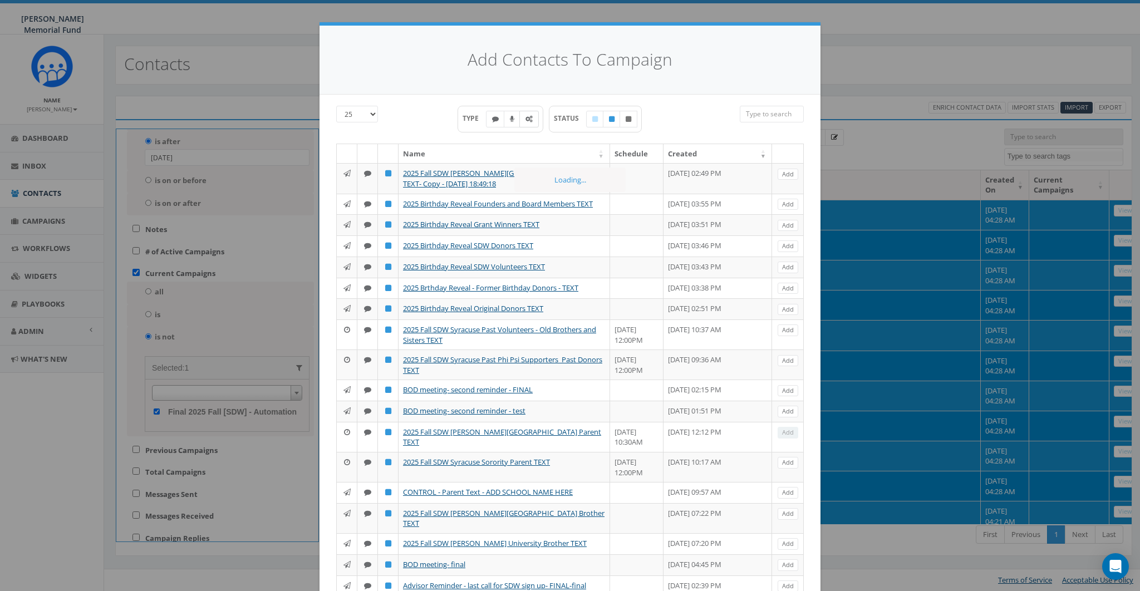
click at [531, 116] on label at bounding box center [528, 119] width 19 height 17
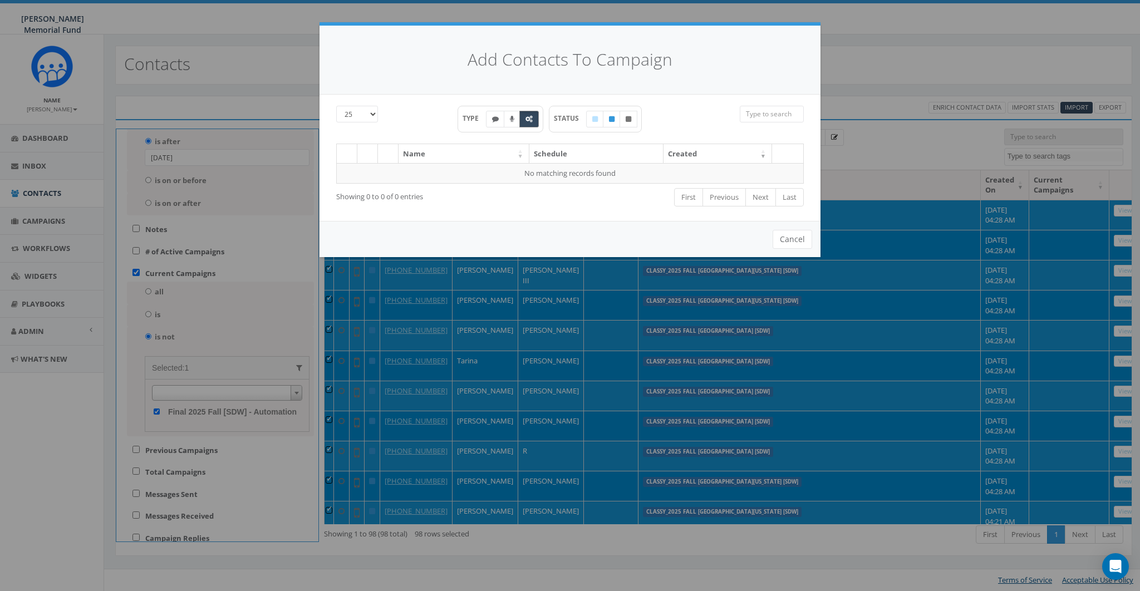
click at [531, 116] on icon at bounding box center [528, 119] width 7 height 7
checkbox input "false"
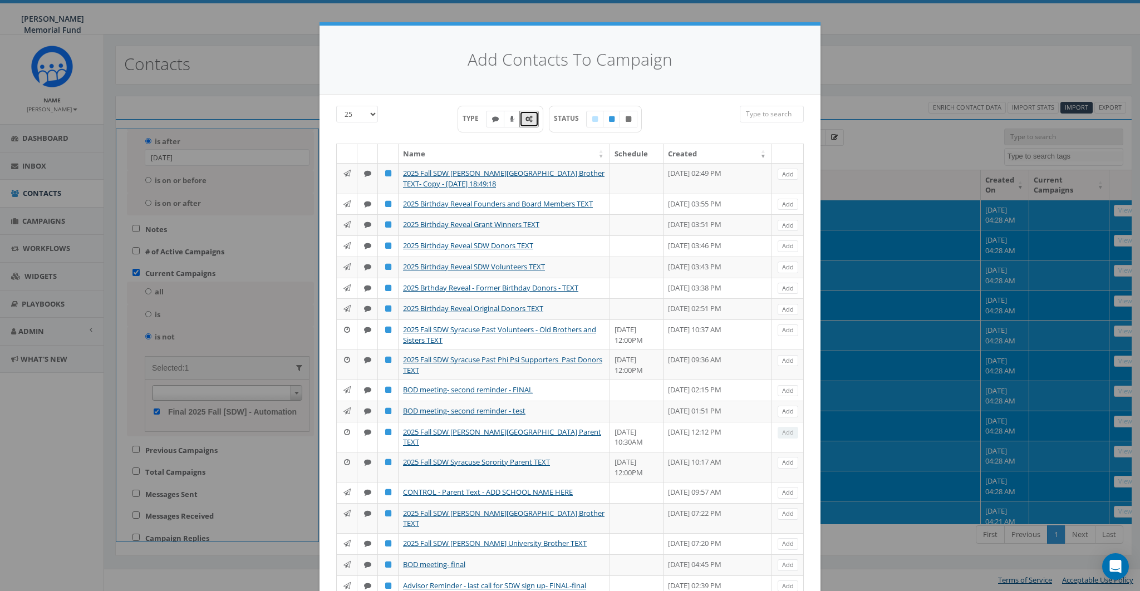
click at [774, 112] on input "search" at bounding box center [772, 114] width 64 height 17
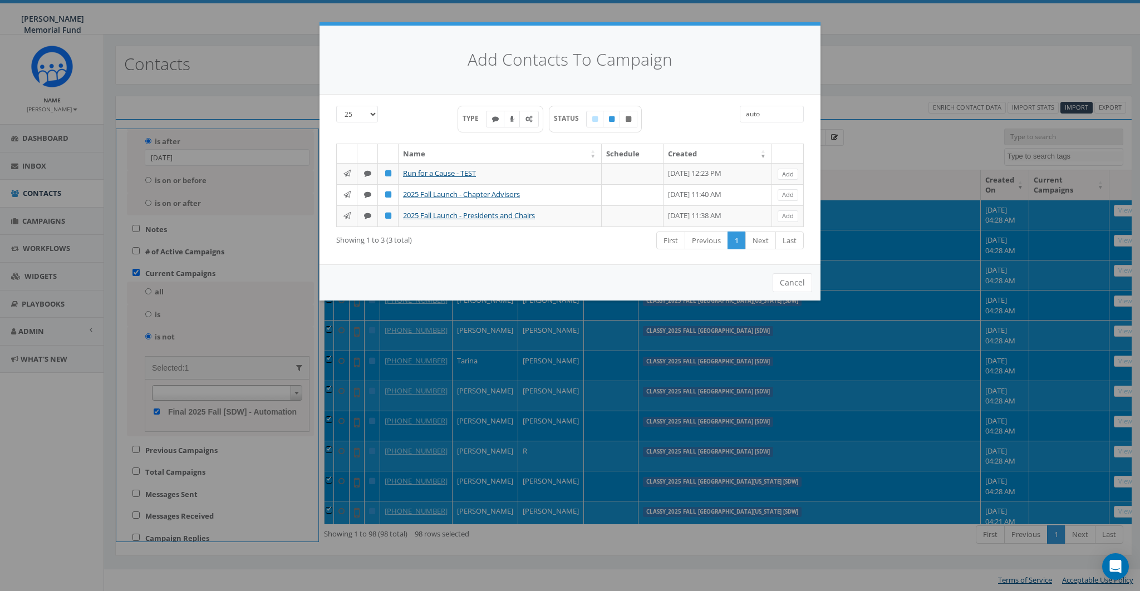
type input "autom"
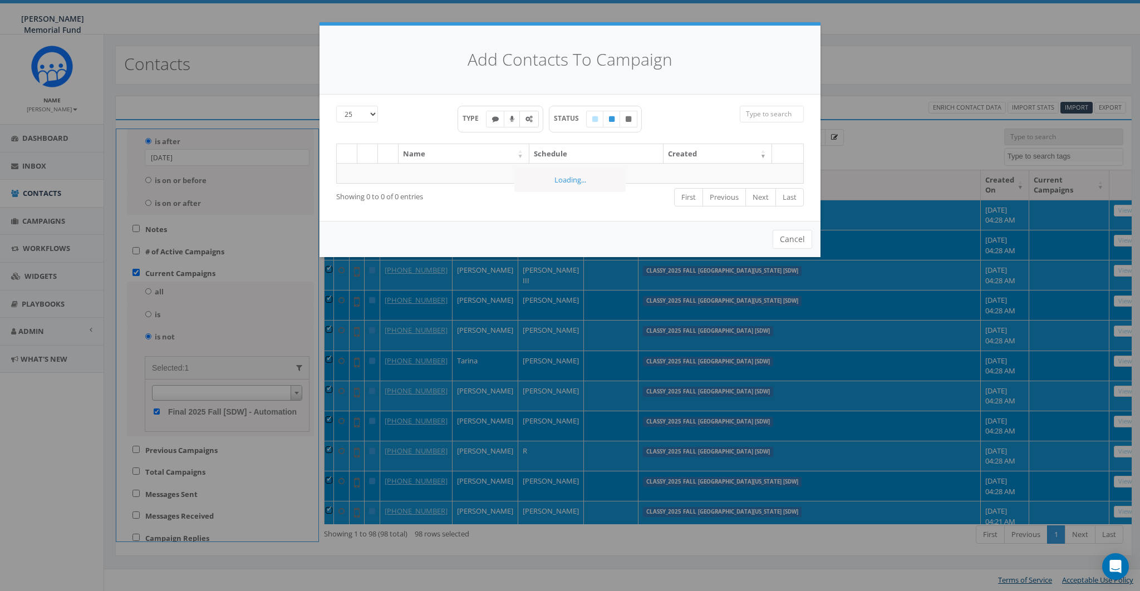
click at [529, 117] on label at bounding box center [528, 119] width 19 height 17
checkbox input "true"
click at [801, 240] on button "Cancel" at bounding box center [792, 239] width 40 height 19
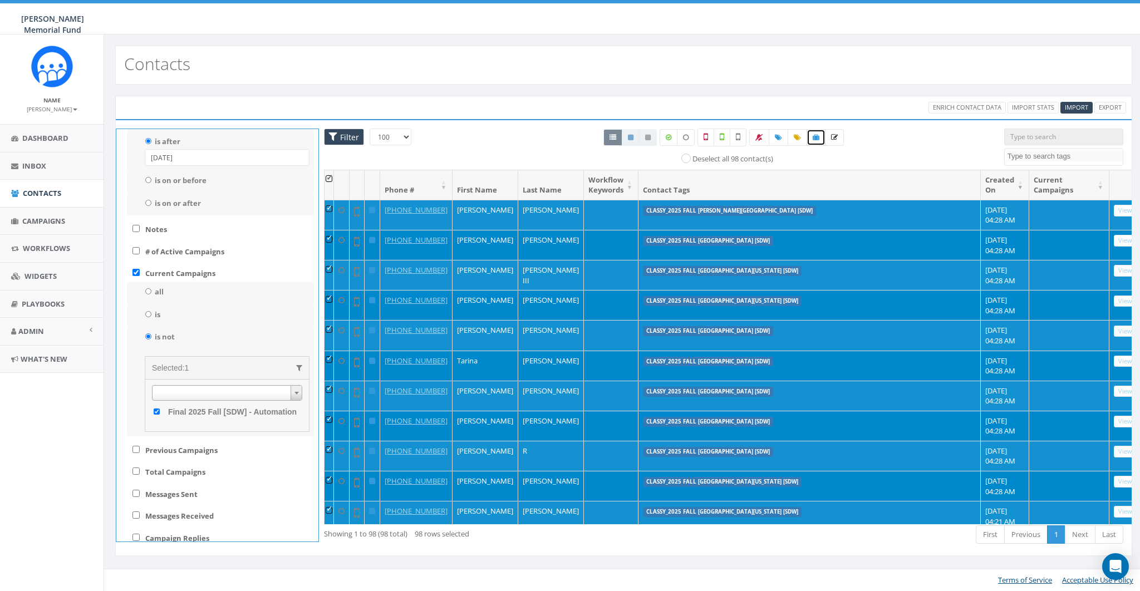
click at [813, 137] on icon at bounding box center [816, 137] width 7 height 7
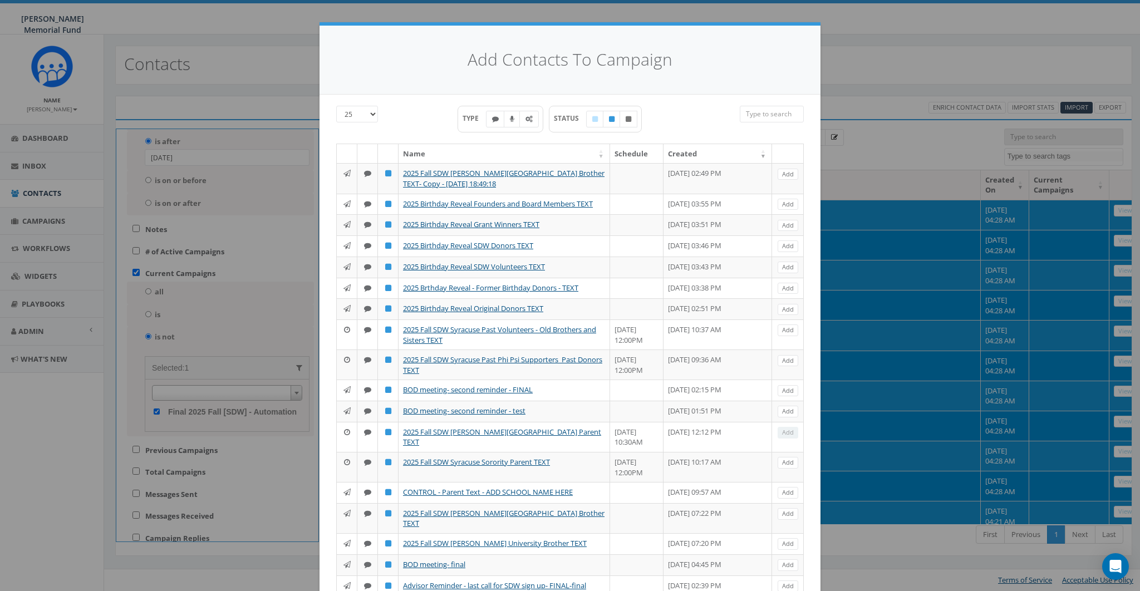
drag, startPoint x: 748, startPoint y: 105, endPoint x: 754, endPoint y: 112, distance: 9.1
click at [750, 110] on div "25 50 100 TYPE STATUS Name Schedule Created 2025 Fall SDW Wittenberg University…" at bounding box center [569, 447] width 501 height 705
click at [754, 112] on input "search" at bounding box center [772, 114] width 64 height 17
paste input "Automation"
type input "Automation"
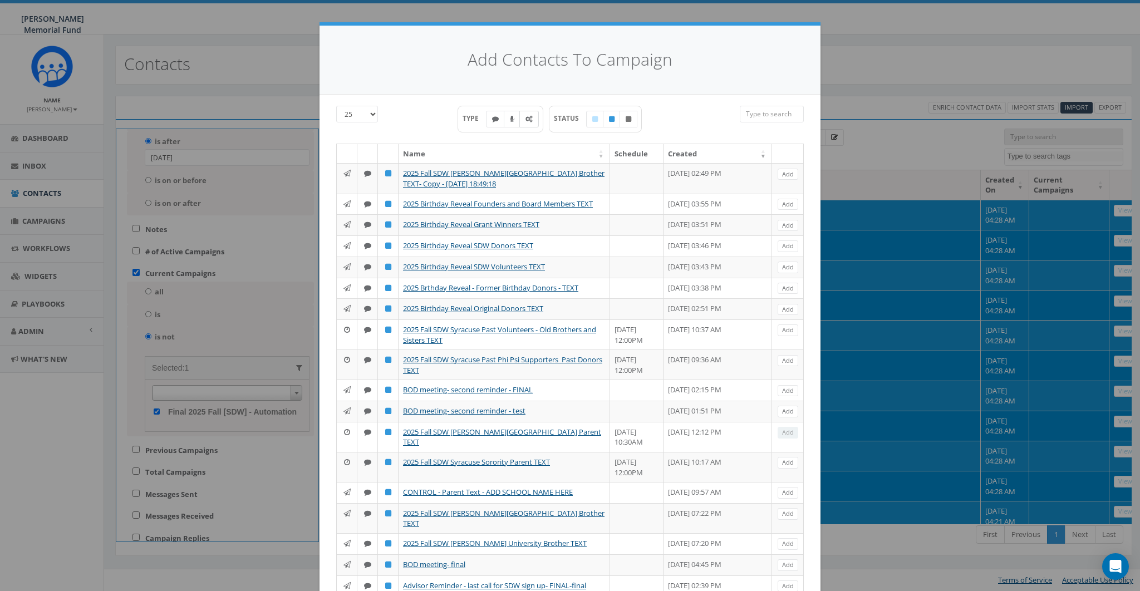
click at [528, 119] on icon at bounding box center [528, 119] width 7 height 7
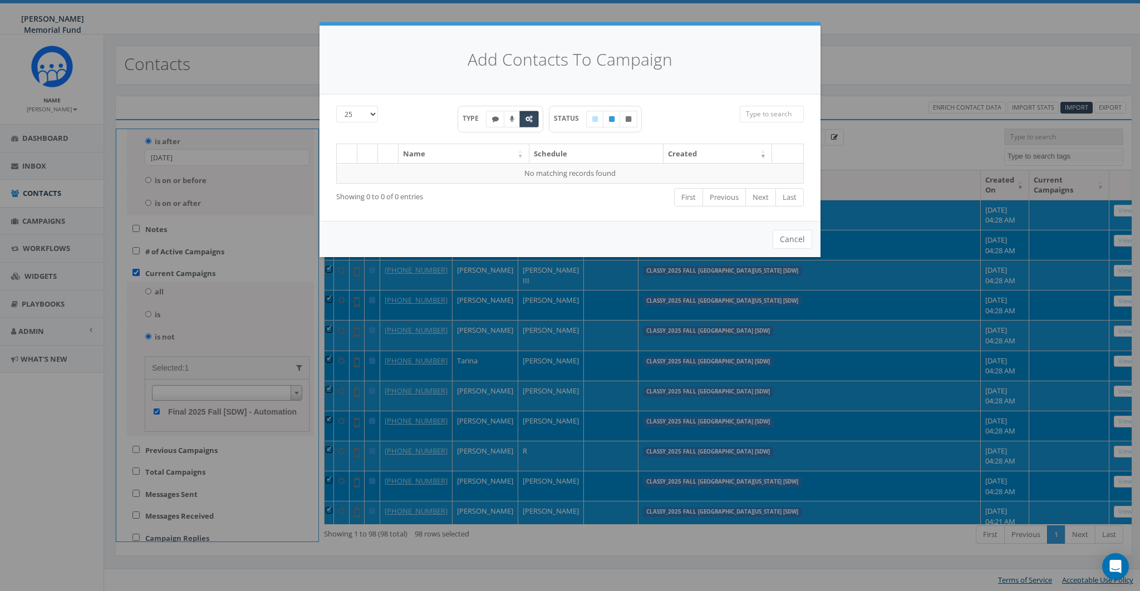
click at [528, 119] on icon at bounding box center [528, 119] width 7 height 7
checkbox input "false"
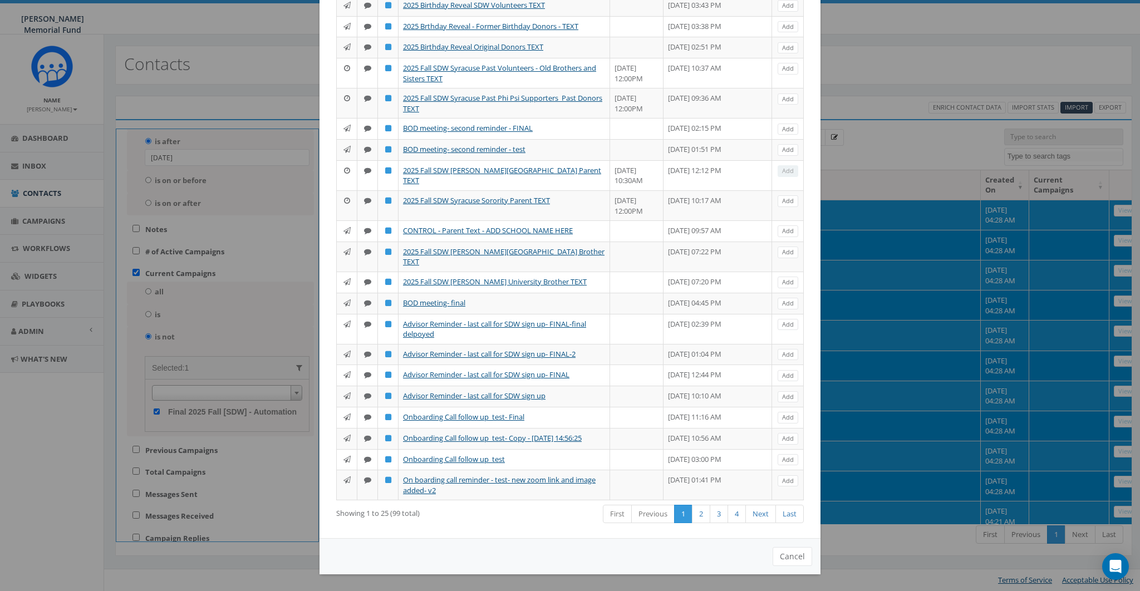
scroll to position [311, 0]
click at [793, 430] on button "Cancel" at bounding box center [792, 556] width 40 height 19
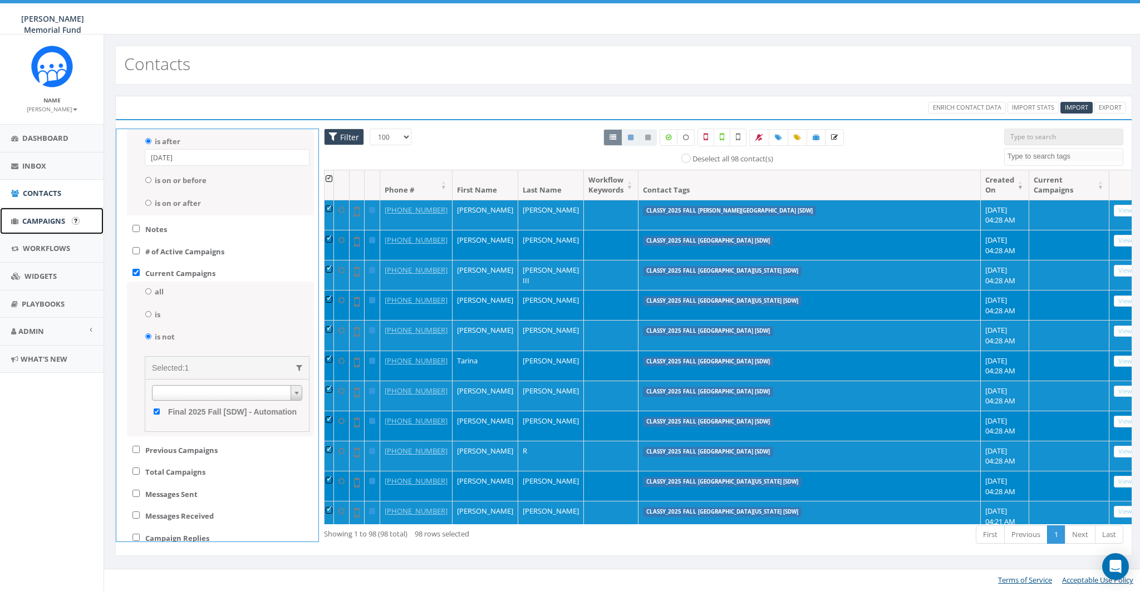
click at [35, 222] on span "Campaigns" at bounding box center [43, 221] width 43 height 10
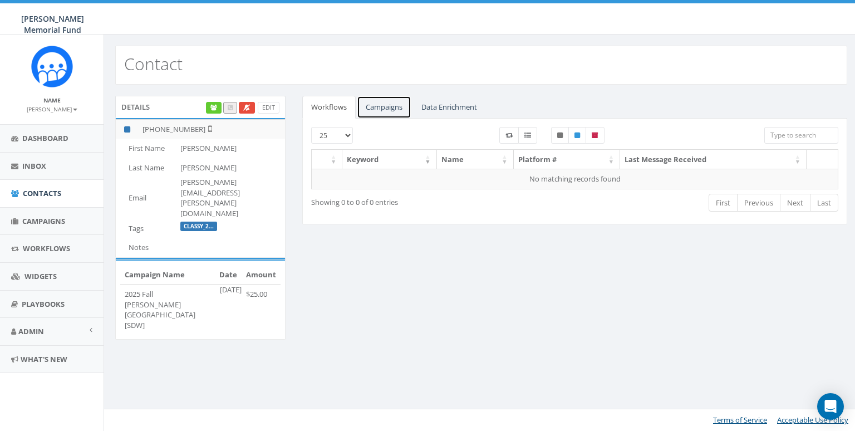
click at [374, 105] on link "Campaigns" at bounding box center [384, 107] width 55 height 23
click at [370, 106] on link "Campaigns" at bounding box center [384, 107] width 55 height 23
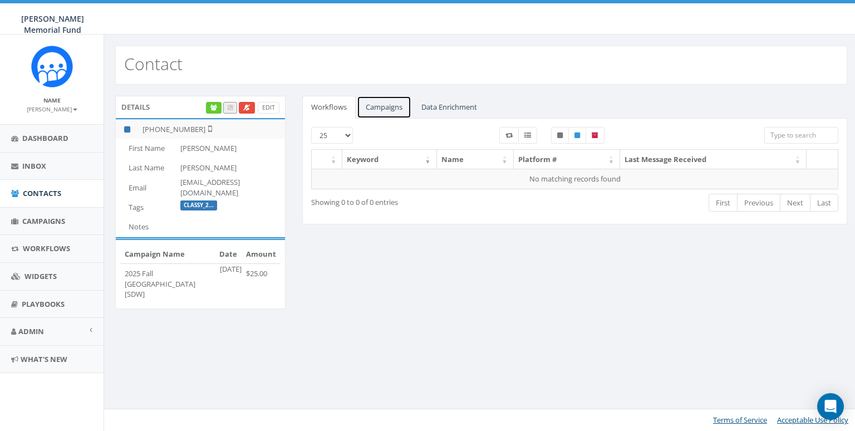
click at [368, 110] on link "Campaigns" at bounding box center [384, 107] width 55 height 23
click at [442, 104] on link "Data Enrichment" at bounding box center [448, 107] width 73 height 23
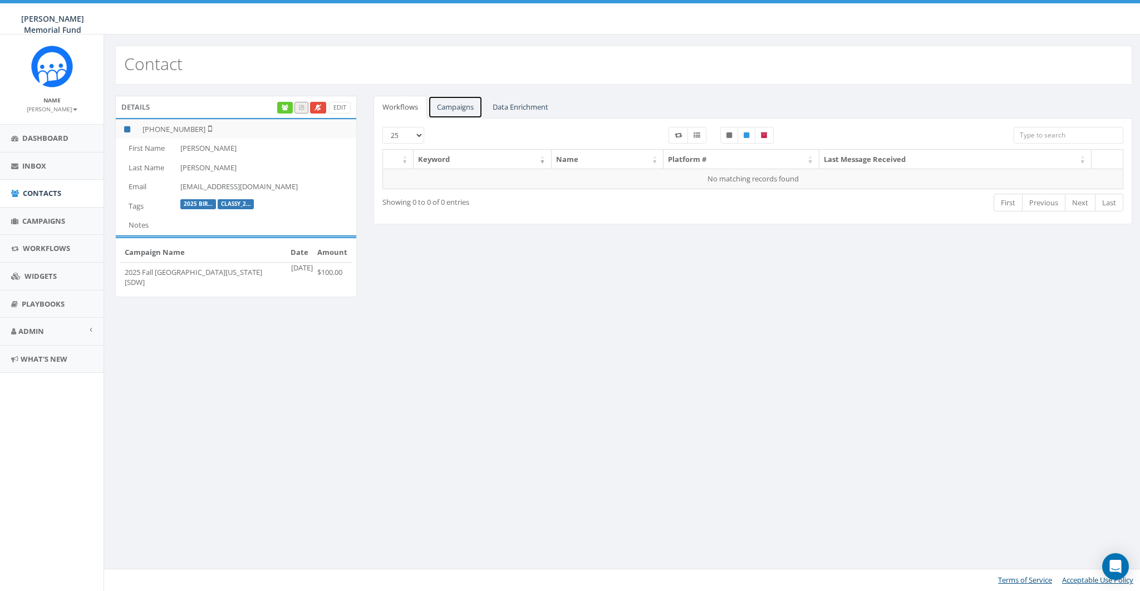
click at [448, 109] on link "Campaigns" at bounding box center [455, 107] width 55 height 23
click at [452, 104] on link "Campaigns" at bounding box center [455, 107] width 55 height 23
click at [448, 104] on link "Campaigns" at bounding box center [455, 107] width 55 height 23
click at [458, 105] on link "Campaigns" at bounding box center [455, 107] width 55 height 23
click at [447, 108] on link "Campaigns" at bounding box center [455, 107] width 55 height 23
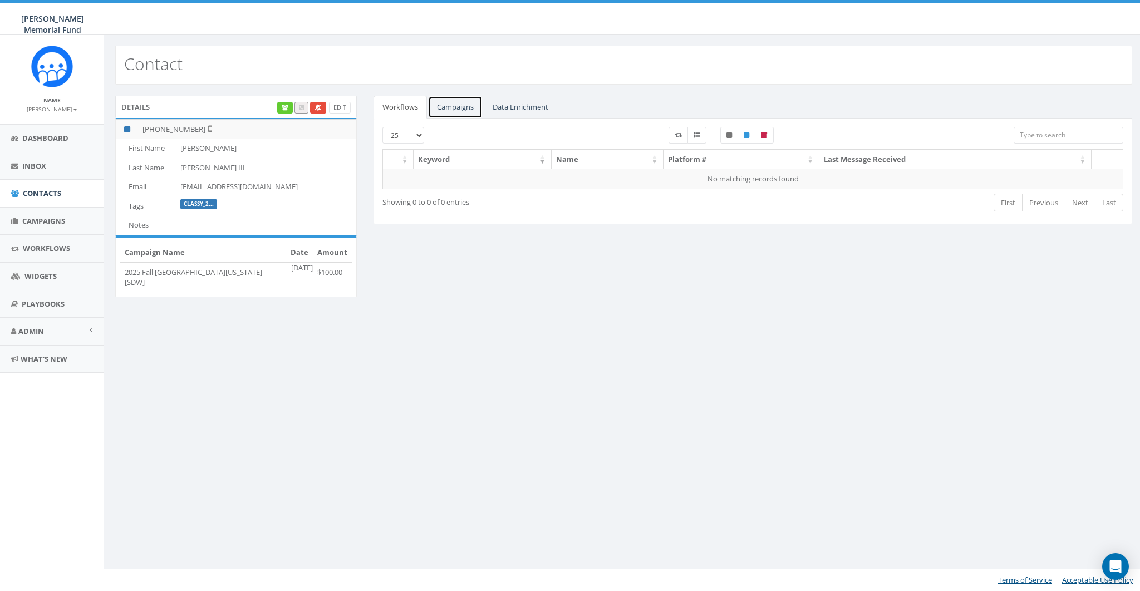
click at [463, 108] on link "Campaigns" at bounding box center [455, 107] width 55 height 23
click at [464, 108] on link "Campaigns" at bounding box center [455, 107] width 55 height 23
click at [450, 103] on link "Campaigns" at bounding box center [455, 107] width 55 height 23
click at [450, 105] on link "Campaigns" at bounding box center [455, 107] width 55 height 23
click at [37, 329] on span "Admin" at bounding box center [31, 331] width 26 height 10
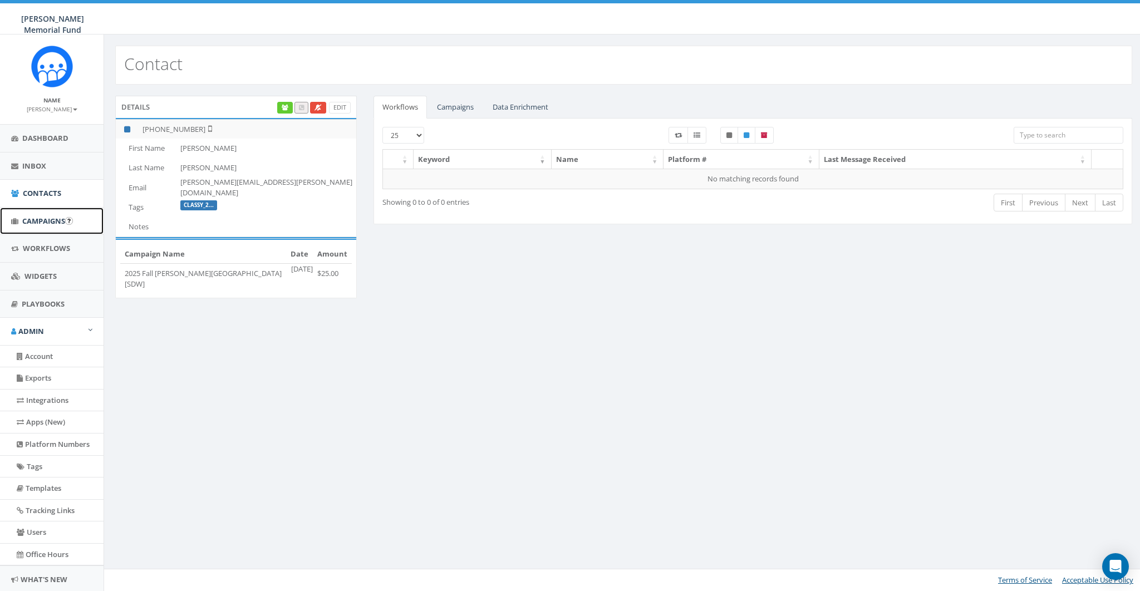
click at [52, 227] on link "Campaigns" at bounding box center [52, 221] width 104 height 27
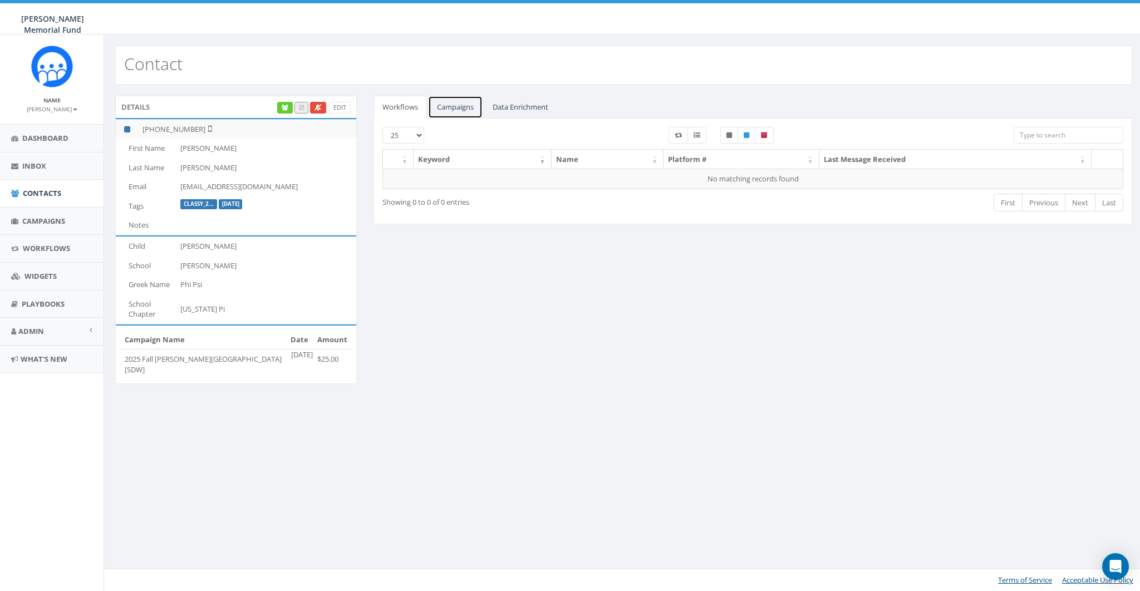
click at [472, 112] on link "Campaigns" at bounding box center [455, 107] width 55 height 23
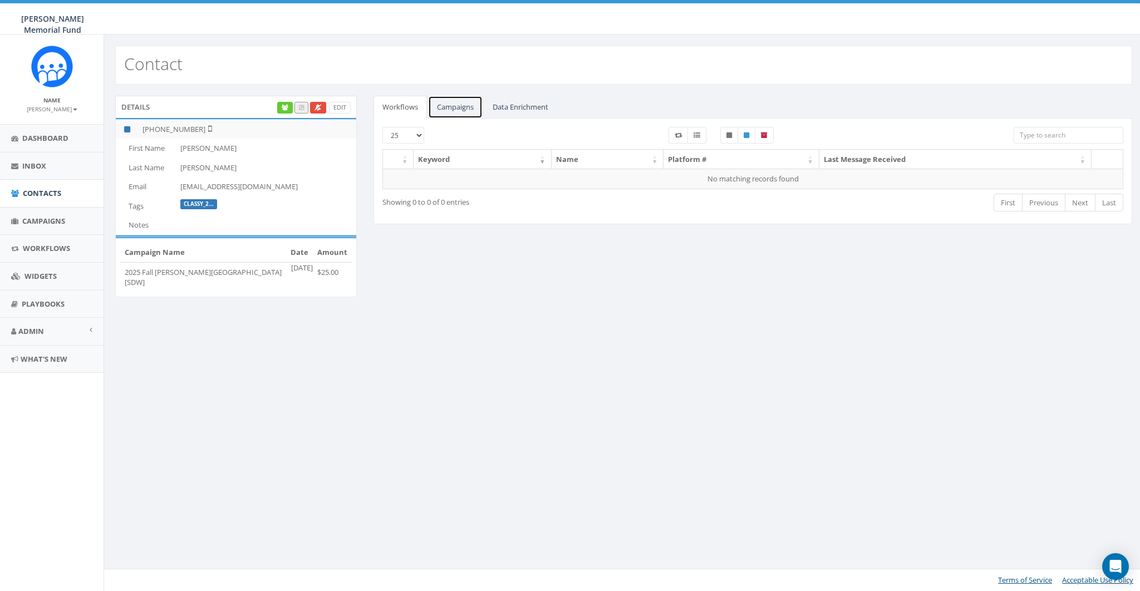
click at [469, 104] on link "Campaigns" at bounding box center [455, 107] width 55 height 23
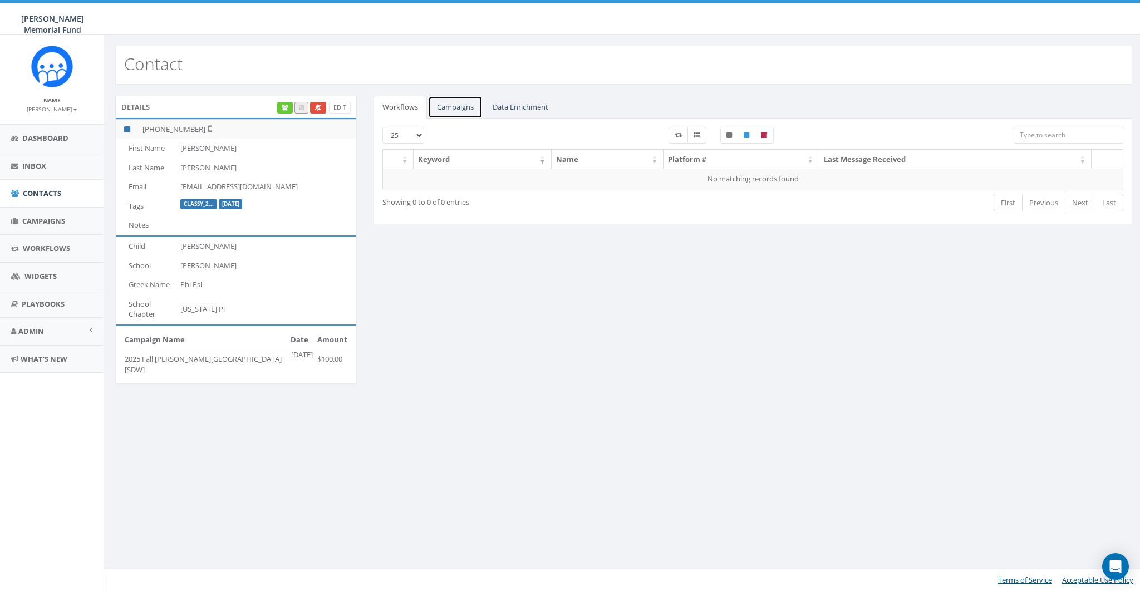
click at [449, 108] on link "Campaigns" at bounding box center [455, 107] width 55 height 23
click at [464, 106] on link "Campaigns" at bounding box center [455, 107] width 55 height 23
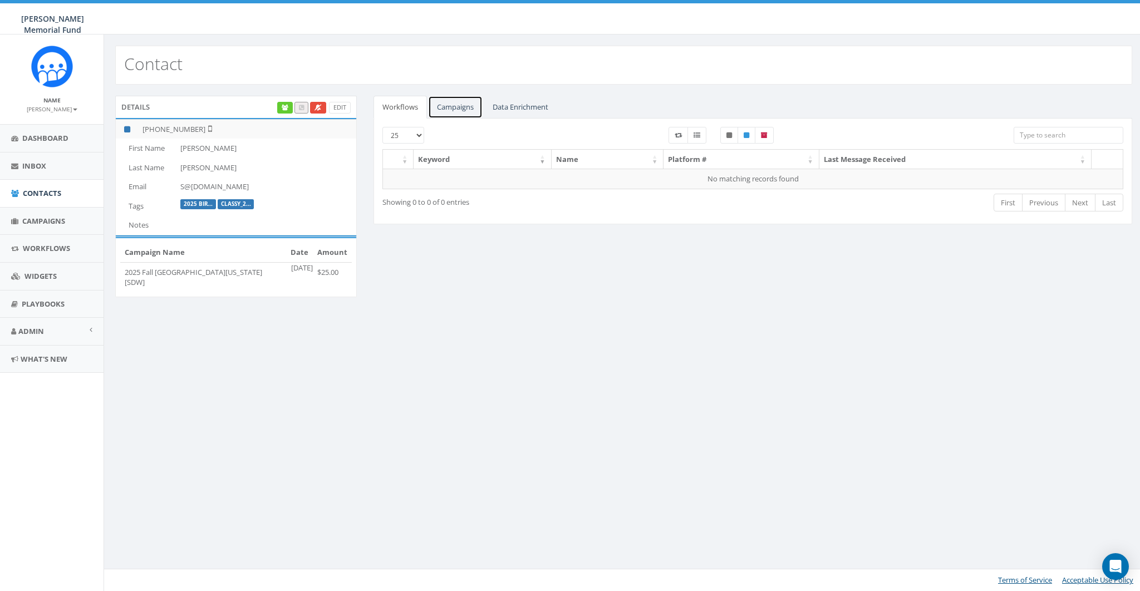
click at [467, 105] on link "Campaigns" at bounding box center [455, 107] width 55 height 23
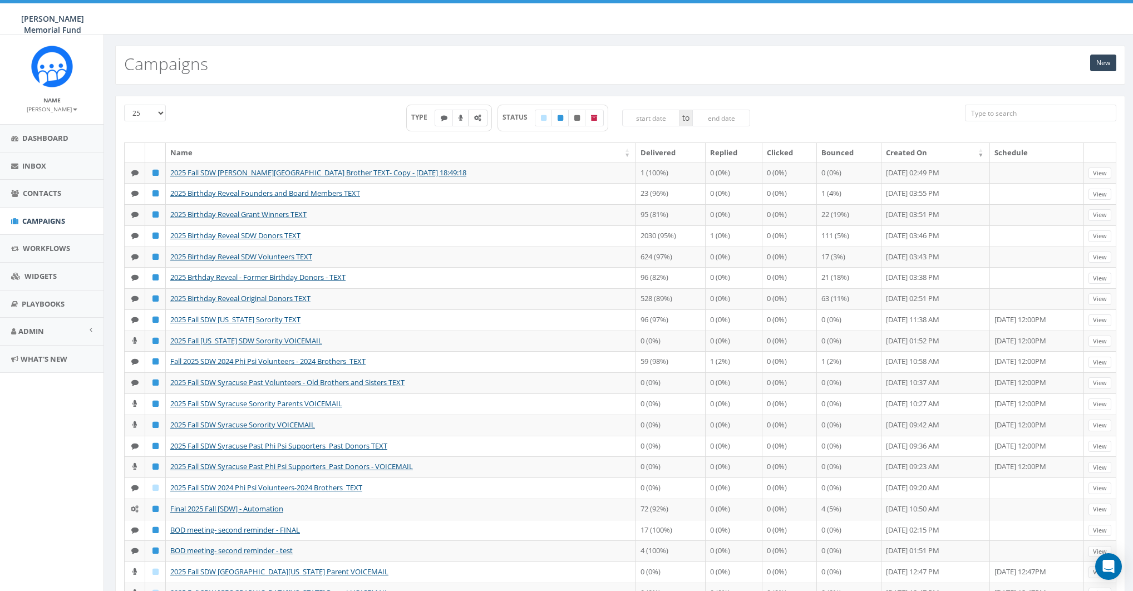
click at [475, 117] on icon at bounding box center [477, 118] width 7 height 7
checkbox input "true"
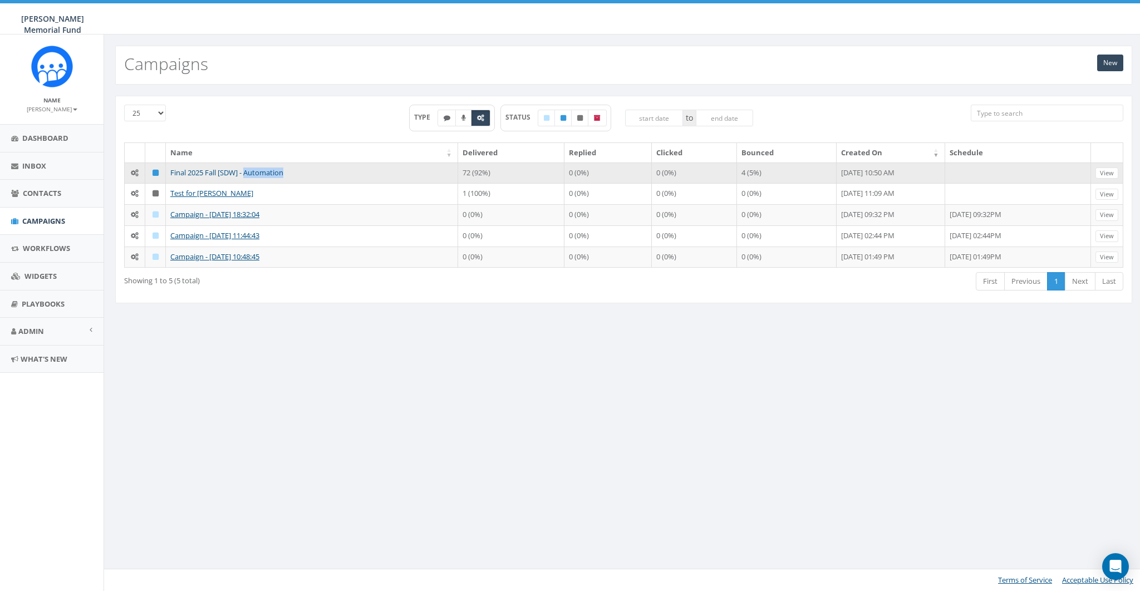
drag, startPoint x: 305, startPoint y: 171, endPoint x: 246, endPoint y: 171, distance: 59.0
click at [246, 171] on td "Final 2025 Fall [SDW] - Automation" at bounding box center [312, 173] width 292 height 21
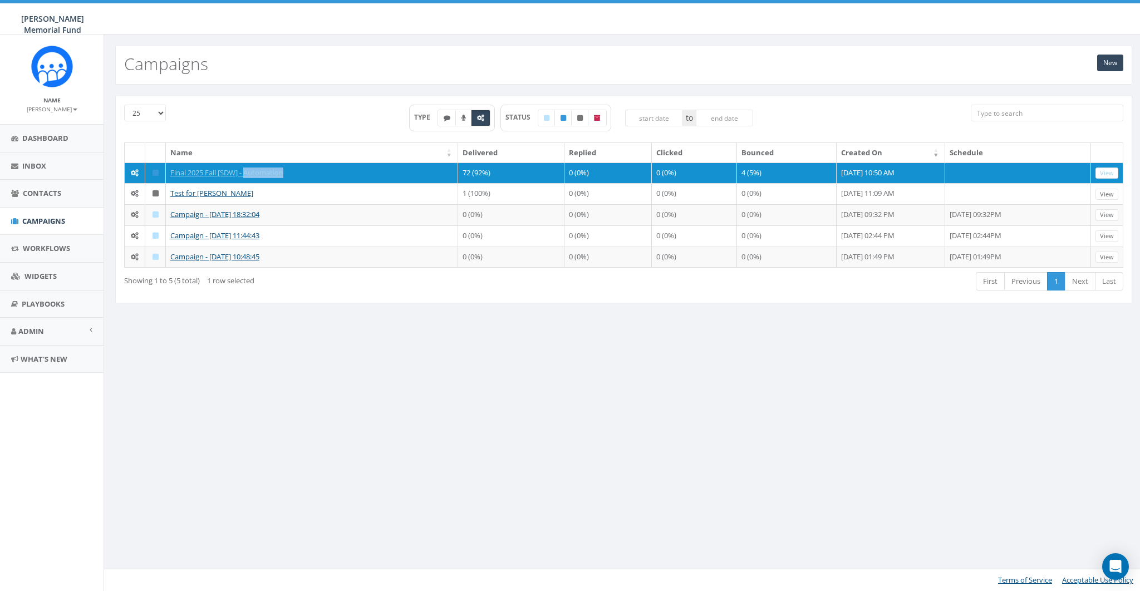
copy link "Automation"
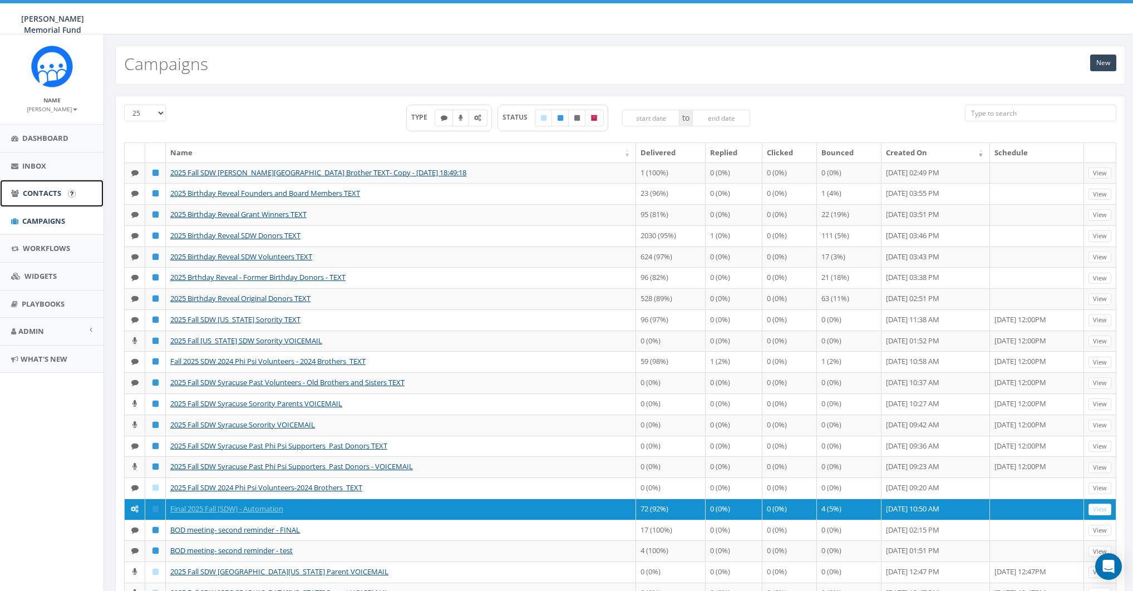
click at [41, 201] on link "Contacts" at bounding box center [52, 193] width 104 height 27
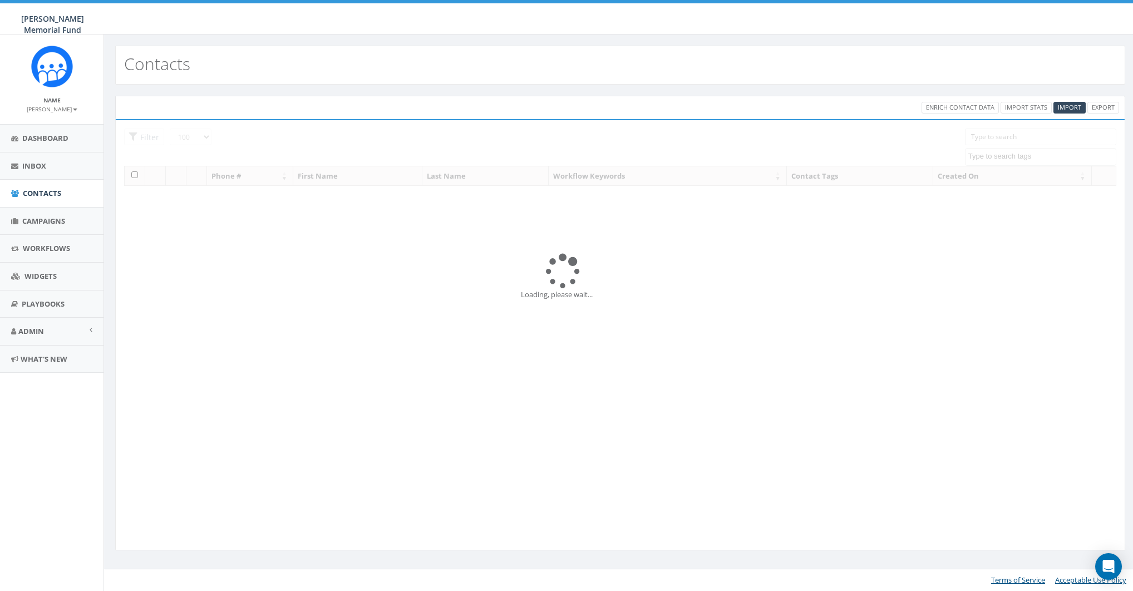
select select "100"
select select
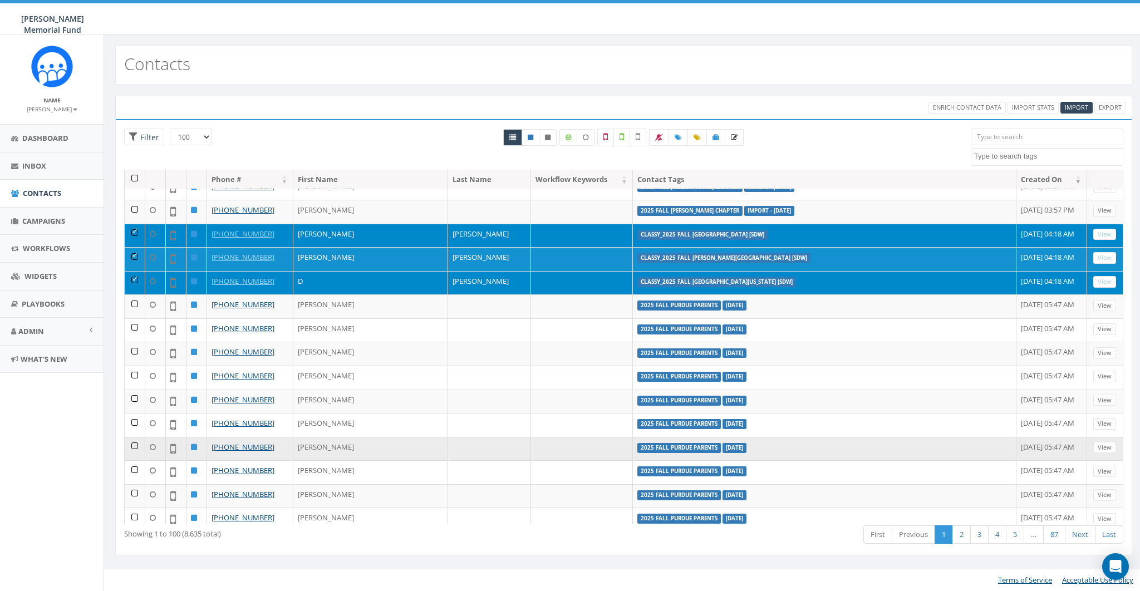
scroll to position [1543, 0]
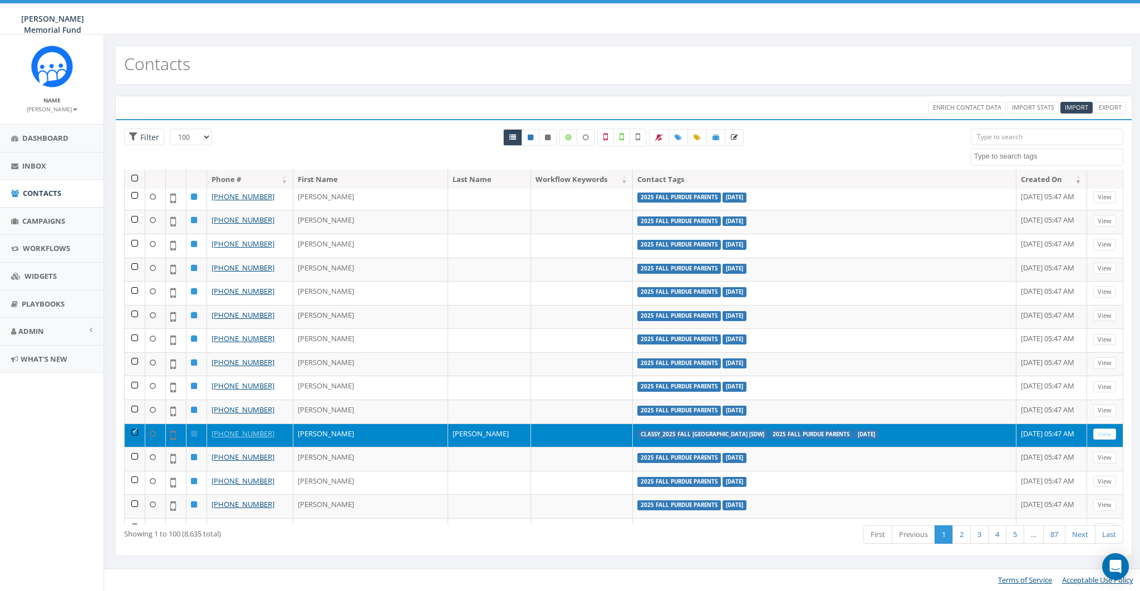
click at [135, 424] on td at bounding box center [135, 436] width 21 height 24
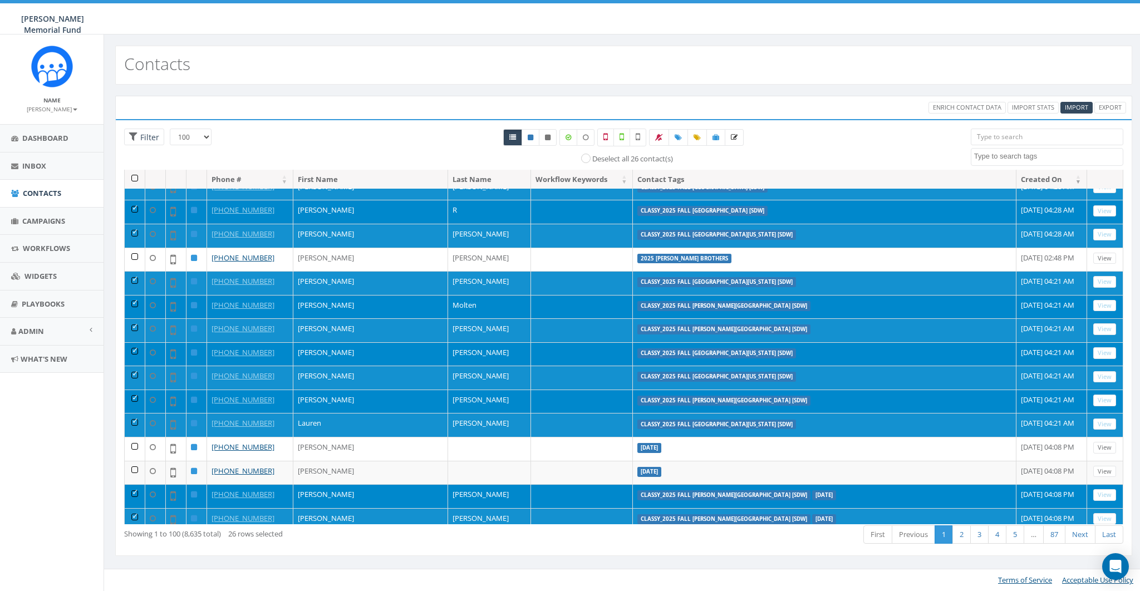
scroll to position [169, 0]
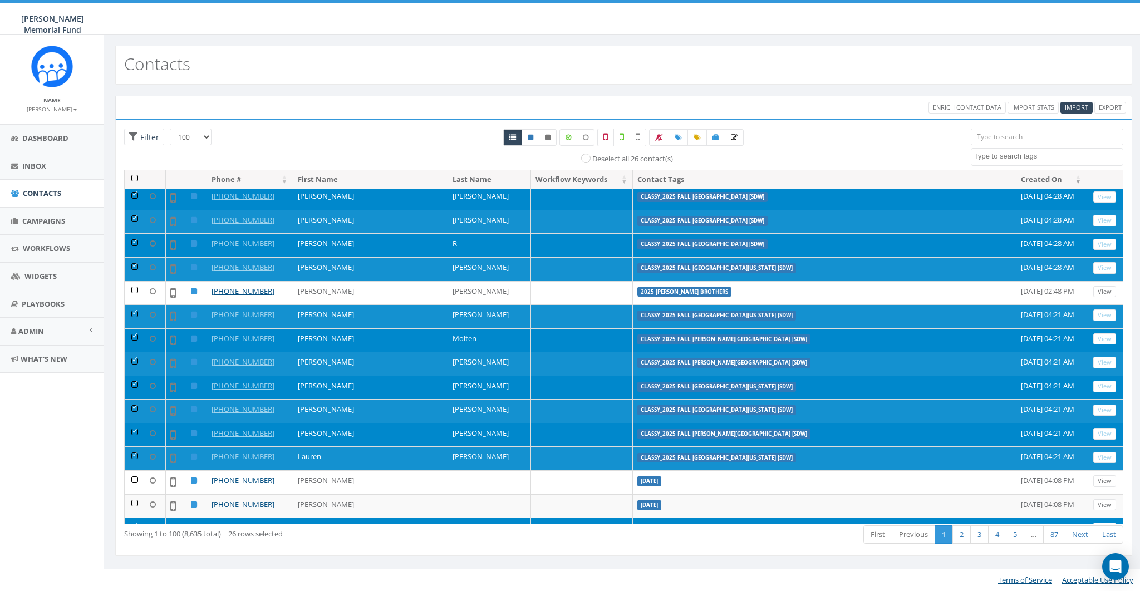
click at [200, 132] on select "25 50 100" at bounding box center [191, 137] width 42 height 17
click at [170, 129] on select "25 50 100" at bounding box center [191, 137] width 42 height 17
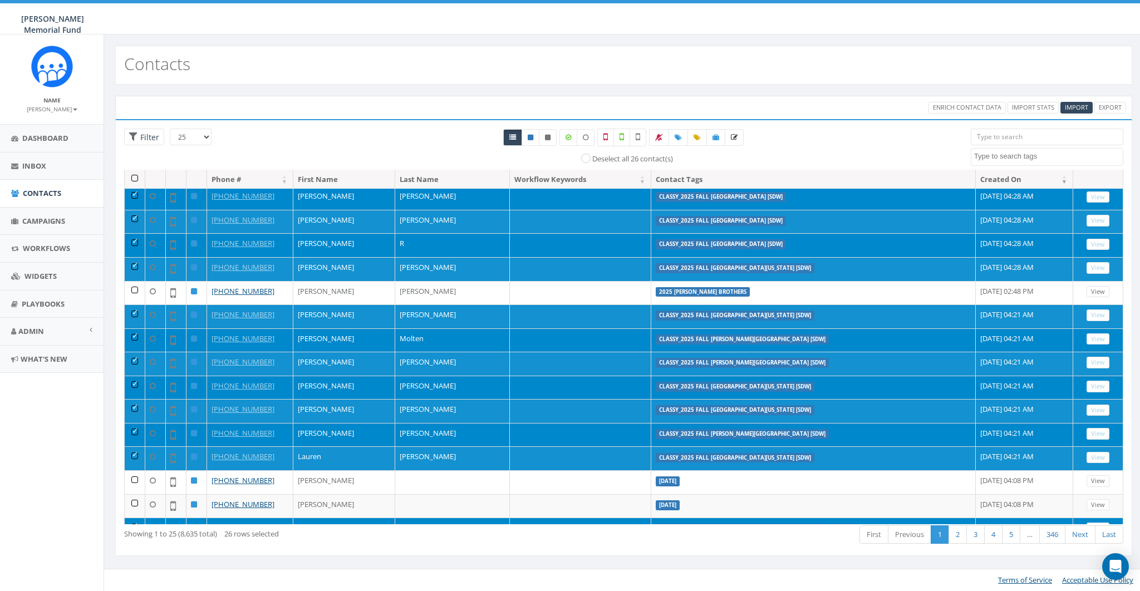
click at [204, 137] on select "25 50 100" at bounding box center [191, 137] width 42 height 17
select select "50"
click at [170, 129] on select "25 50 100" at bounding box center [191, 137] width 42 height 17
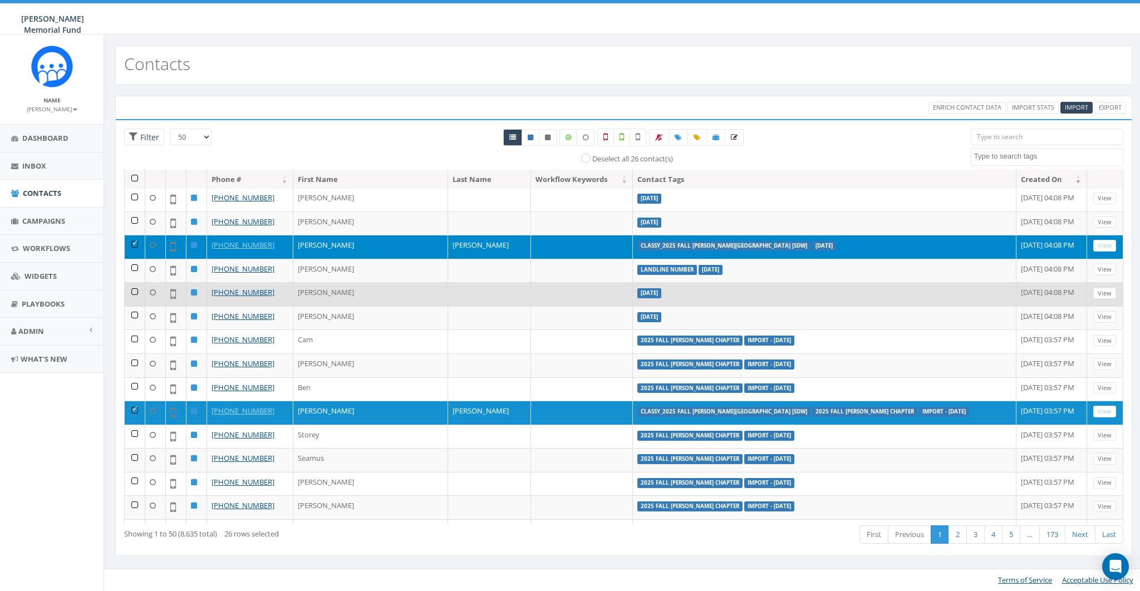
scroll to position [0, 0]
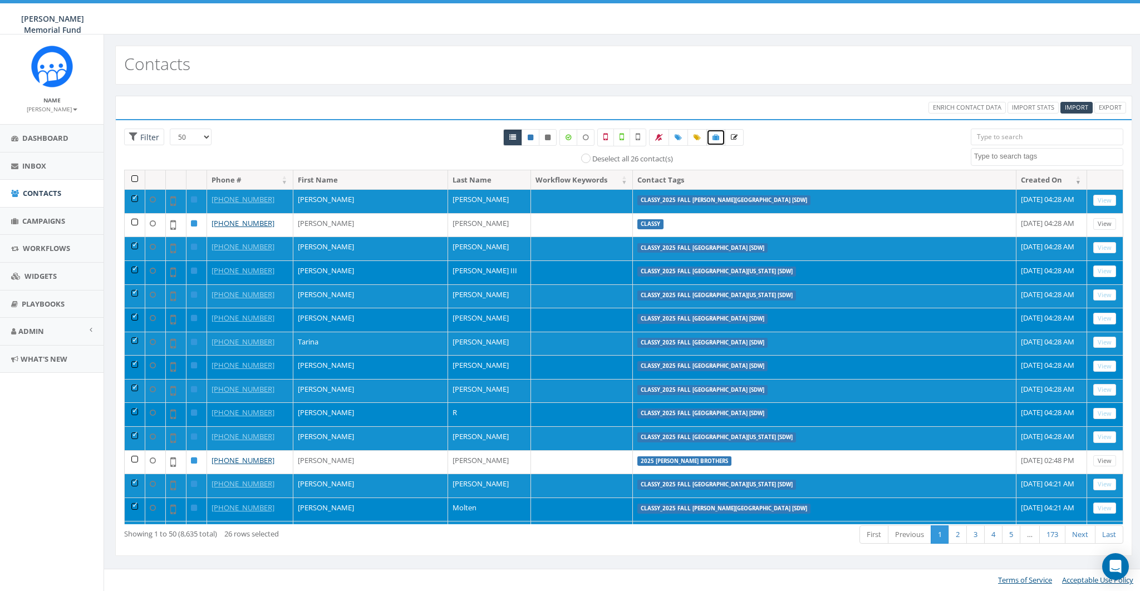
click at [717, 137] on icon at bounding box center [715, 137] width 7 height 7
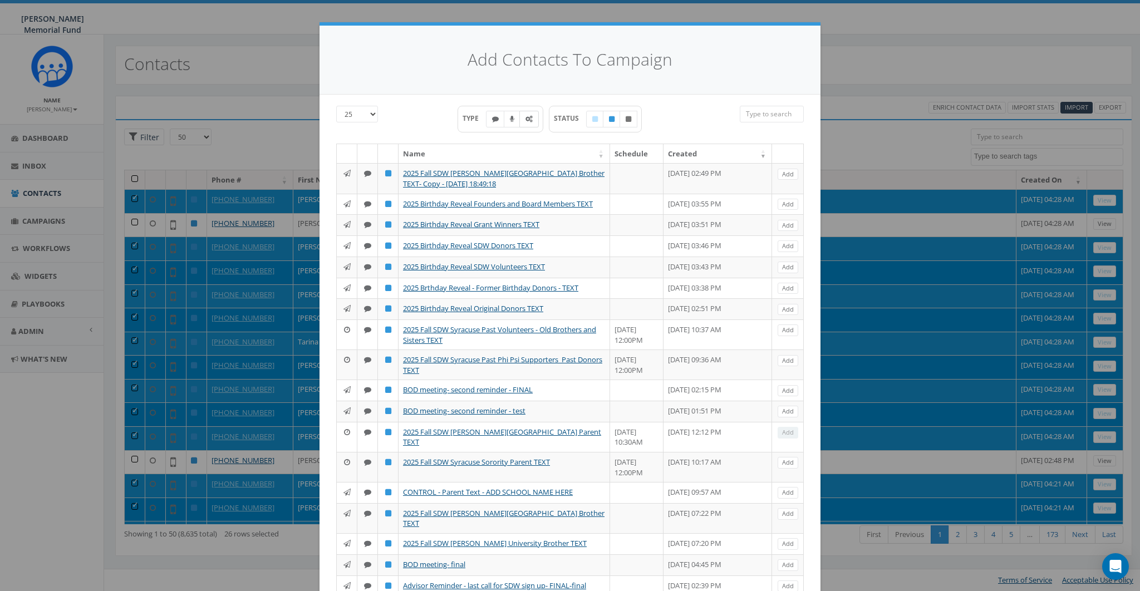
click at [525, 119] on icon at bounding box center [528, 119] width 7 height 7
checkbox input "true"
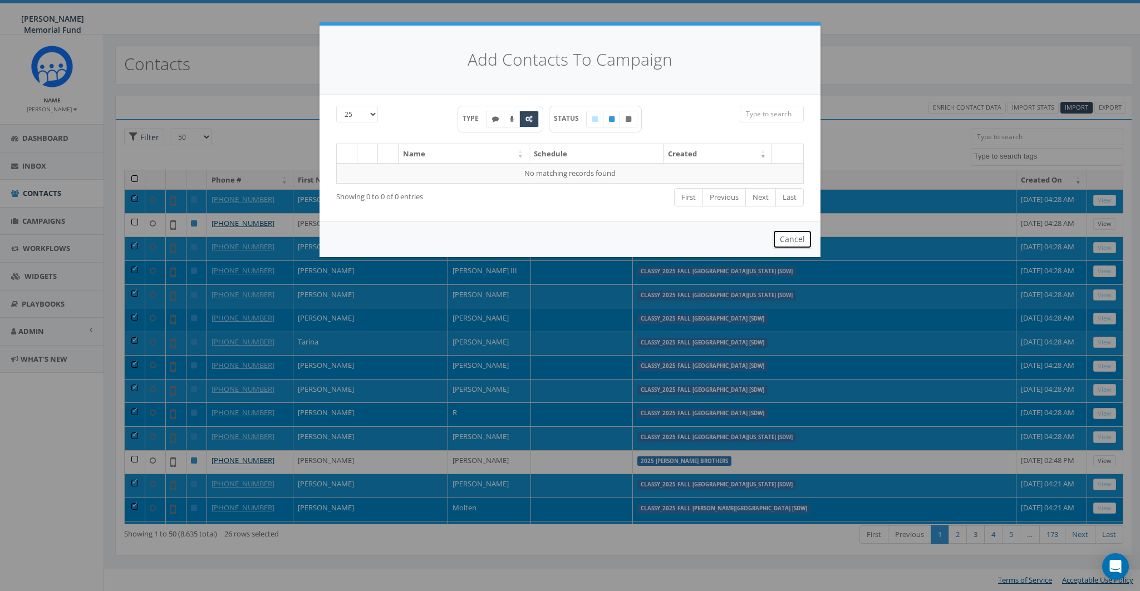
click at [784, 230] on button "Cancel" at bounding box center [792, 239] width 40 height 19
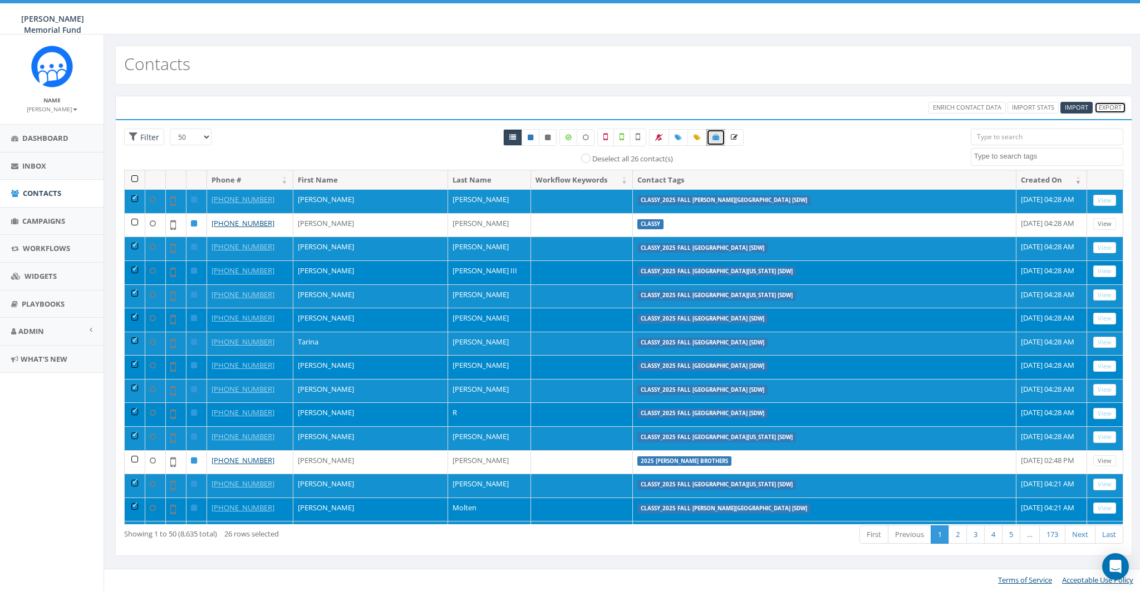
click at [1105, 104] on link "Export" at bounding box center [1110, 108] width 32 height 12
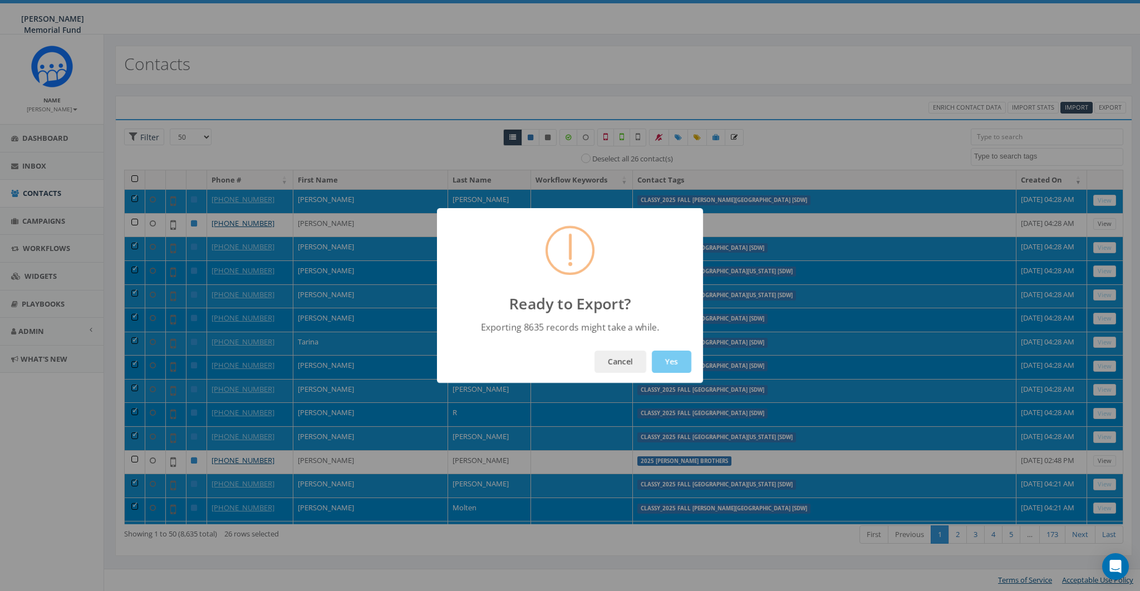
click at [671, 355] on button "Yes" at bounding box center [672, 362] width 40 height 22
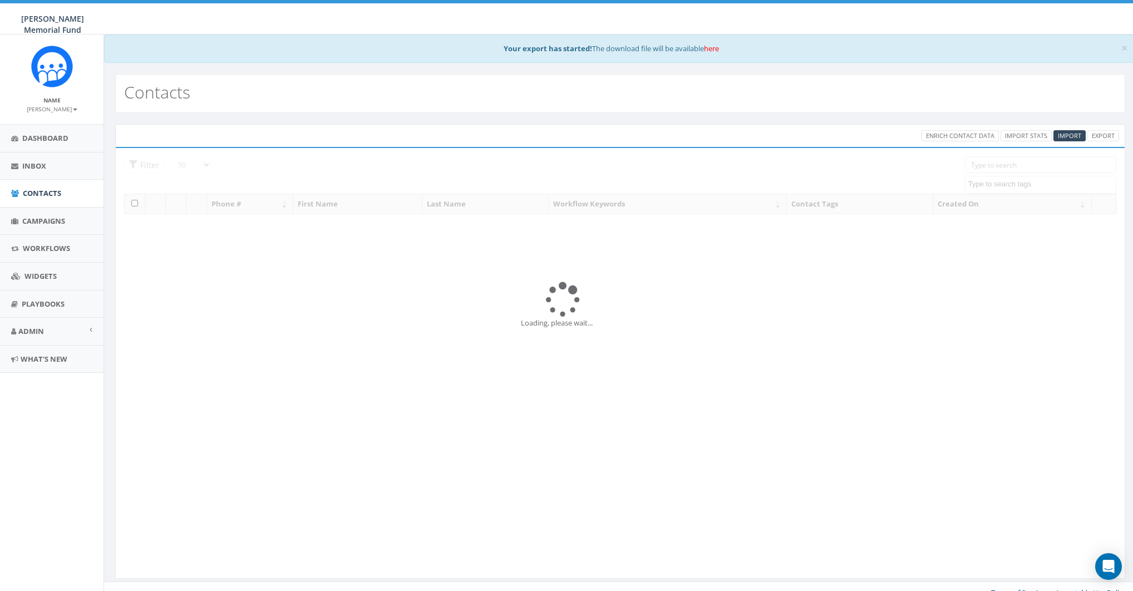
select select "50"
select select
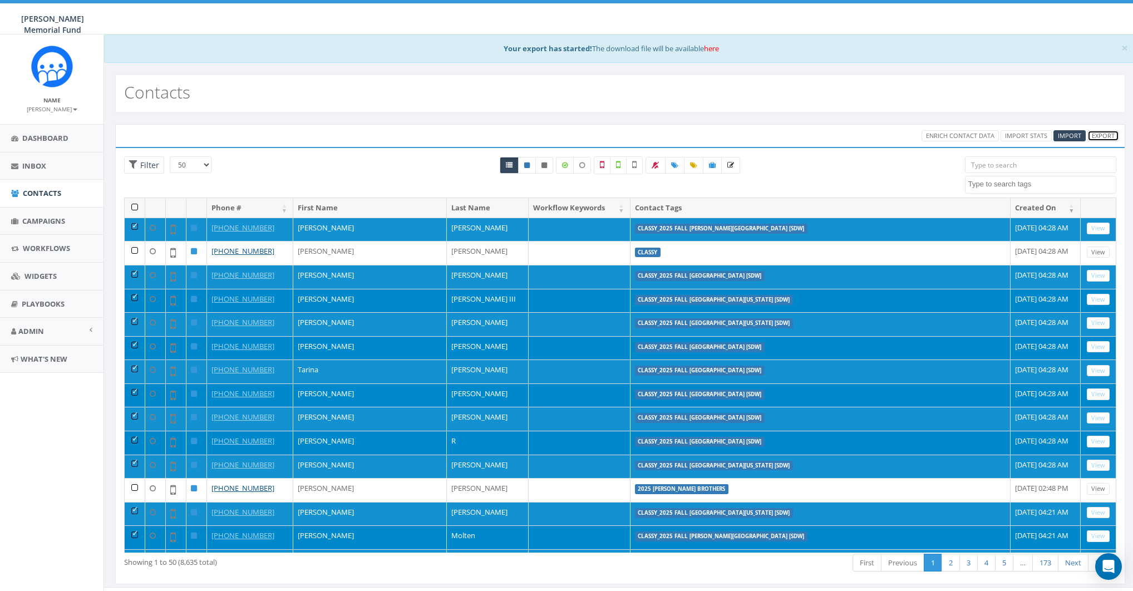
click at [1101, 134] on link "Export" at bounding box center [1103, 136] width 32 height 12
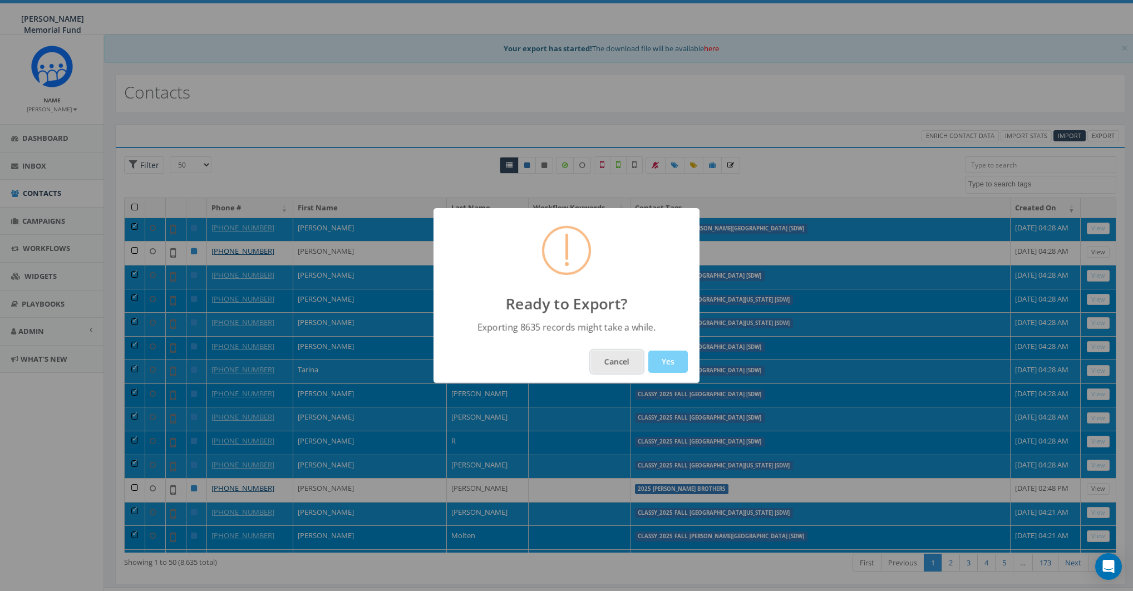
click at [608, 359] on button "Cancel" at bounding box center [617, 362] width 52 height 22
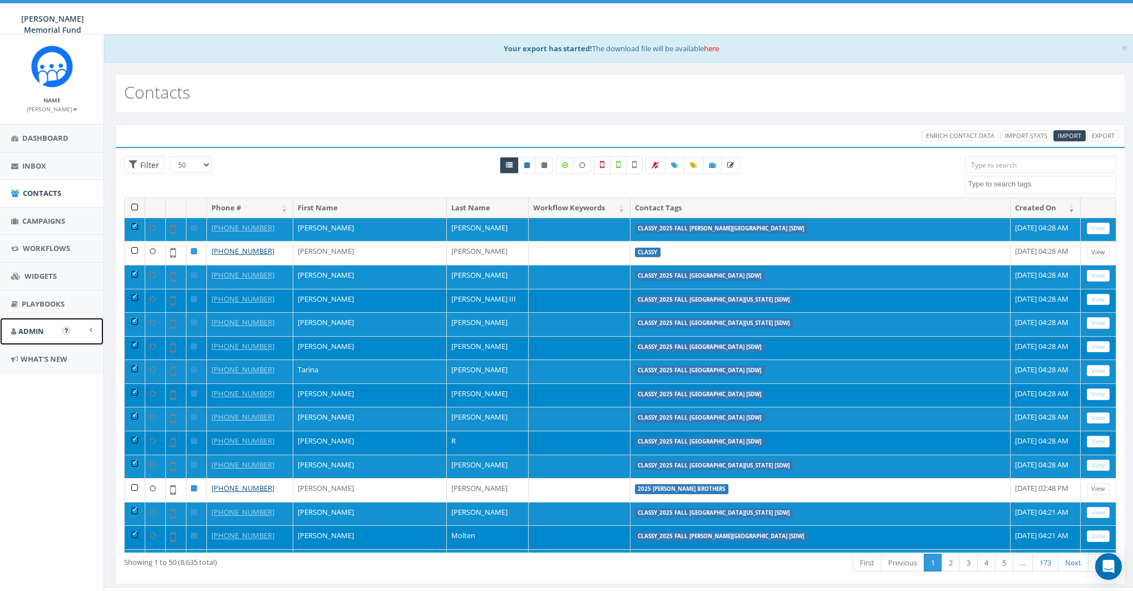
click at [34, 338] on link "Admin" at bounding box center [52, 331] width 104 height 27
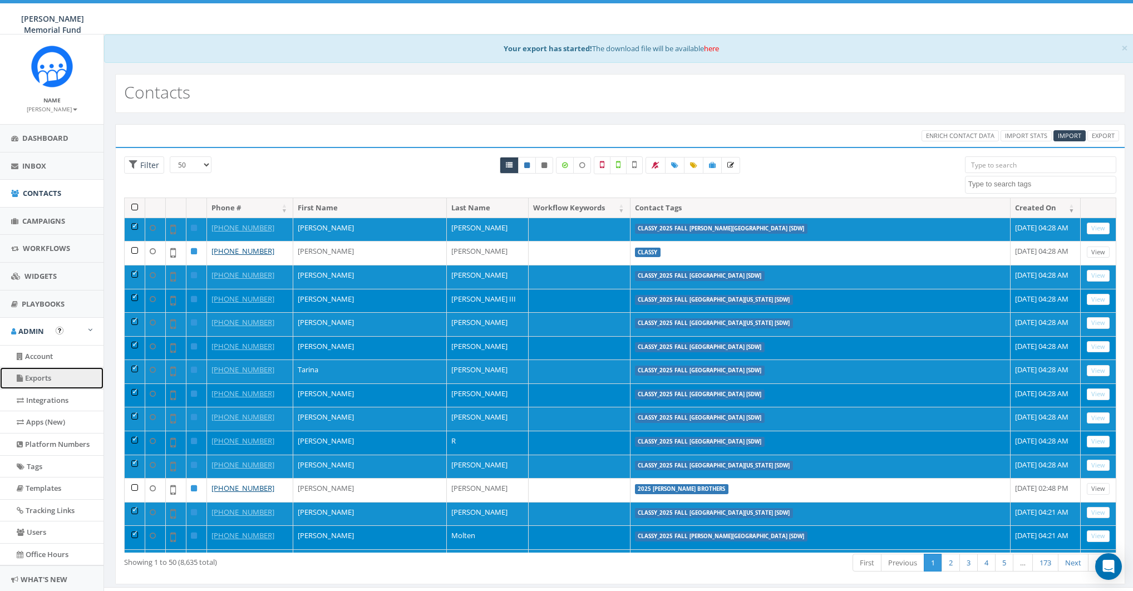
click at [43, 373] on link "Exports" at bounding box center [52, 378] width 104 height 22
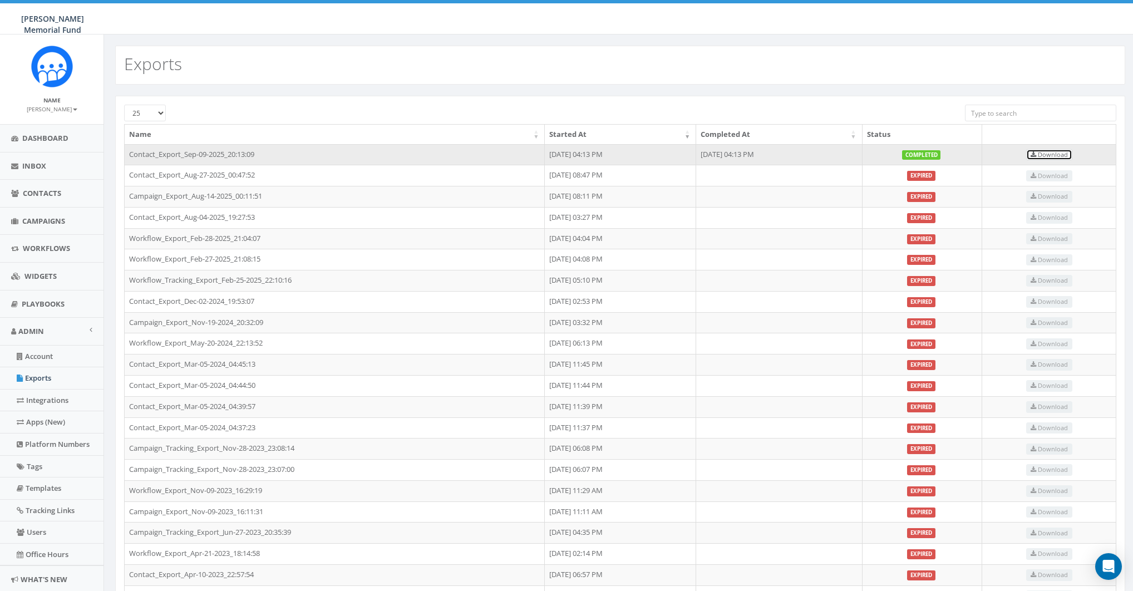
click at [1068, 155] on span "Download" at bounding box center [1049, 154] width 37 height 8
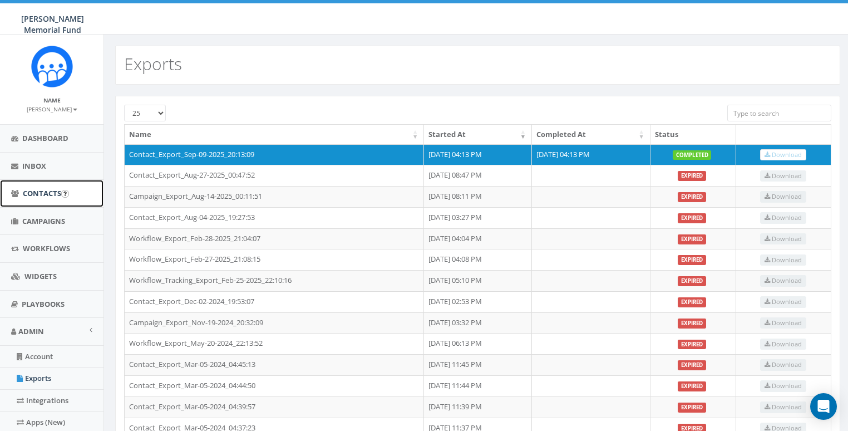
click at [46, 190] on span "Contacts" at bounding box center [42, 193] width 38 height 10
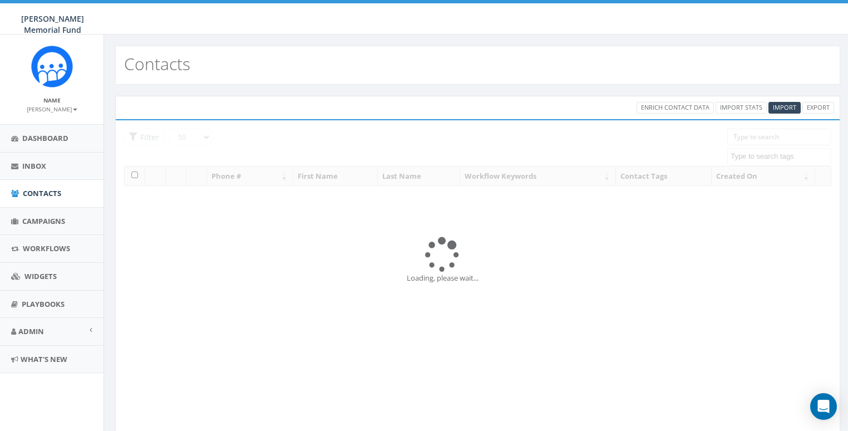
select select "50"
select select
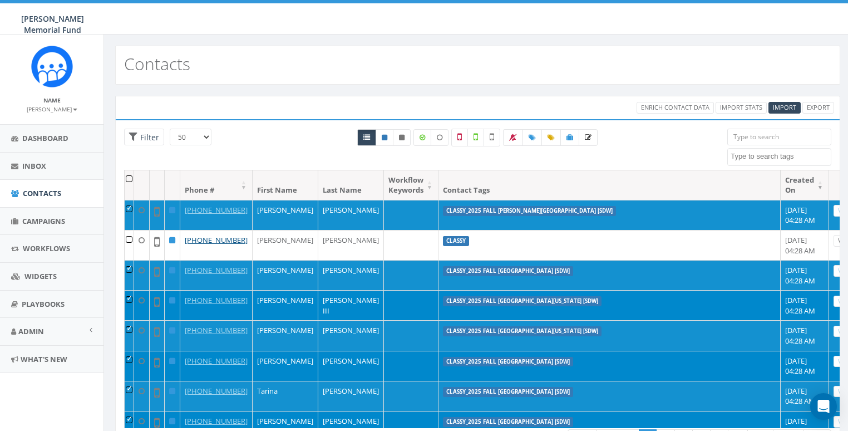
click at [133, 176] on th at bounding box center [129, 184] width 9 height 29
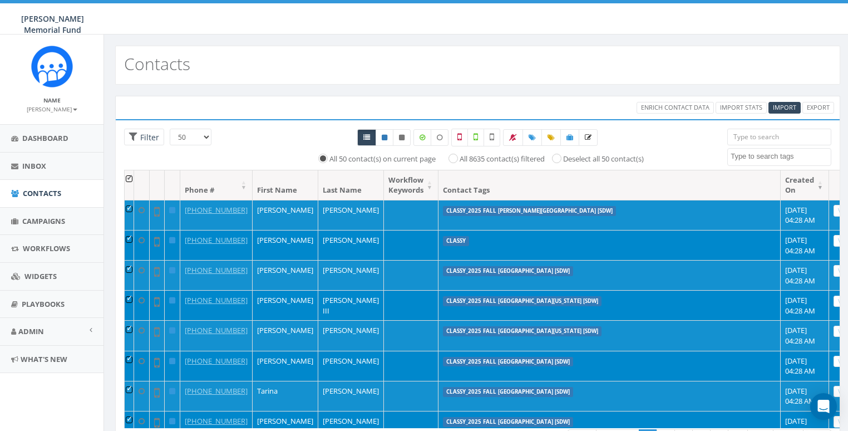
click at [134, 178] on th at bounding box center [129, 184] width 9 height 29
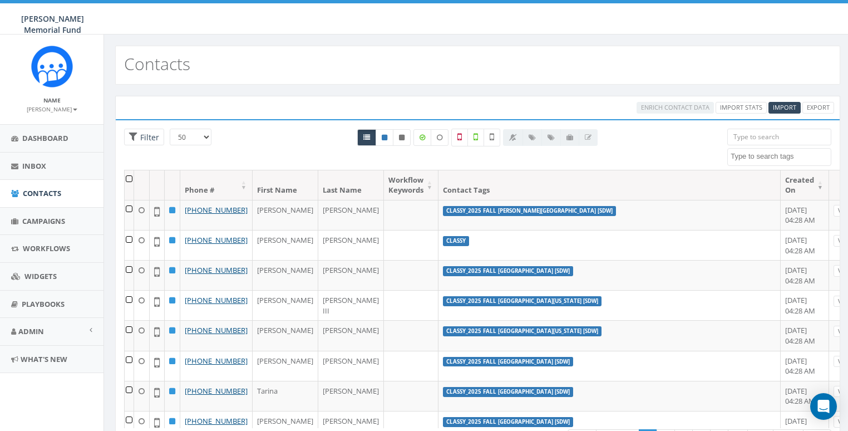
click at [761, 158] on textarea "Search" at bounding box center [781, 156] width 100 height 10
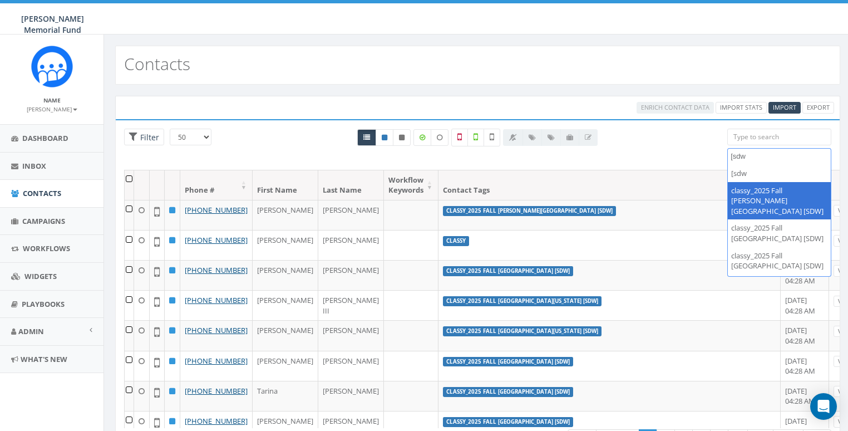
type textarea "[sdw"
select select "classy_2025 Fall [PERSON_NAME][GEOGRAPHIC_DATA] [SDW]"
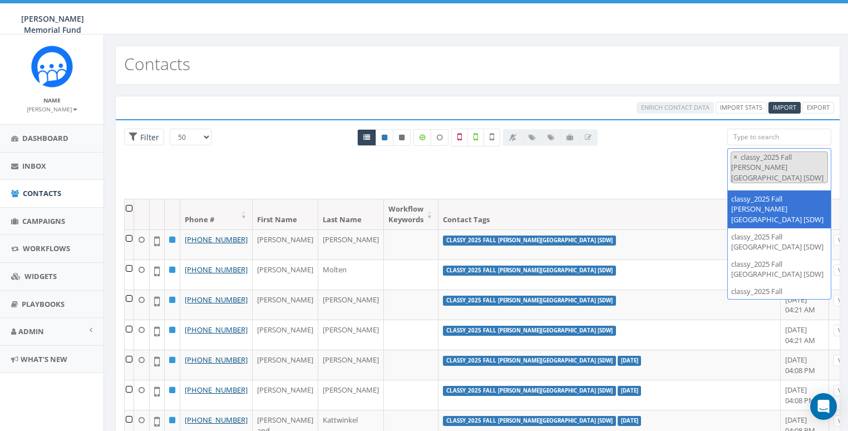
scroll to position [548, 0]
type textarea "s"
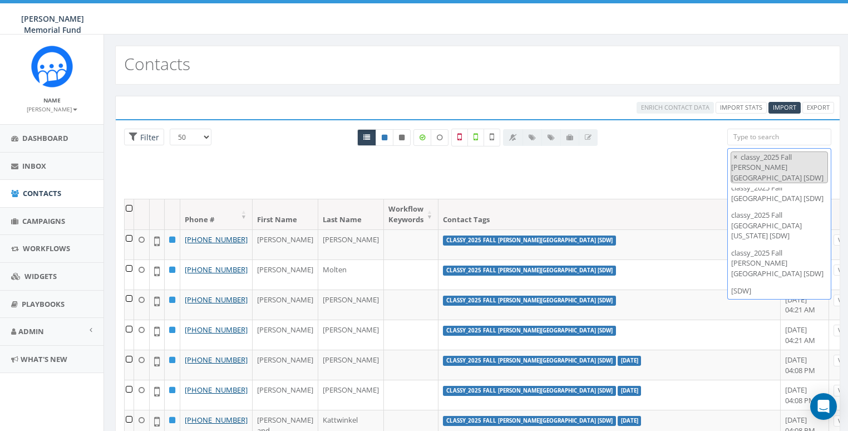
scroll to position [0, 0]
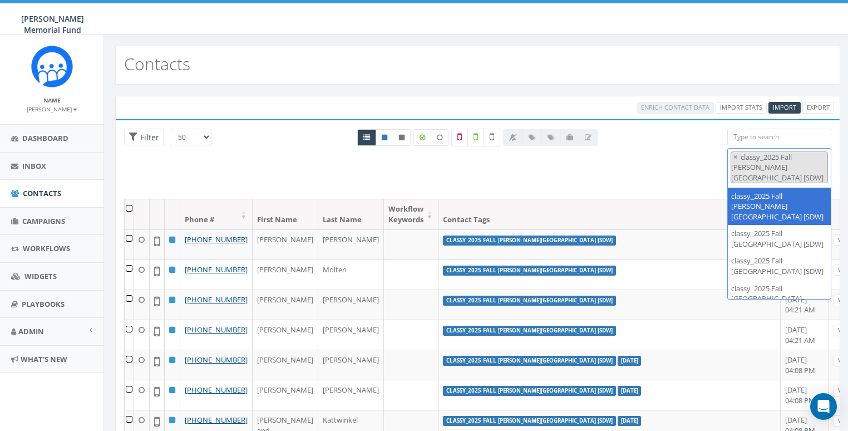
drag, startPoint x: 754, startPoint y: 181, endPoint x: 718, endPoint y: 181, distance: 35.6
click at [718, 181] on div "25 50 100 Filter All 0 contact(s) on current page All 8635 contact(s) filtered …" at bounding box center [478, 164] width 724 height 71
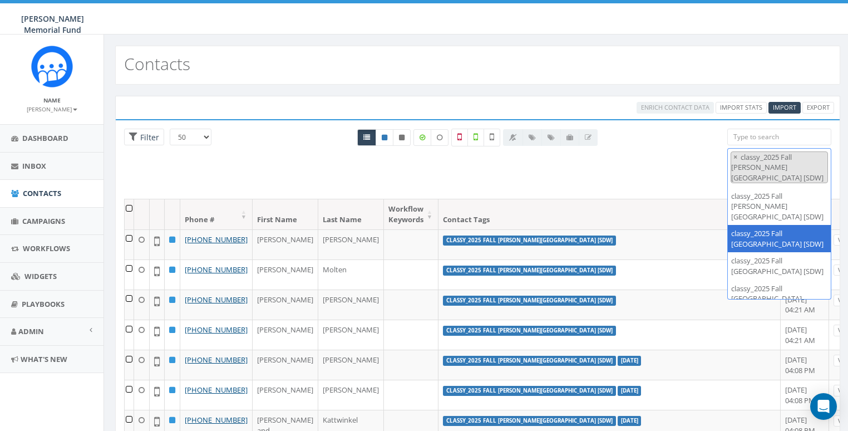
type textarea "[sdw]"
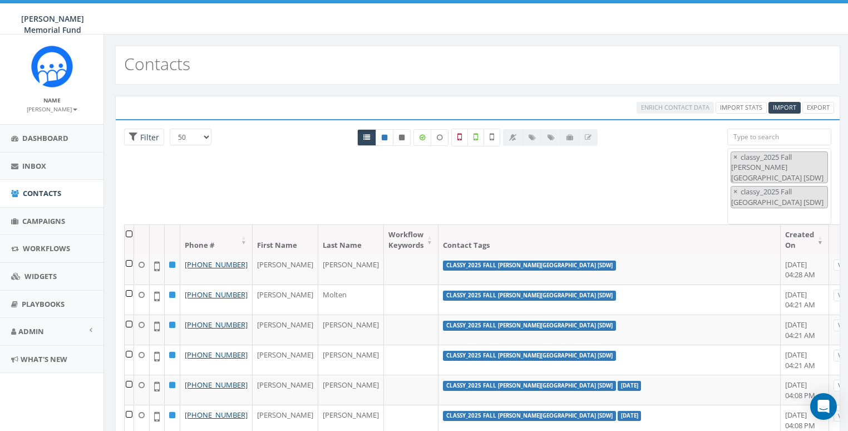
paste textarea "[sdw]"
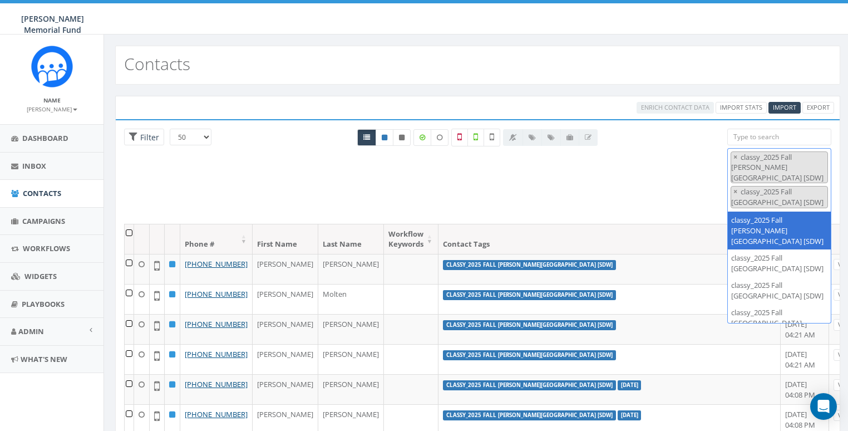
type textarea "[sdw]"
select select "classy_2025 Fall [GEOGRAPHIC_DATA] [SDW]"
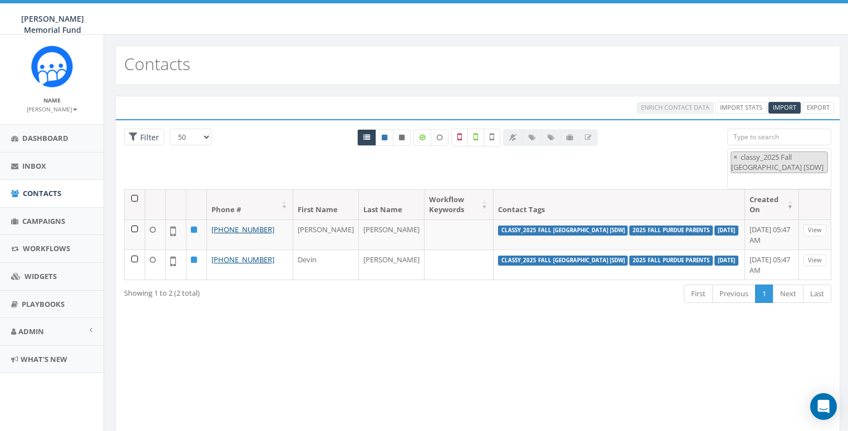
paste textarea "[sdw]"
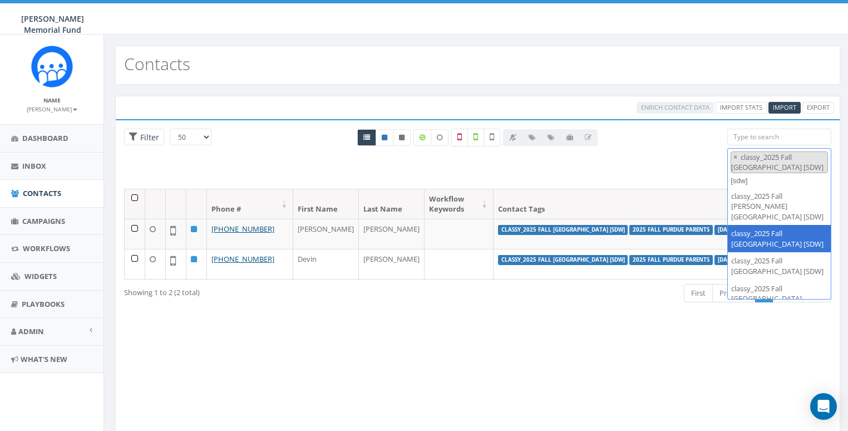
type textarea "[sdw]"
select select
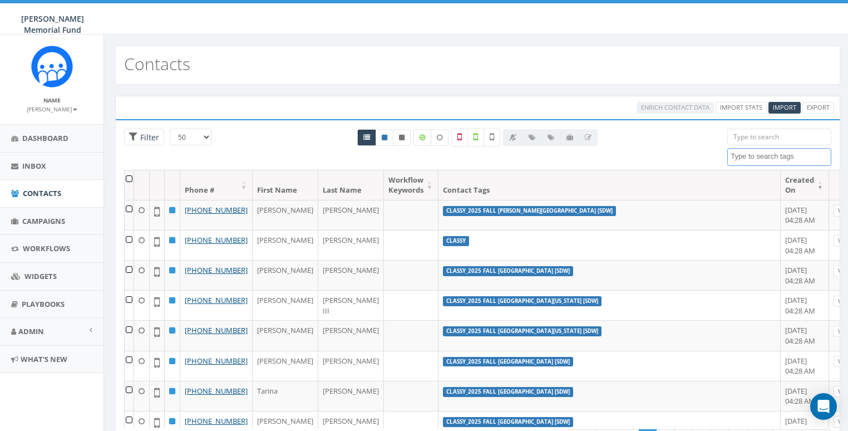
click at [757, 160] on span at bounding box center [779, 157] width 104 height 18
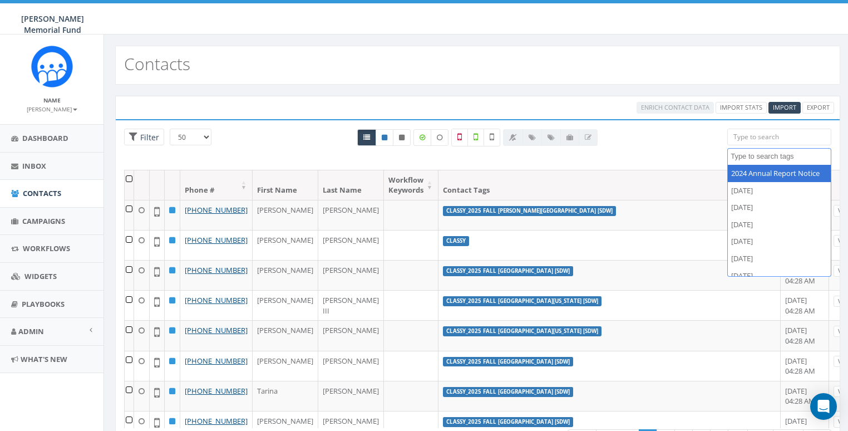
paste textarea "[sdw]"
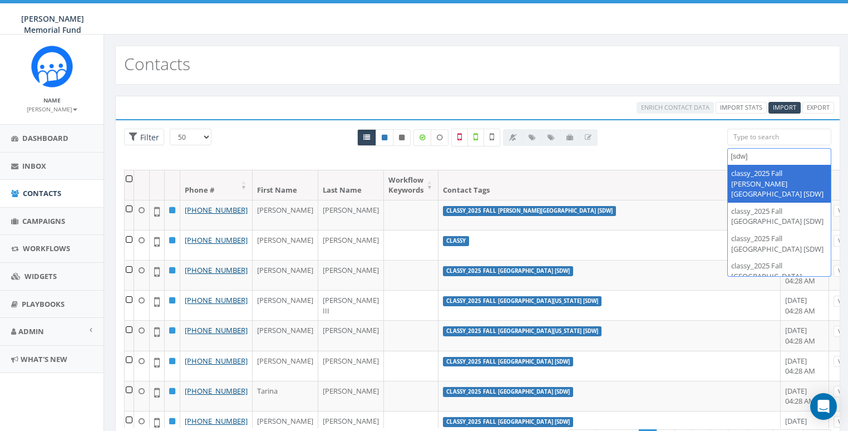
type textarea "[sdw]"
select select "classy_2025 Fall [PERSON_NAME][GEOGRAPHIC_DATA] [SDW]"
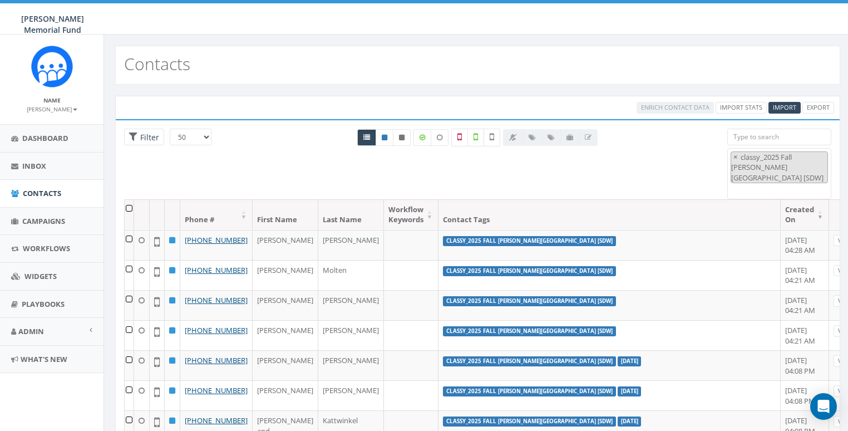
paste textarea "[sdw]"
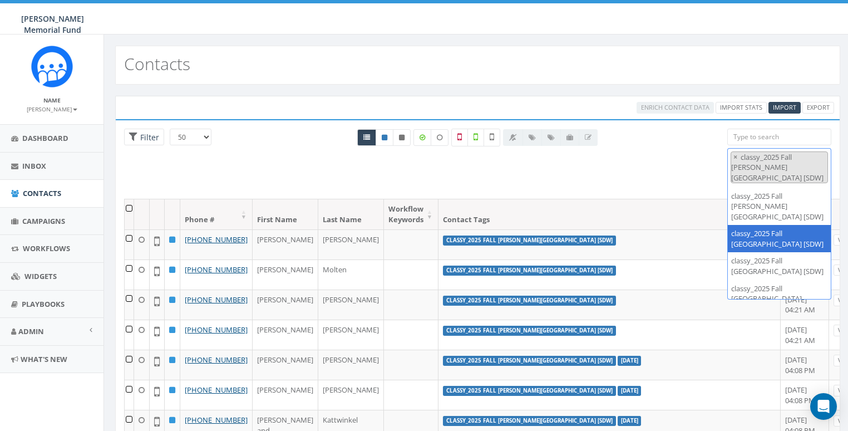
type textarea "[sdw]"
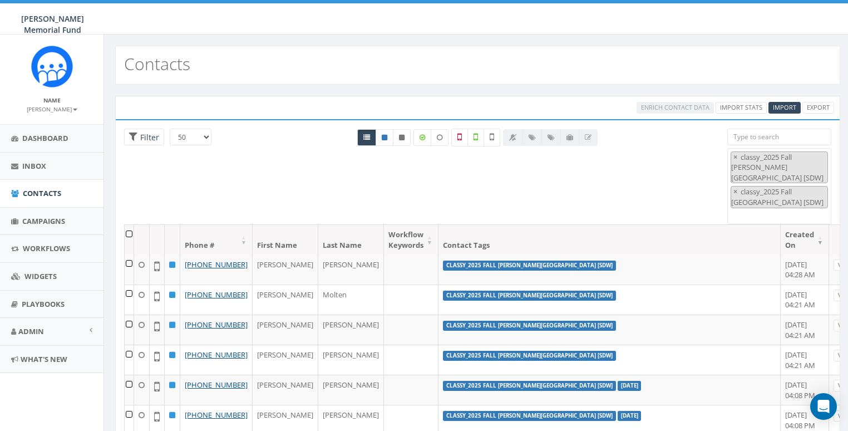
paste textarea "[sdw]"
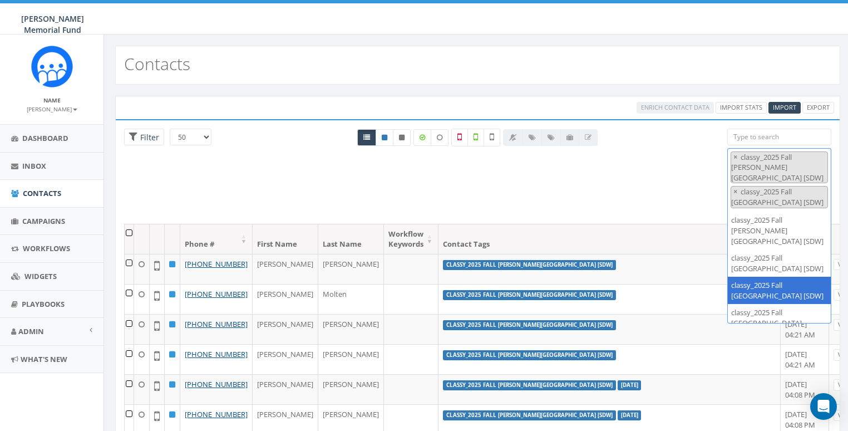
type textarea "[sdw]"
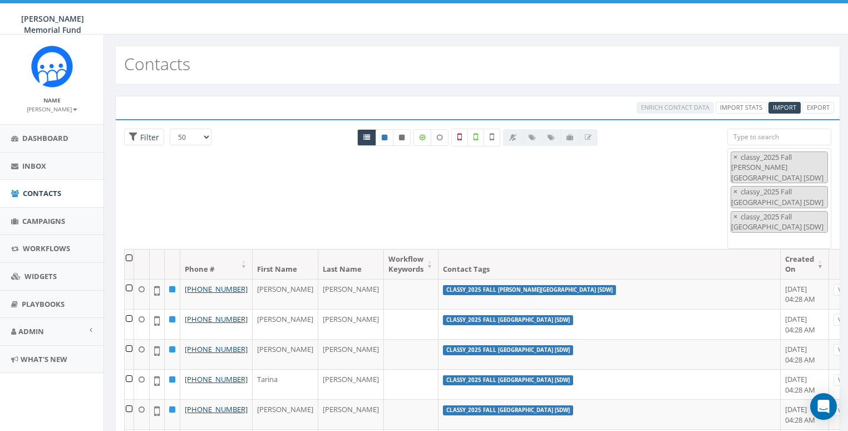
paste textarea "[sdw]"
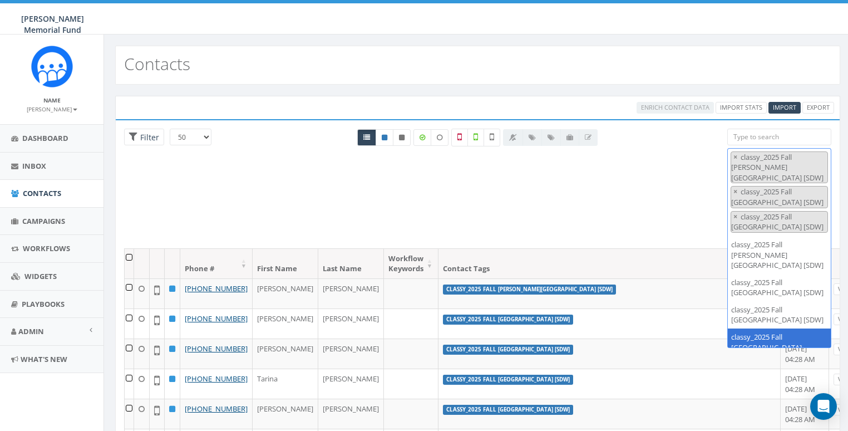
type textarea "[sdw]"
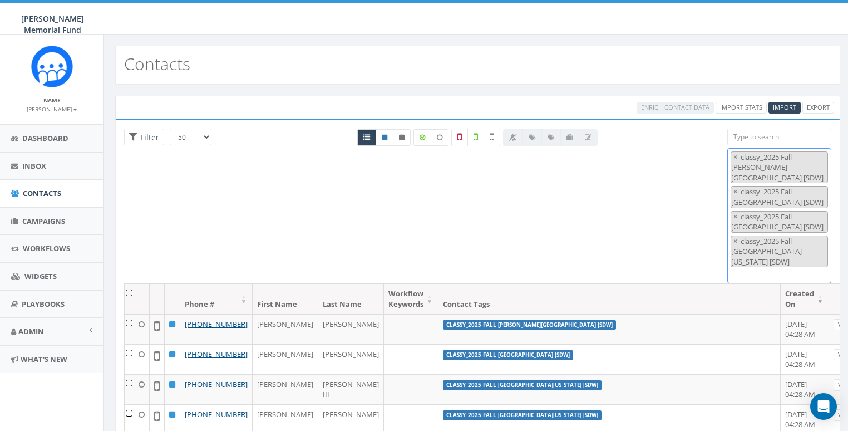
click at [741, 260] on span "× classy_2025 Fall [PERSON_NAME][GEOGRAPHIC_DATA] [SDW] × classy_2025 Fall [GEO…" at bounding box center [779, 216] width 104 height 136
paste textarea "[sdw]"
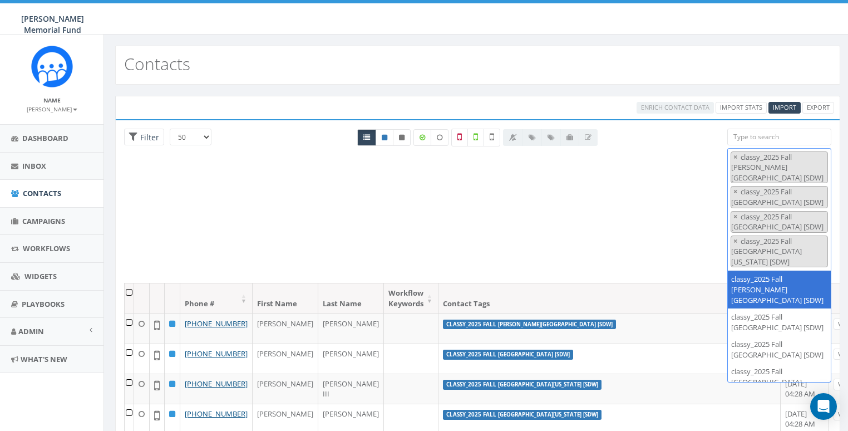
scroll to position [52, 0]
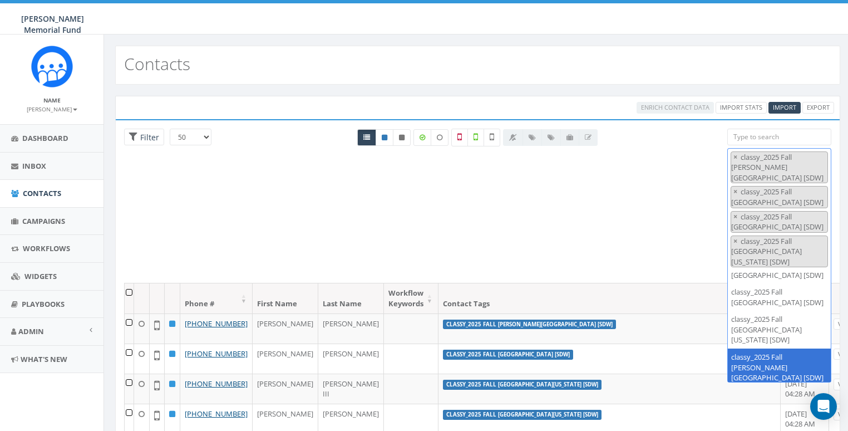
type textarea "[sdw]"
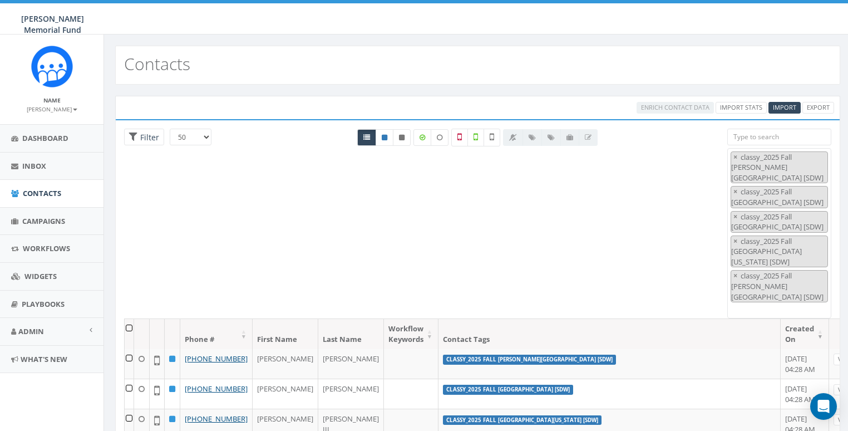
click at [666, 239] on div "25 50 100 Filter All 0 contact(s) on current page All 93 contact(s) filtered De…" at bounding box center [478, 224] width 724 height 190
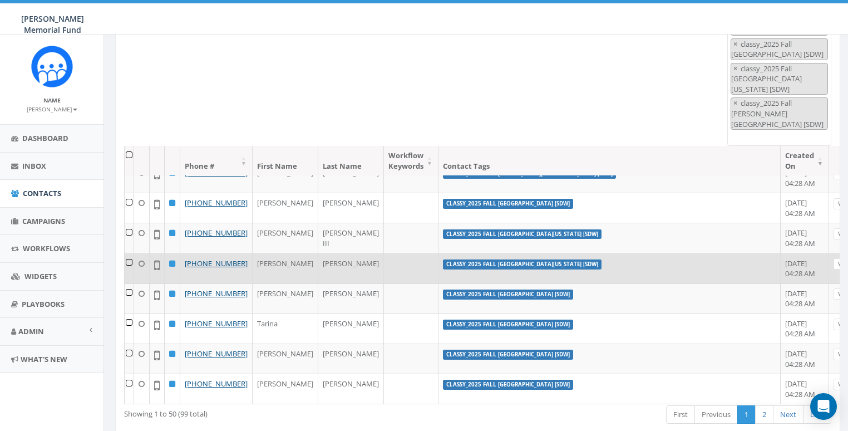
scroll to position [0, 0]
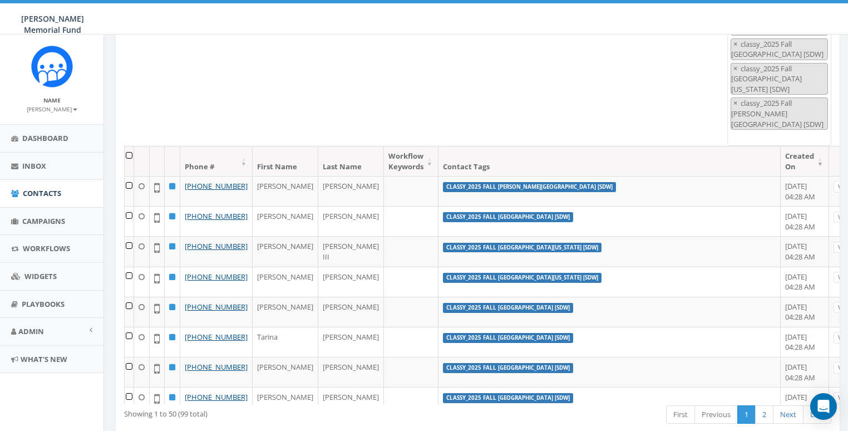
click at [781, 149] on th "Created On" at bounding box center [805, 160] width 48 height 29
click at [781, 147] on th "Created On" at bounding box center [805, 160] width 48 height 29
click at [781, 148] on th "Created On" at bounding box center [805, 160] width 48 height 29
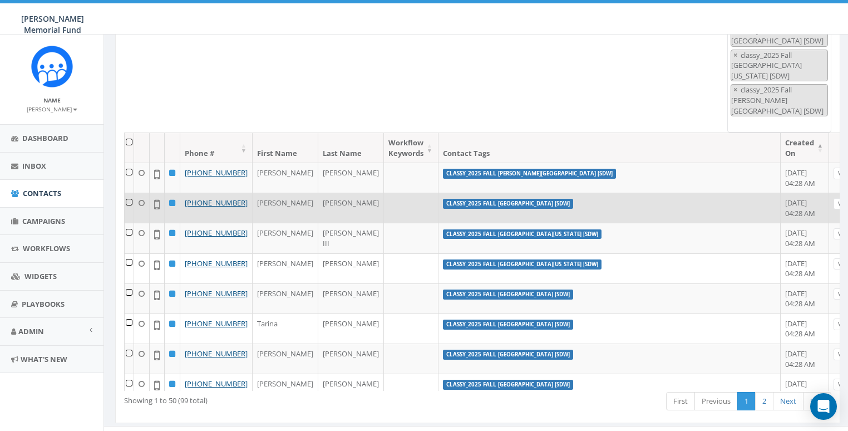
scroll to position [190, 0]
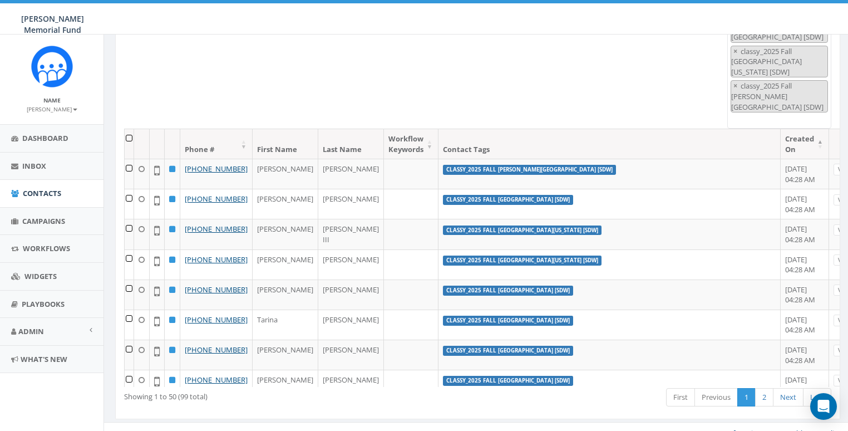
click at [781, 132] on th "Created On" at bounding box center [805, 143] width 48 height 29
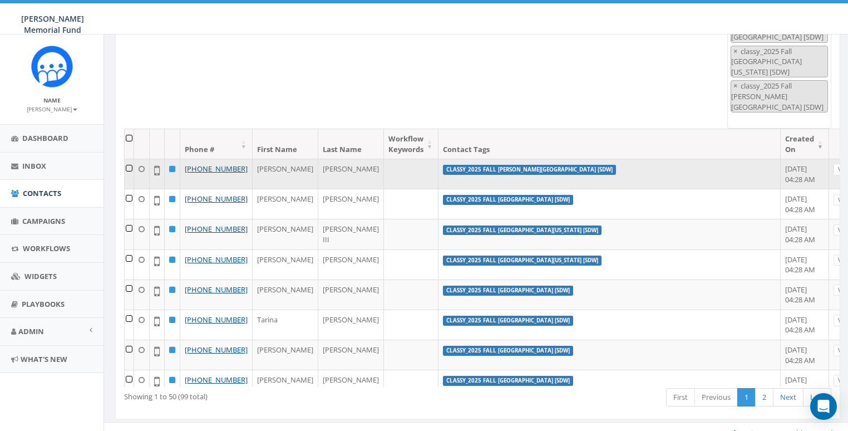
click at [134, 159] on td at bounding box center [129, 174] width 9 height 30
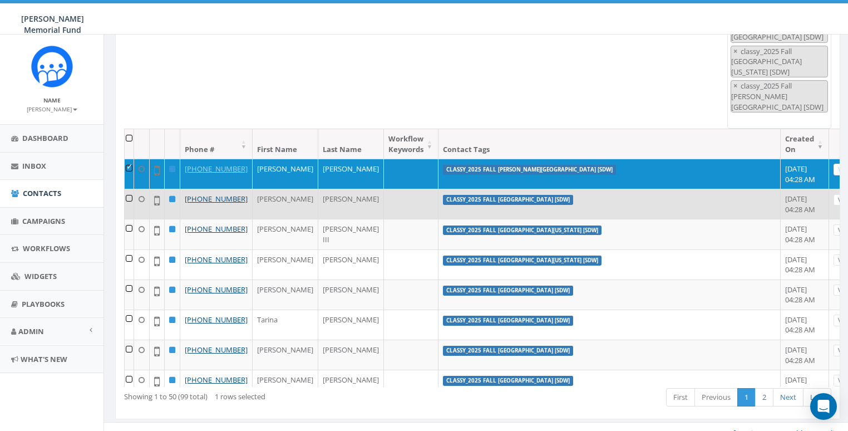
click at [134, 193] on td at bounding box center [129, 204] width 9 height 30
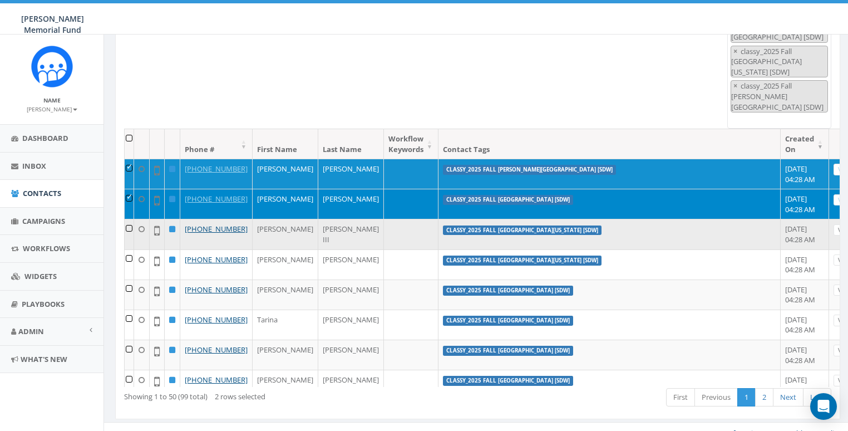
click at [134, 236] on td at bounding box center [129, 234] width 9 height 30
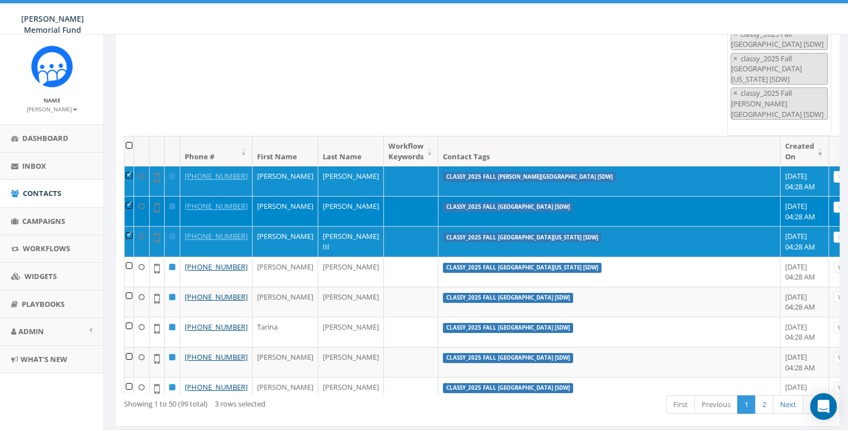
scroll to position [0, 0]
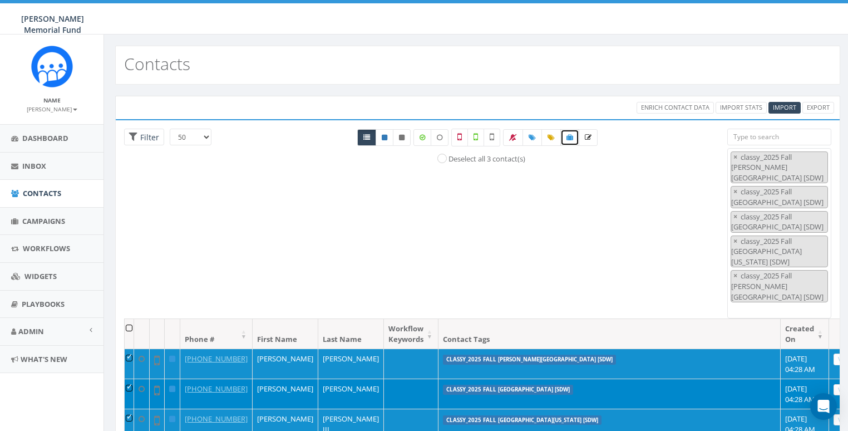
click at [573, 137] on link at bounding box center [569, 137] width 19 height 17
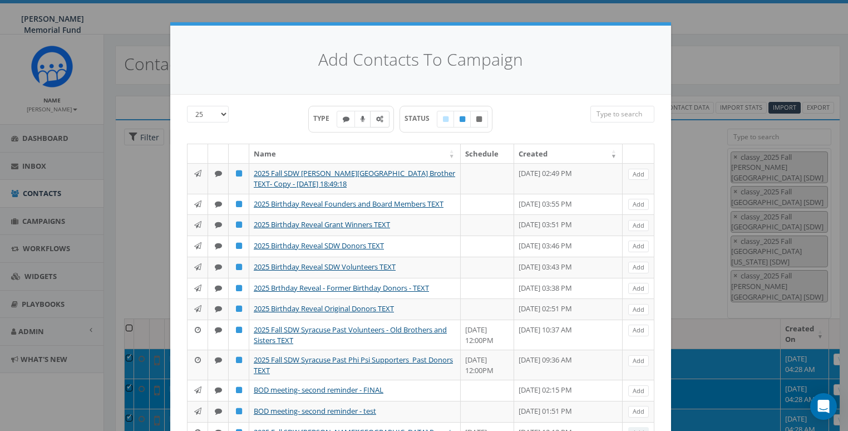
click at [378, 116] on icon at bounding box center [379, 119] width 7 height 7
checkbox input "true"
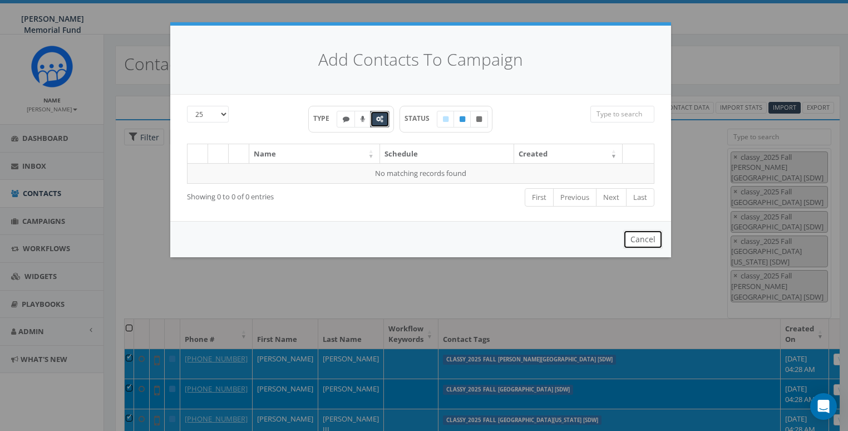
click at [638, 237] on button "Cancel" at bounding box center [643, 239] width 40 height 19
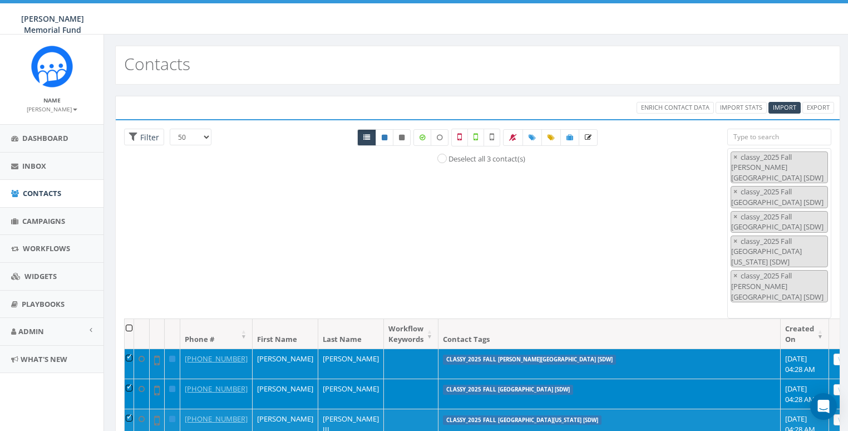
click at [134, 348] on td at bounding box center [129, 363] width 9 height 30
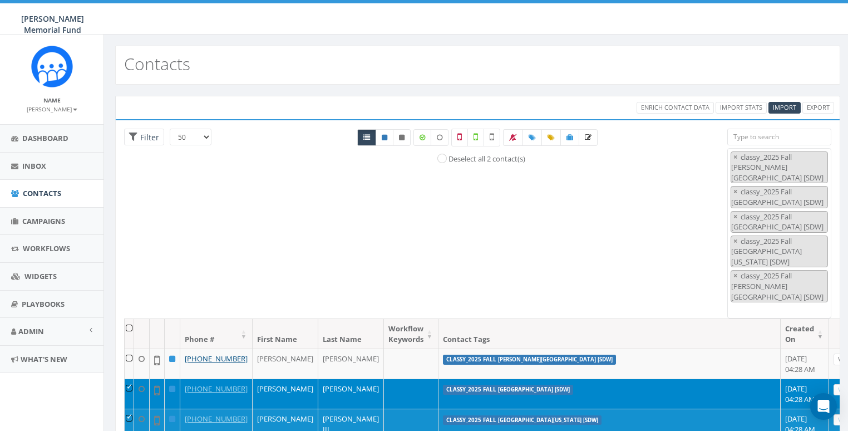
click at [131, 382] on td at bounding box center [129, 393] width 9 height 30
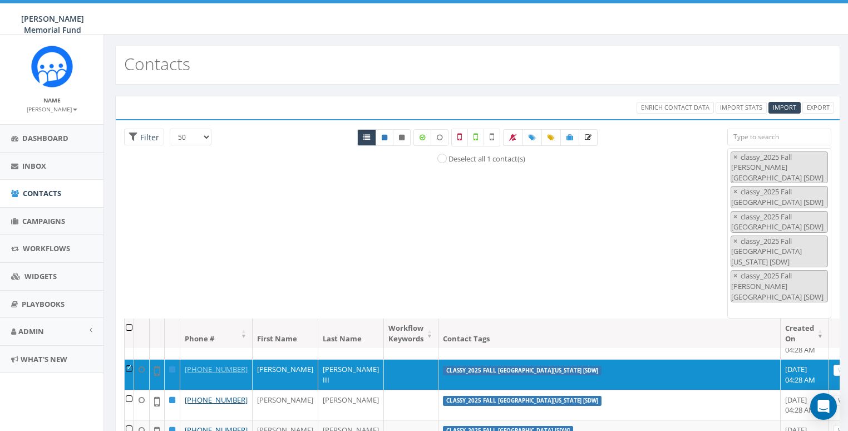
scroll to position [15, 0]
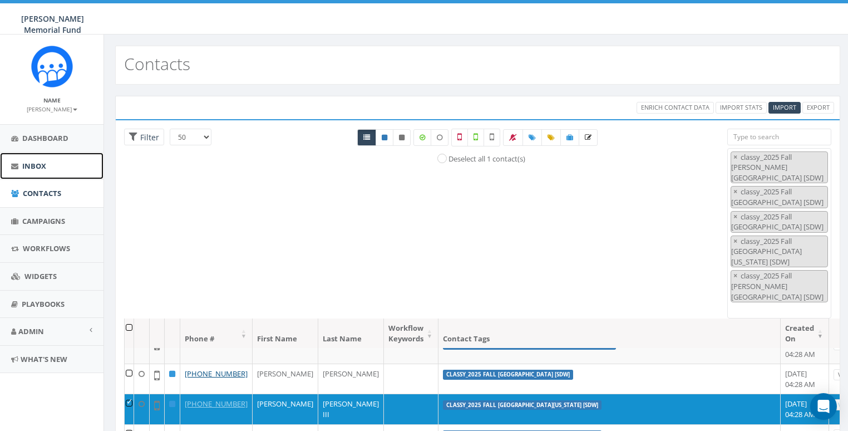
click at [30, 161] on span "Inbox" at bounding box center [34, 166] width 24 height 10
